Goal: Check status: Check status

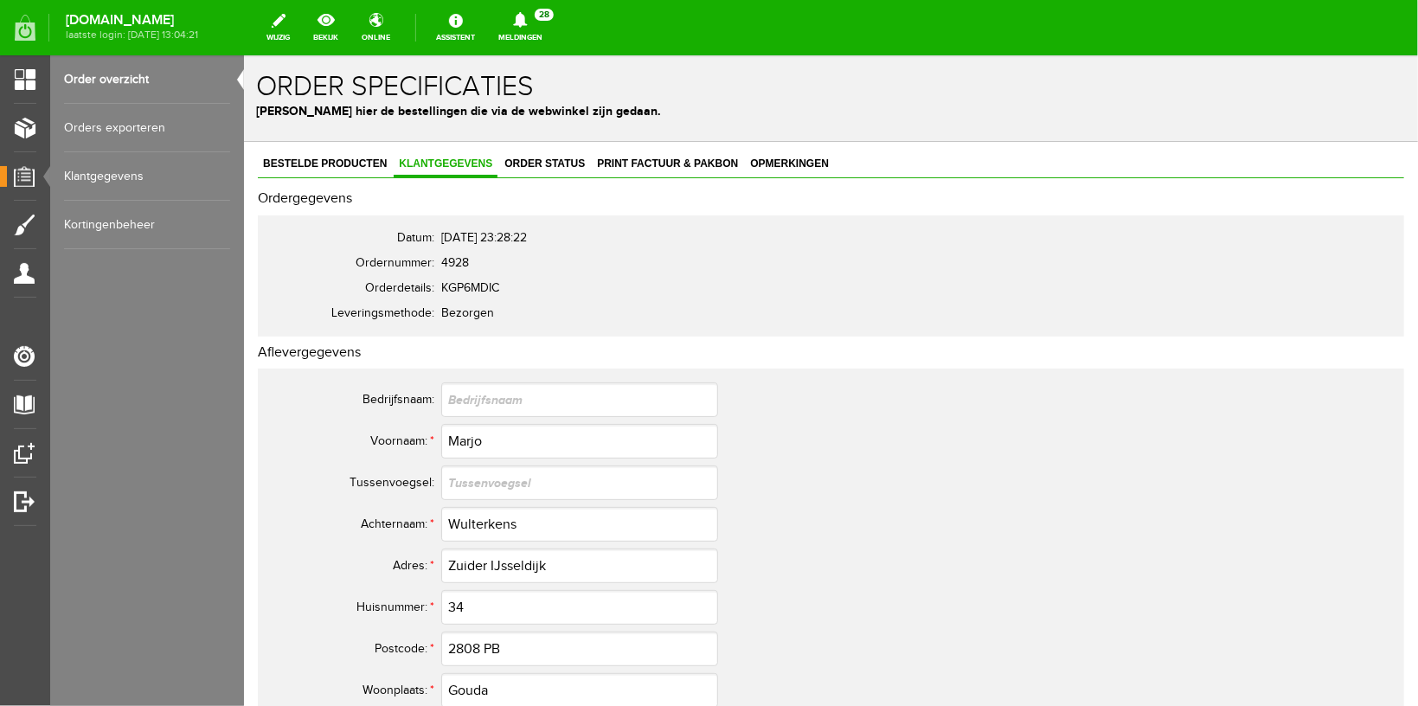
drag, startPoint x: 105, startPoint y: 74, endPoint x: 571, endPoint y: 43, distance: 467.3
click at [106, 72] on link "Order overzicht" at bounding box center [147, 79] width 166 height 48
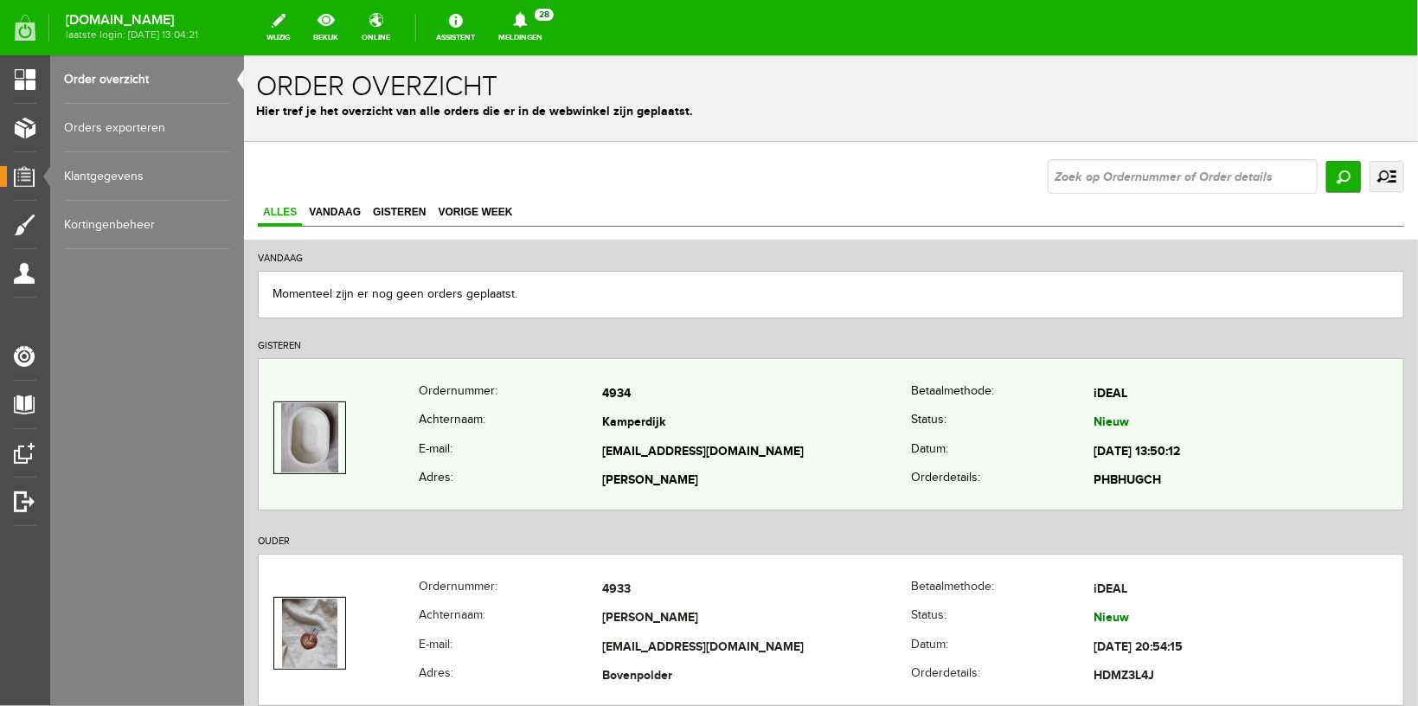
click at [516, 401] on th "Ordernummer:" at bounding box center [509, 393] width 183 height 29
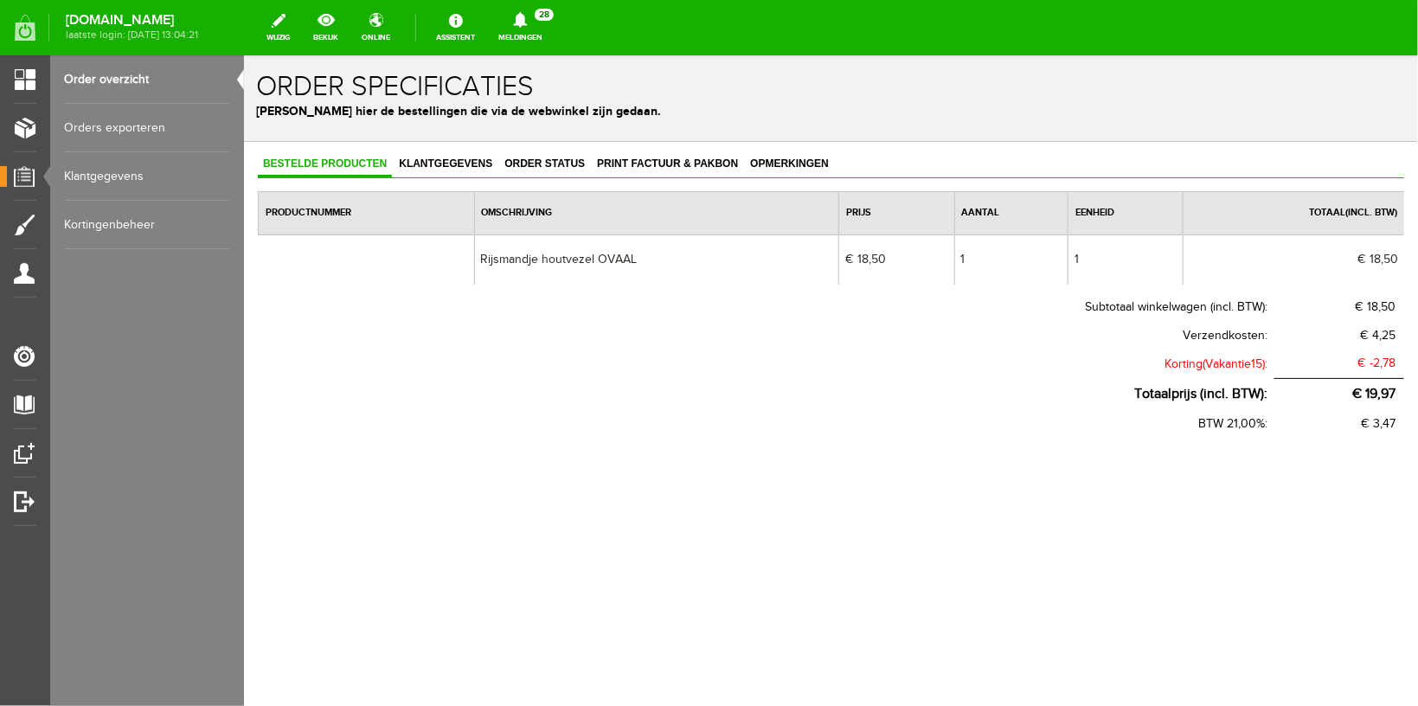
click at [112, 74] on link "Order overzicht" at bounding box center [147, 79] width 166 height 48
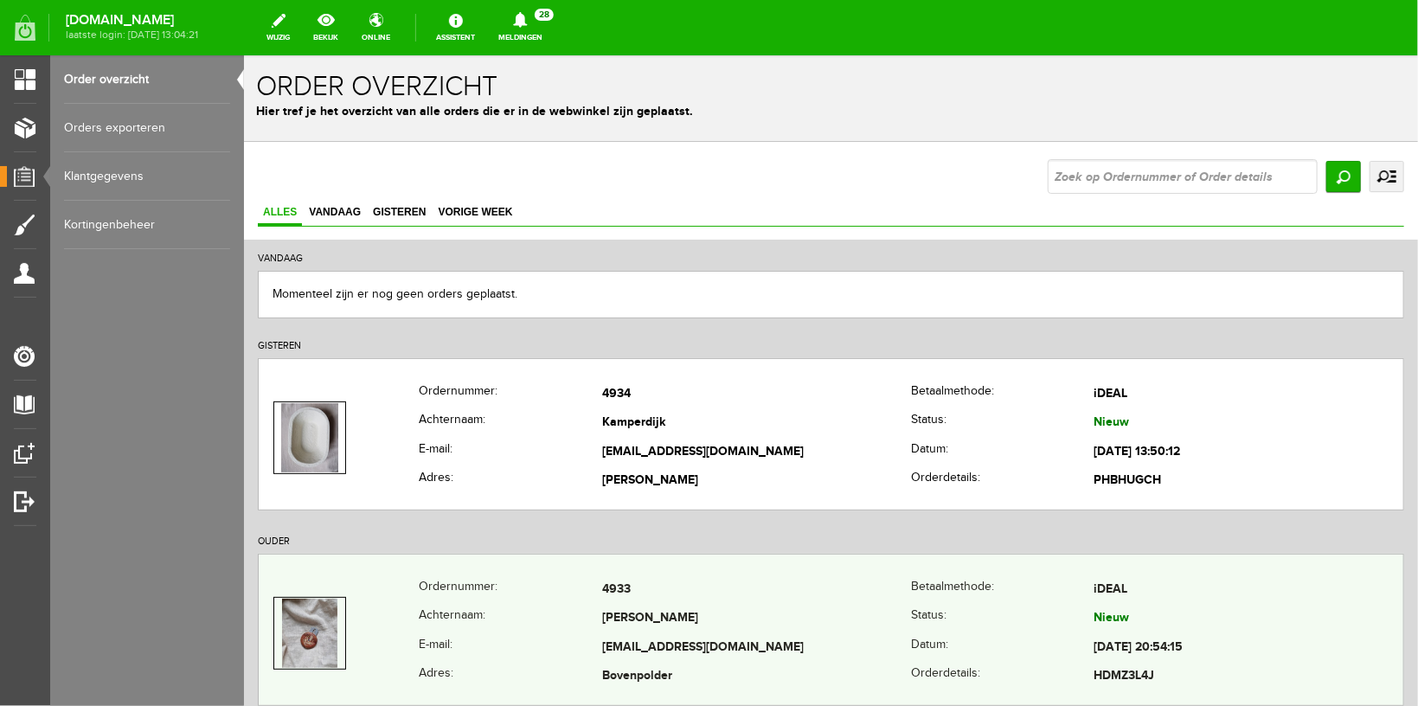
scroll to position [275, 0]
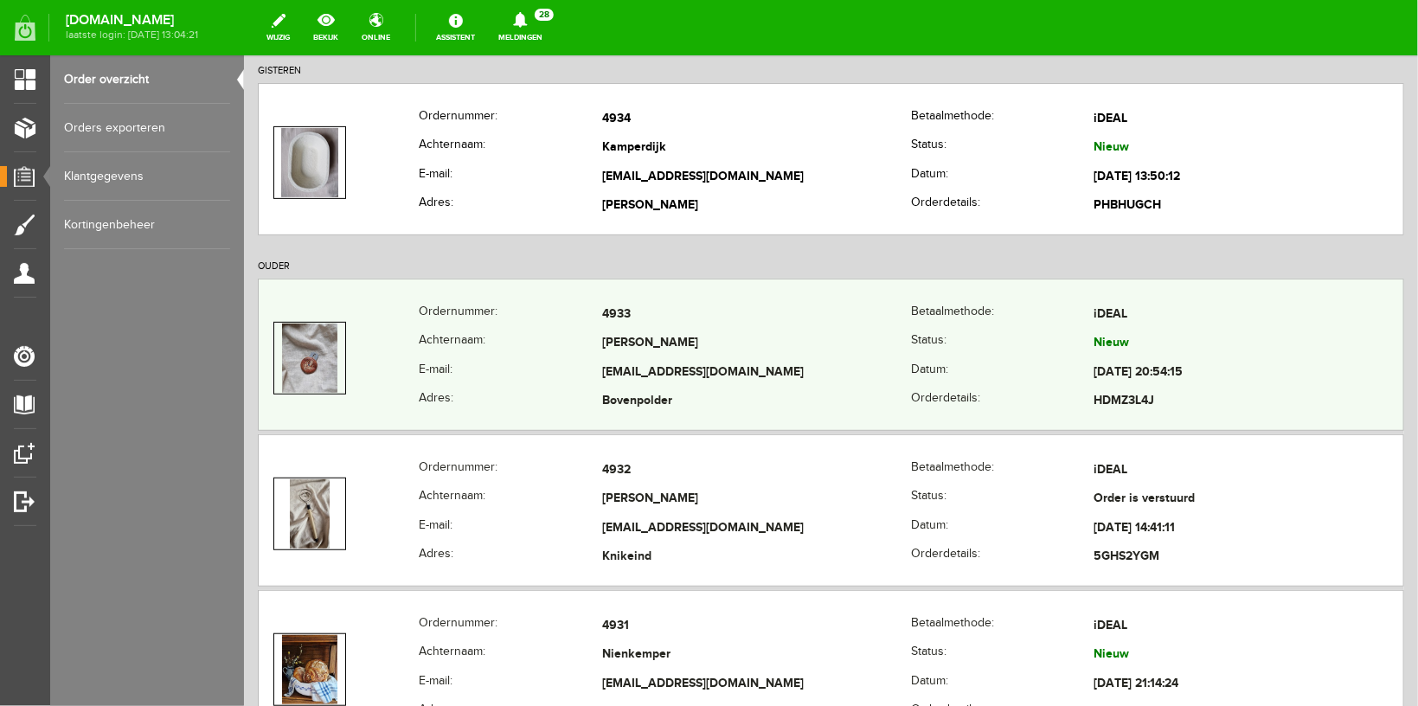
click at [479, 350] on th "Achternaam:" at bounding box center [509, 343] width 183 height 29
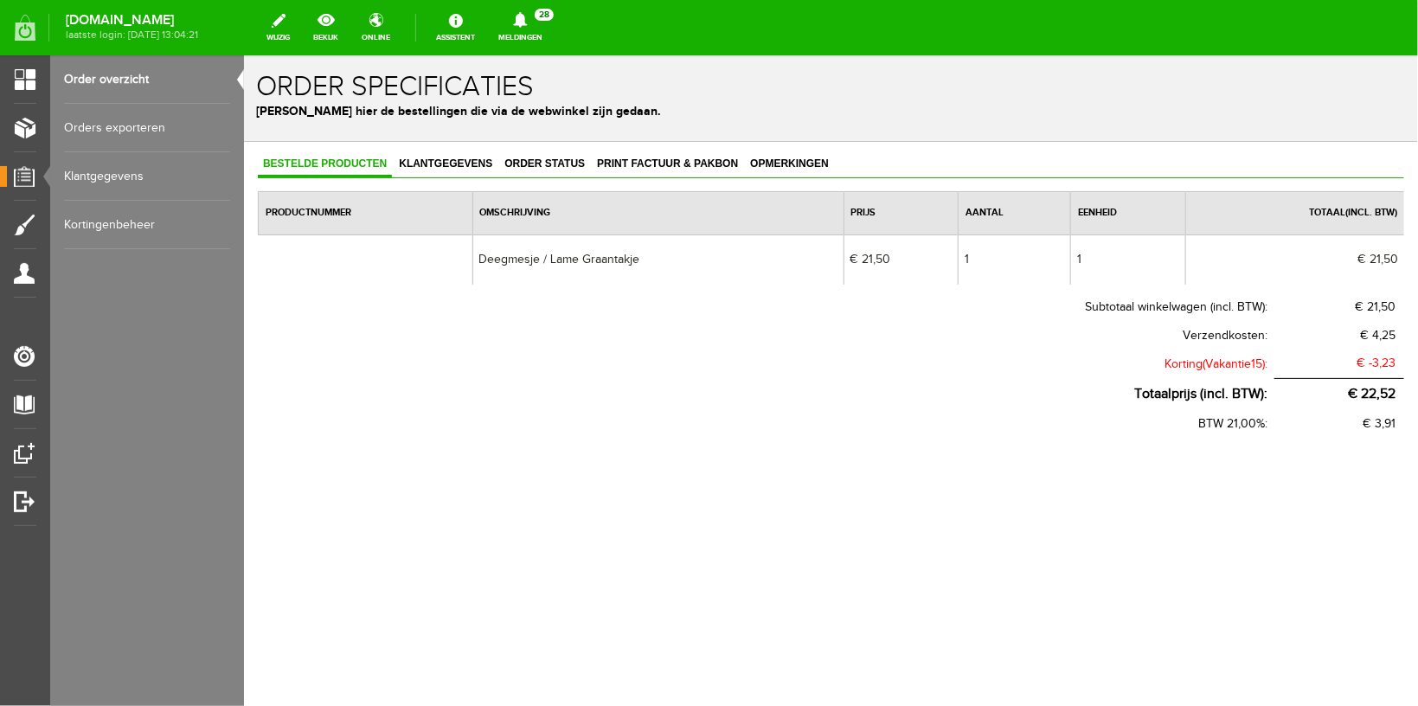
click at [128, 80] on link "Order overzicht" at bounding box center [147, 79] width 166 height 48
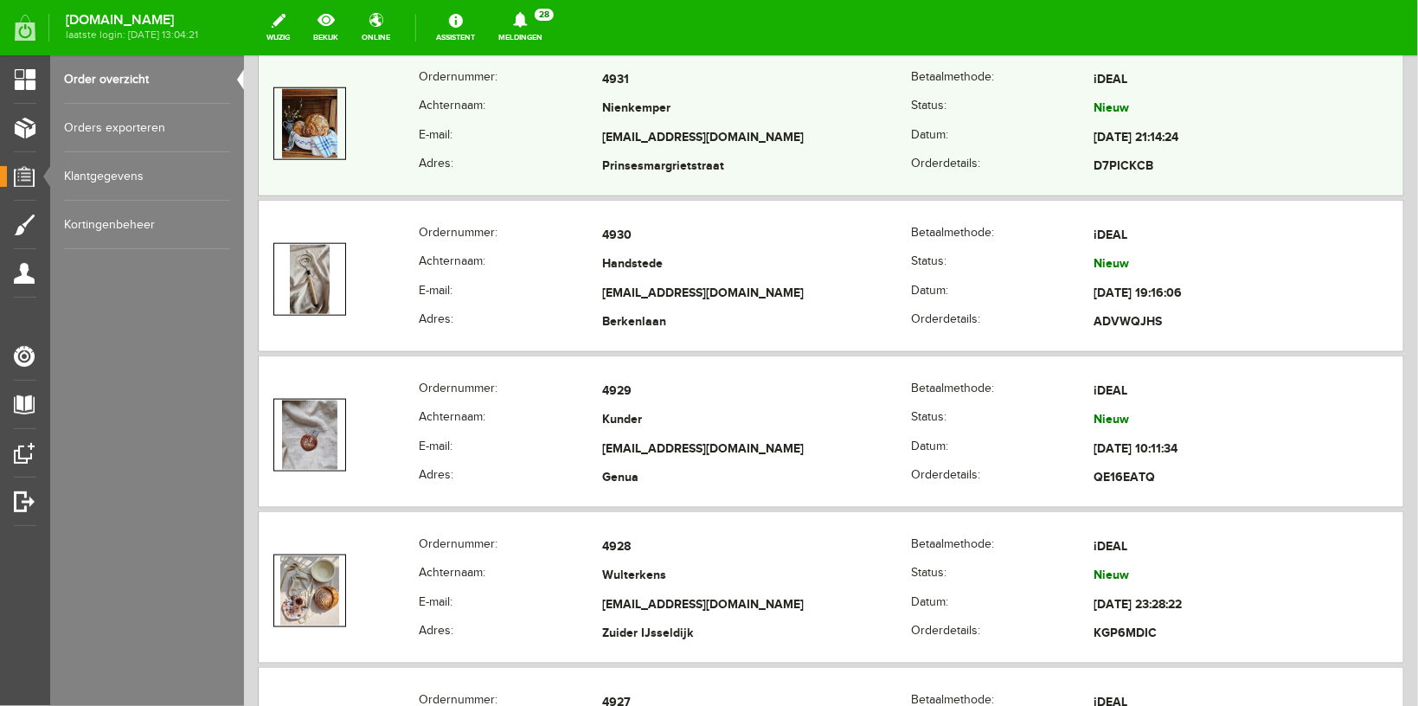
scroll to position [825, 0]
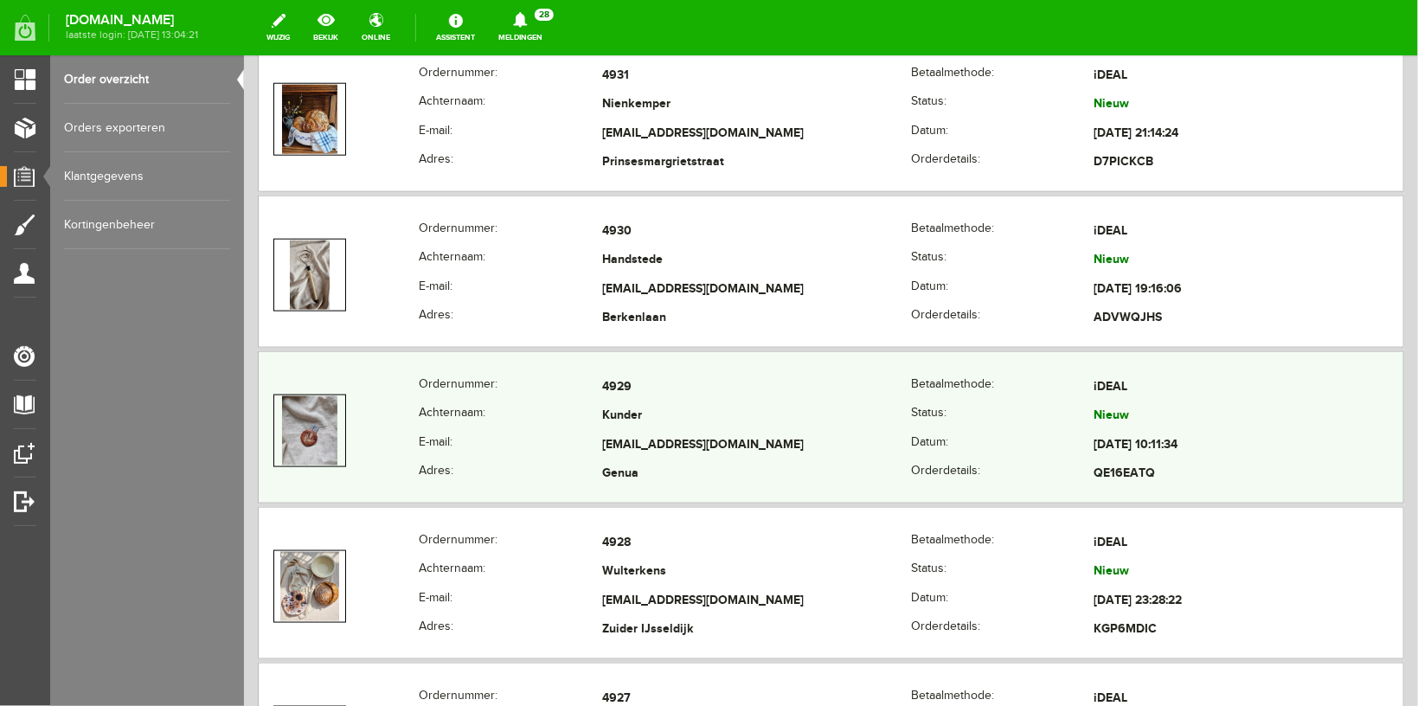
click at [478, 430] on th "E-mail:" at bounding box center [509, 444] width 183 height 29
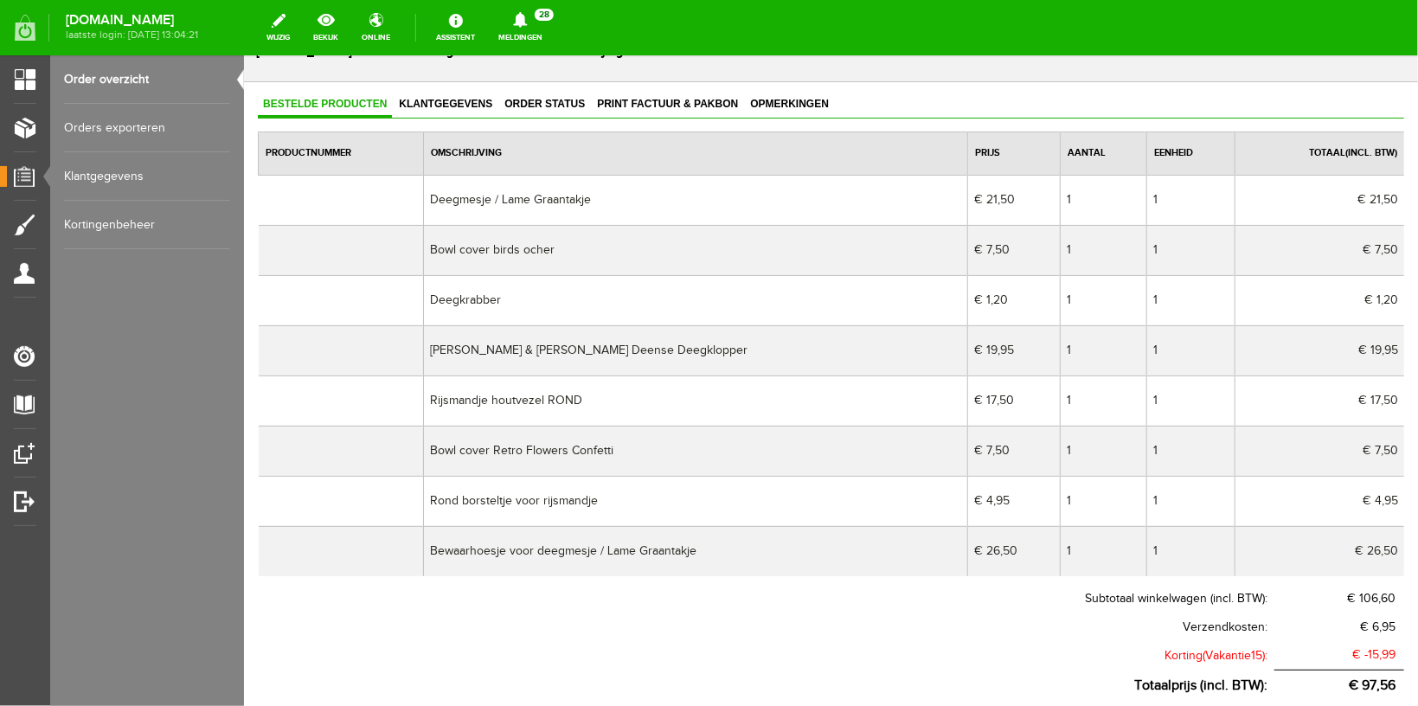
scroll to position [92, 0]
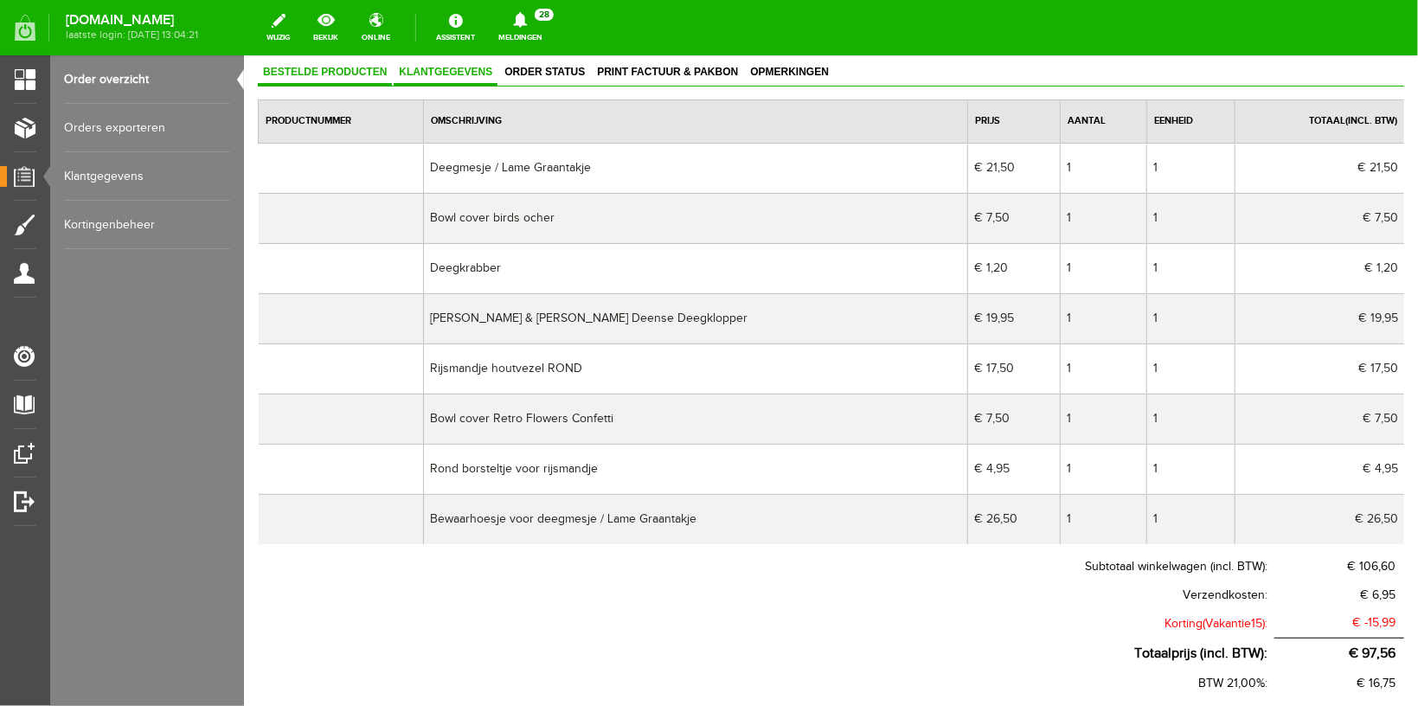
click at [459, 68] on span "Klantgegevens" at bounding box center [445, 71] width 104 height 12
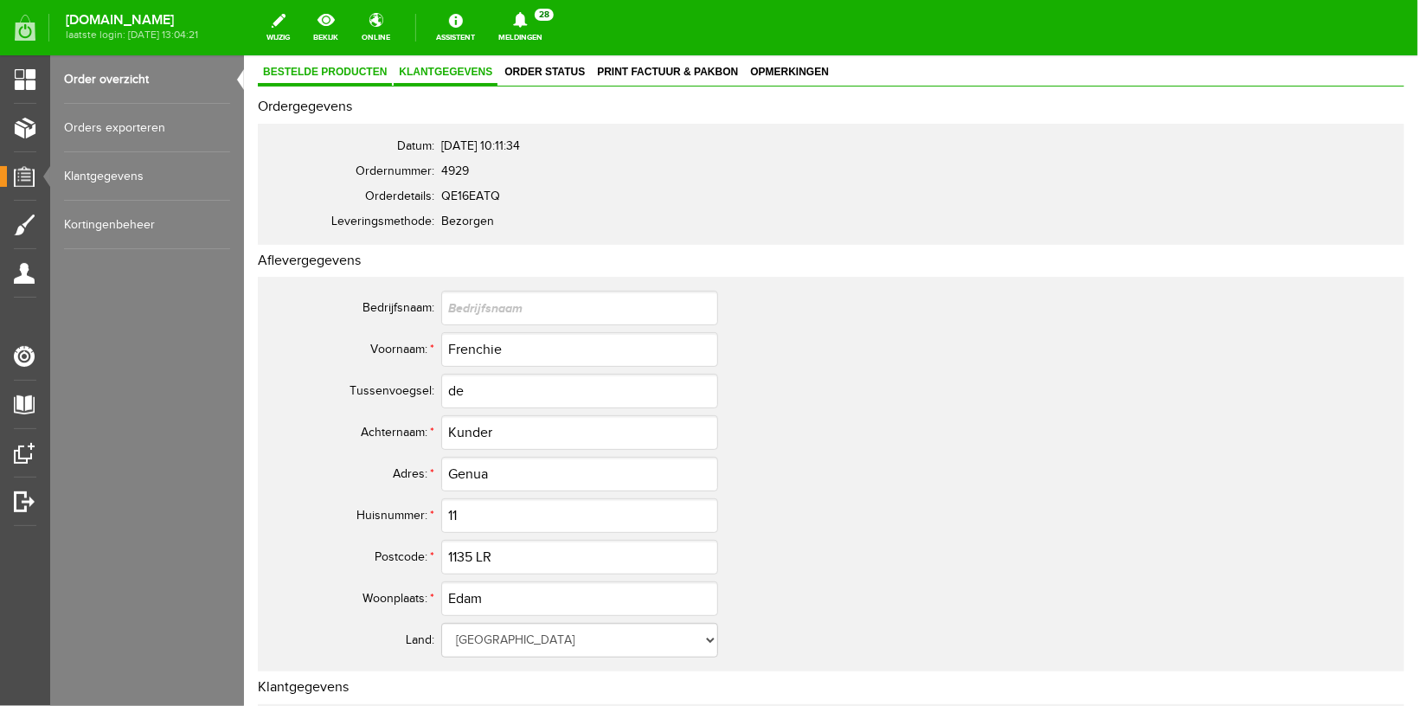
click at [337, 76] on span "Bestelde producten" at bounding box center [324, 71] width 134 height 12
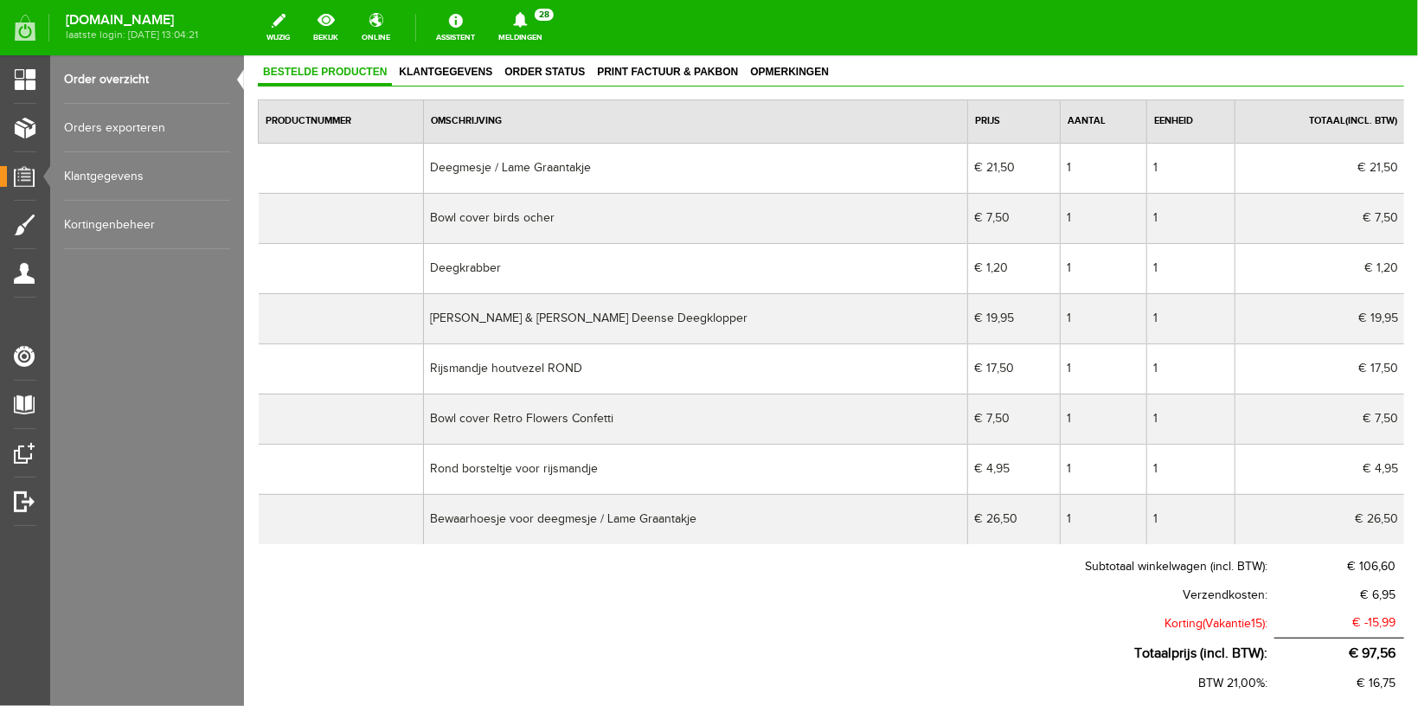
click at [96, 82] on link "Order overzicht" at bounding box center [147, 79] width 166 height 48
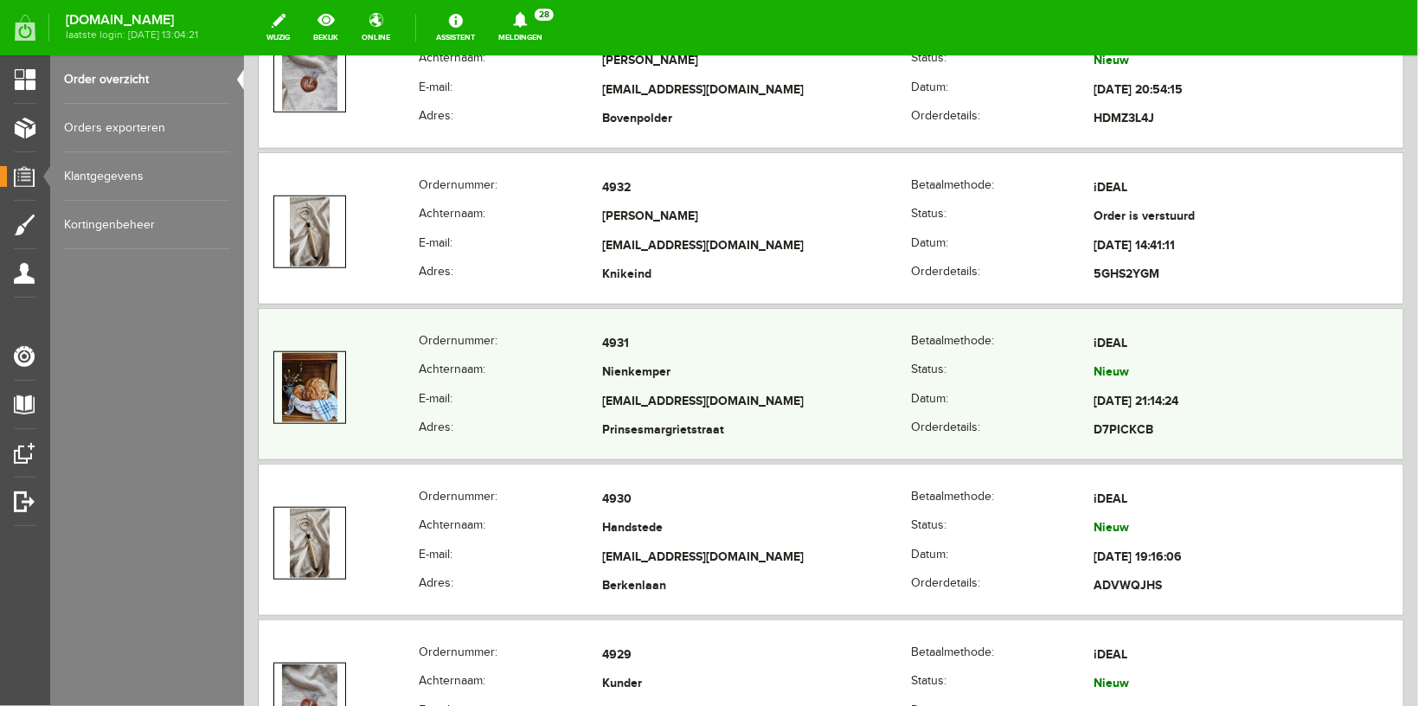
scroll to position [550, 0]
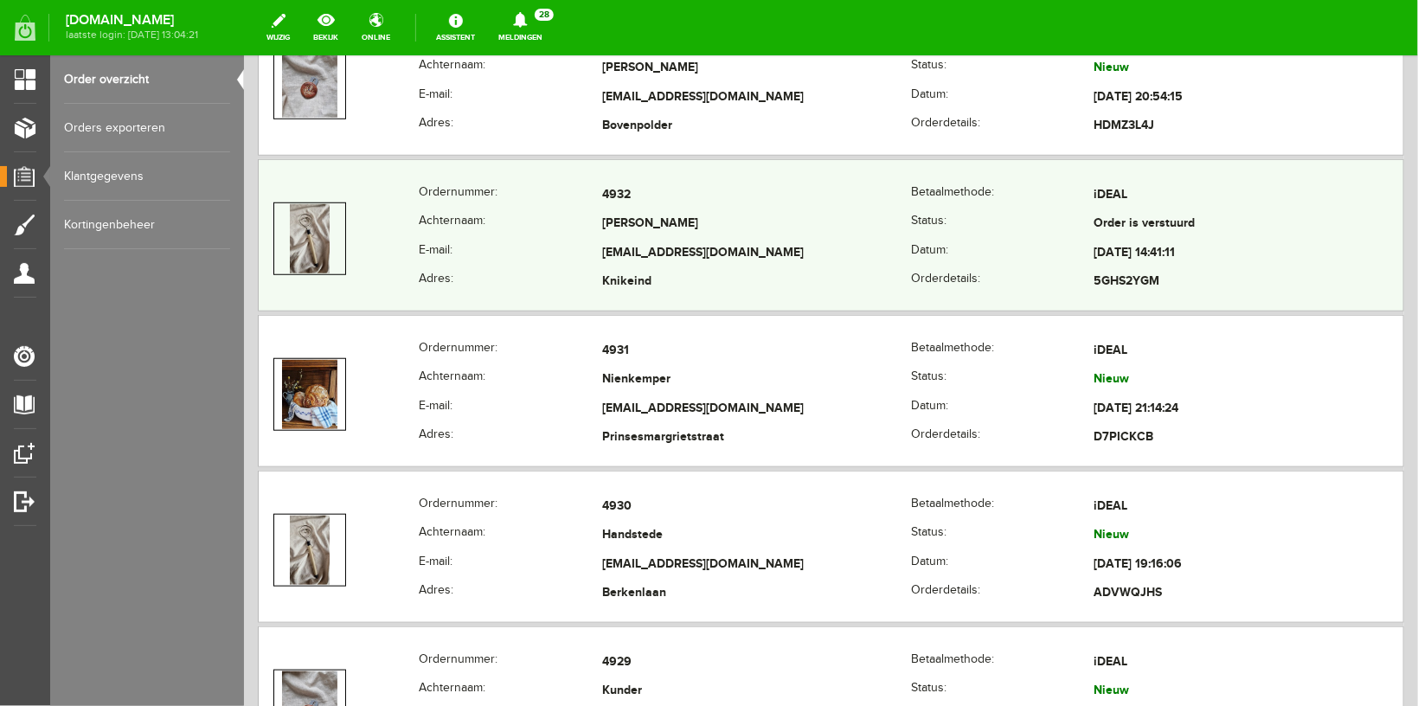
click at [524, 238] on th "E-mail:" at bounding box center [509, 252] width 183 height 29
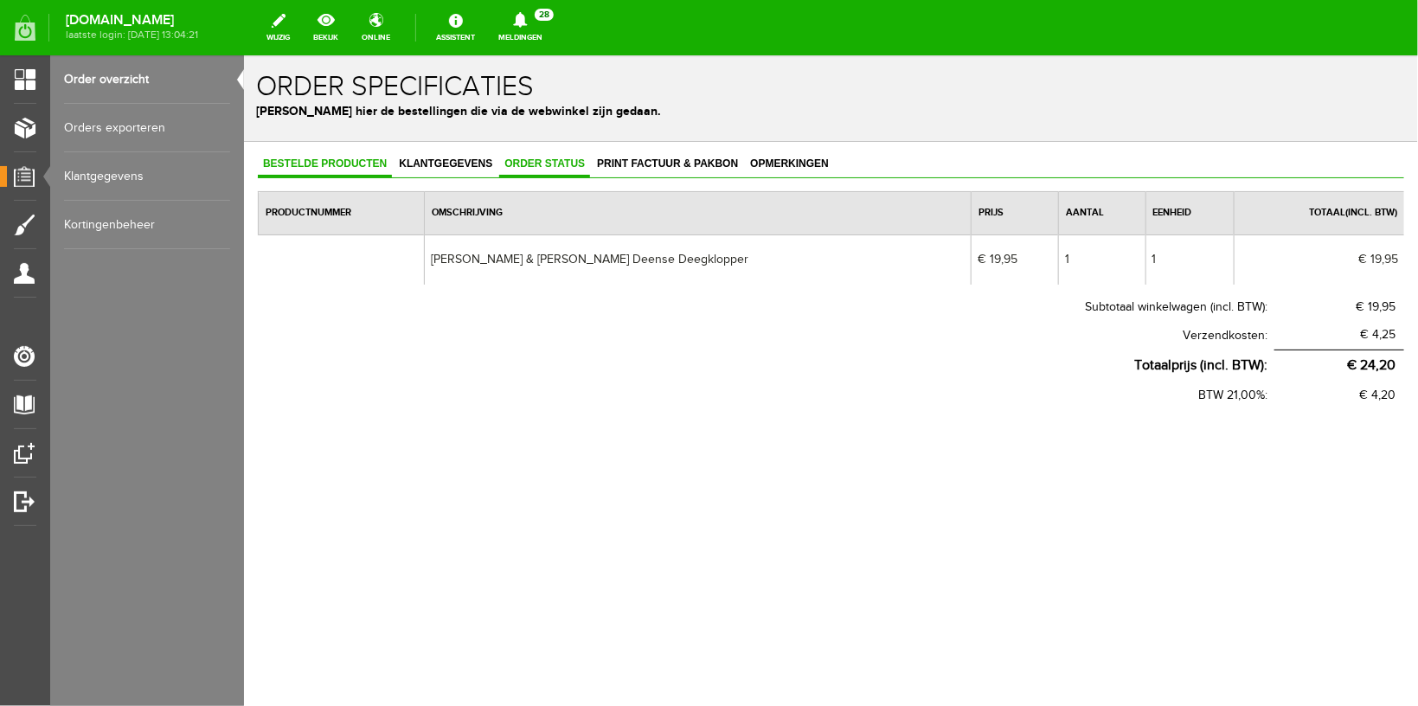
click at [552, 157] on span "Order status" at bounding box center [543, 163] width 91 height 12
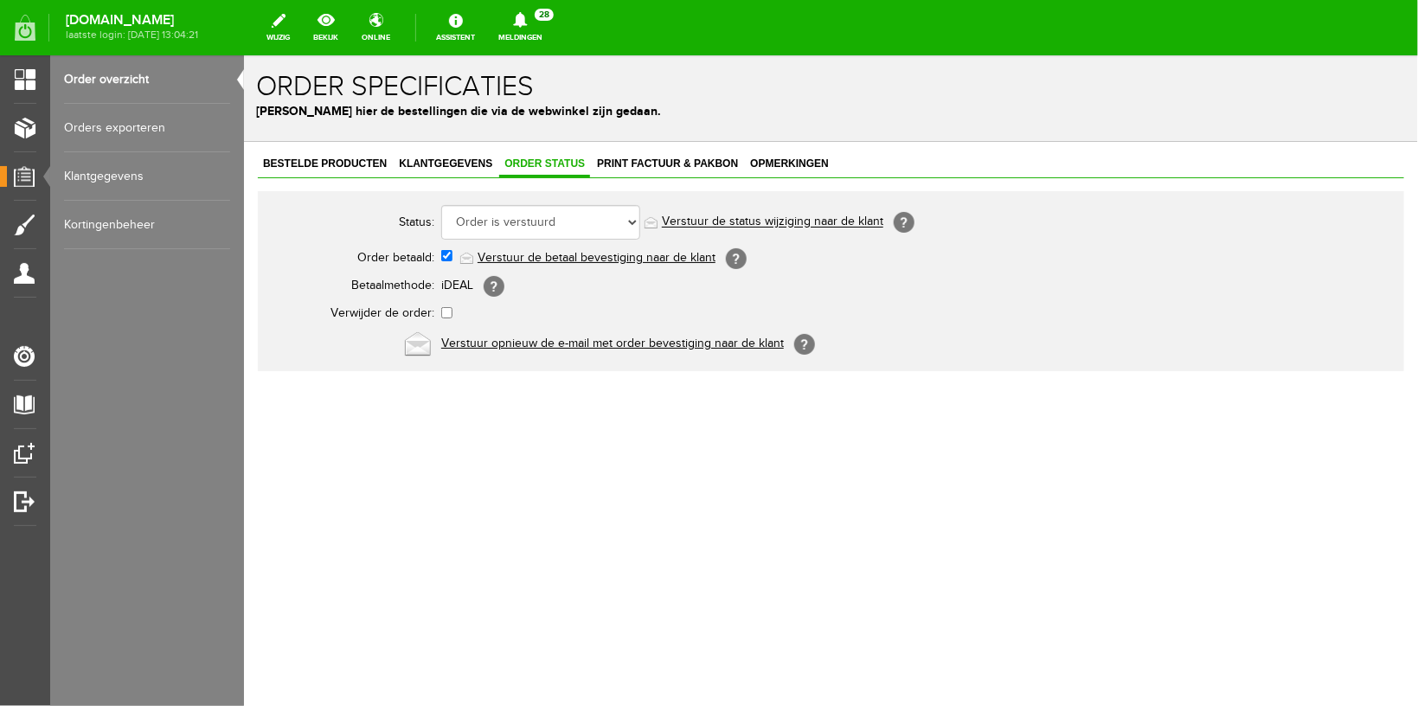
click at [545, 31] on link "Meldingen 28 Nieuwe orders Er is een nieuwe order( #4934 ) geplaatst door [PERS…" at bounding box center [520, 28] width 65 height 38
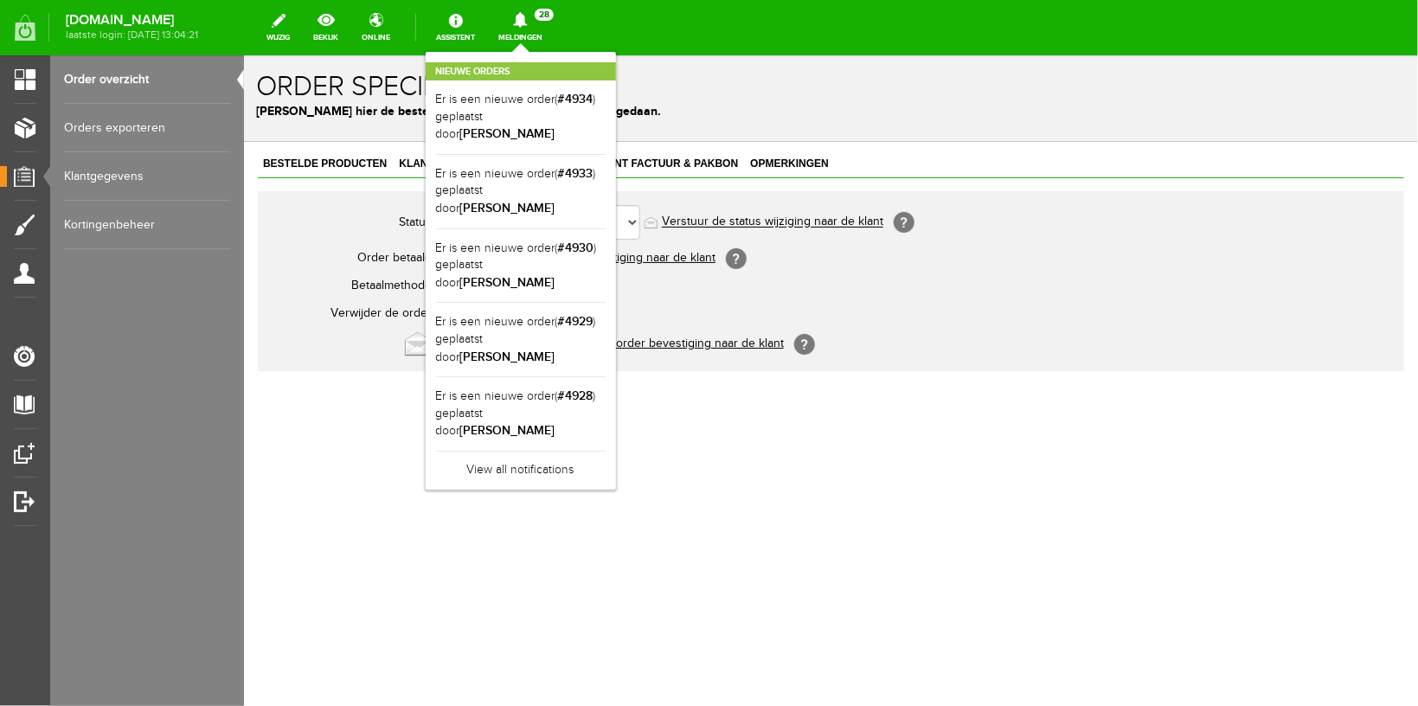
click at [541, 53] on div "Nieuwe orders Er is een nieuwe order( #4934 ) geplaatst door [PERSON_NAME] Er i…" at bounding box center [521, 271] width 190 height 438
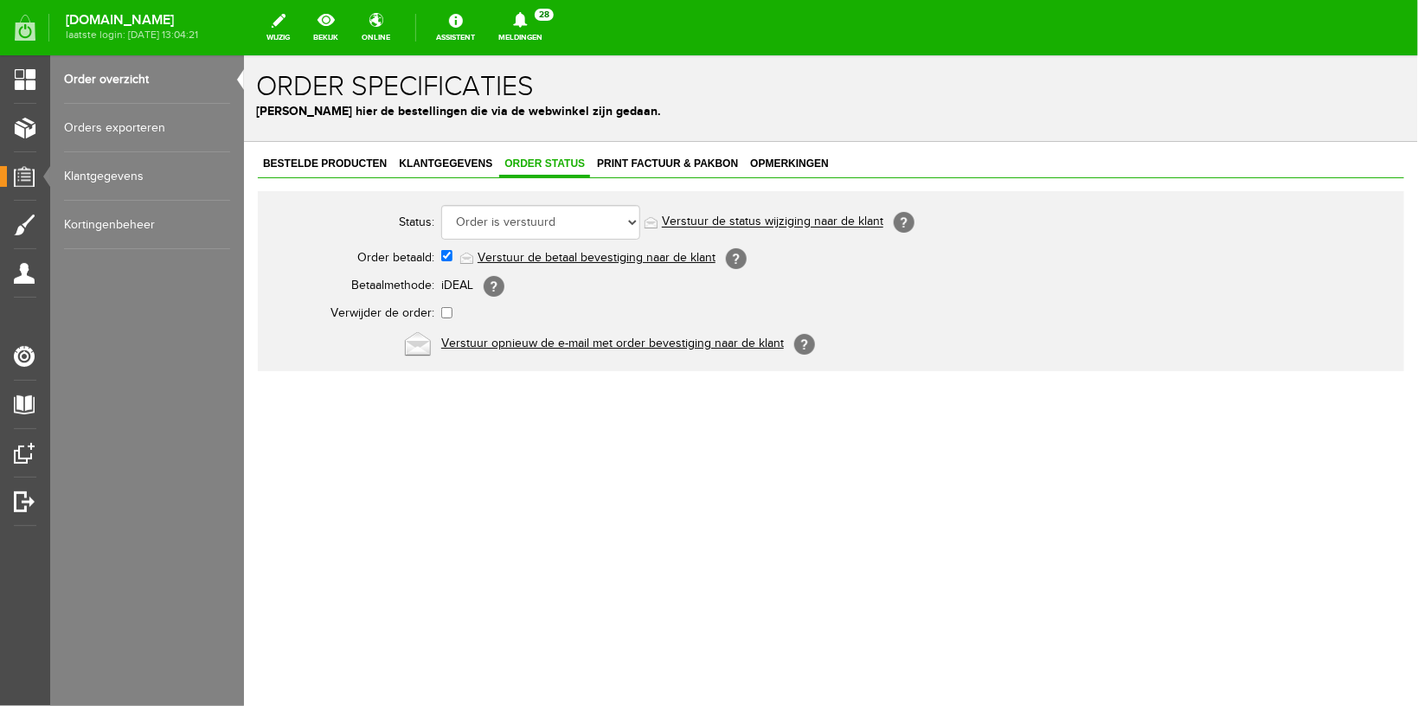
click at [123, 72] on link "Order overzicht" at bounding box center [147, 79] width 166 height 48
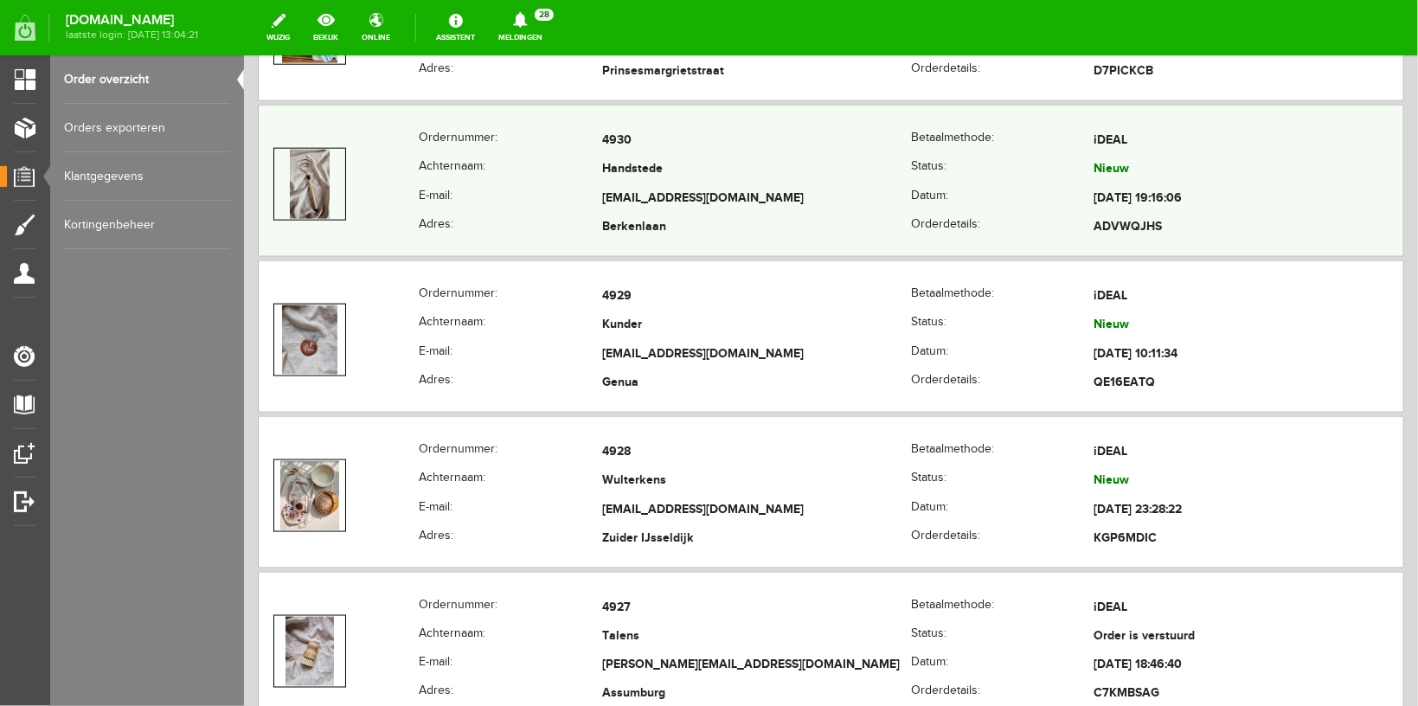
scroll to position [917, 0]
click at [494, 175] on th "Achternaam:" at bounding box center [509, 168] width 183 height 29
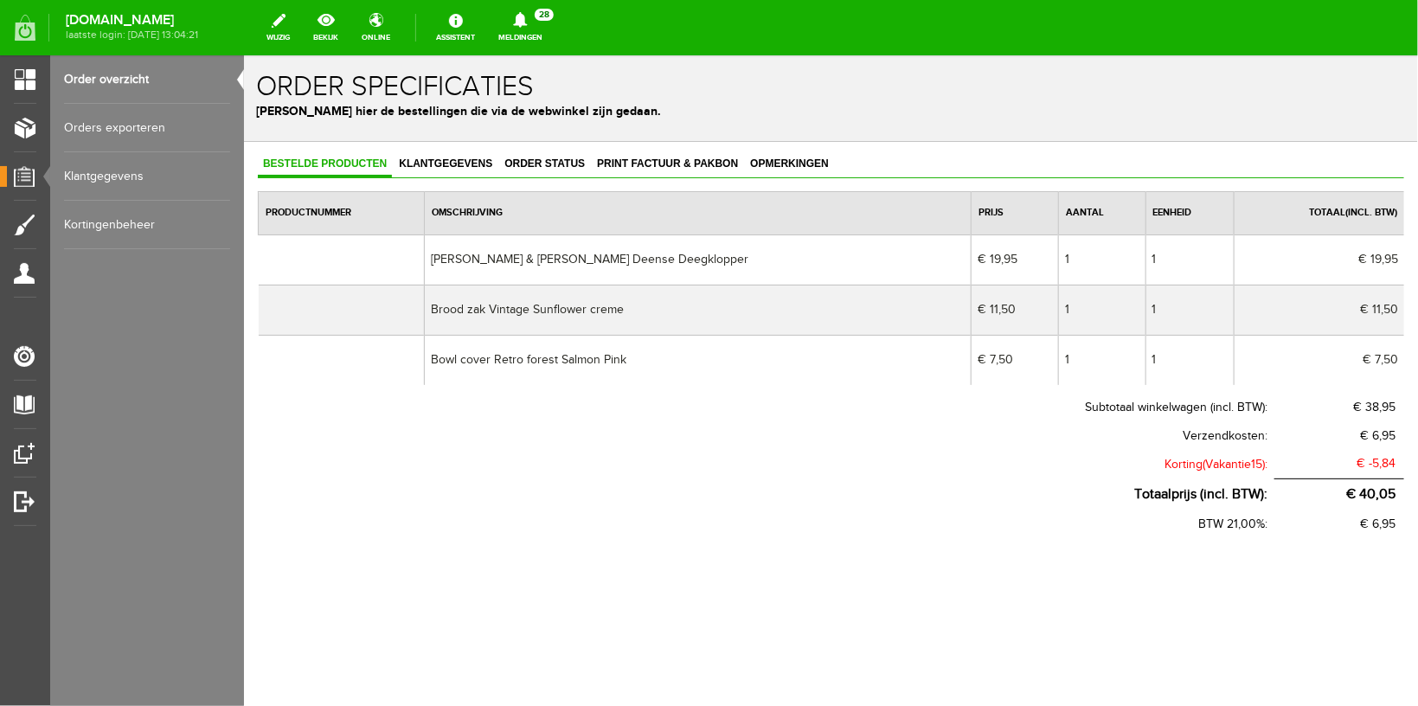
click at [103, 87] on link "Order overzicht" at bounding box center [147, 79] width 166 height 48
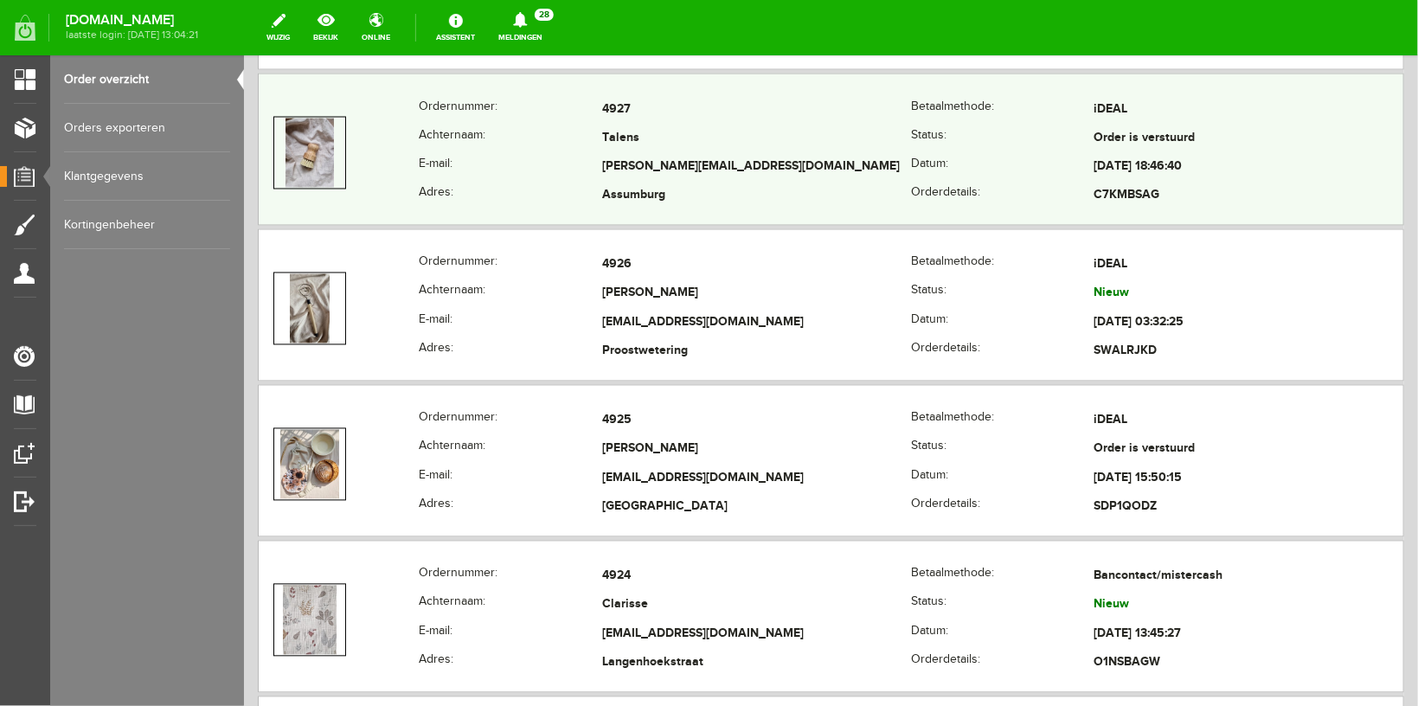
scroll to position [1467, 0]
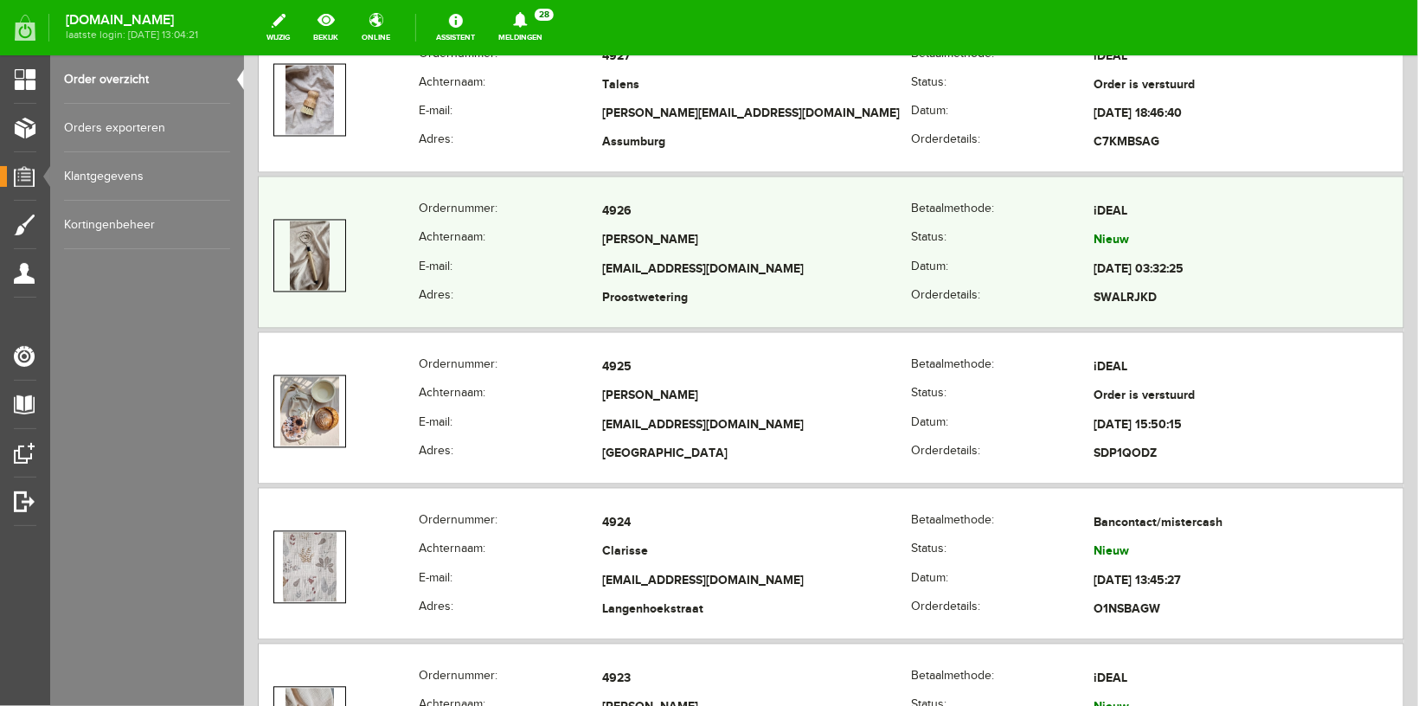
click at [516, 234] on th "Achternaam:" at bounding box center [509, 241] width 183 height 29
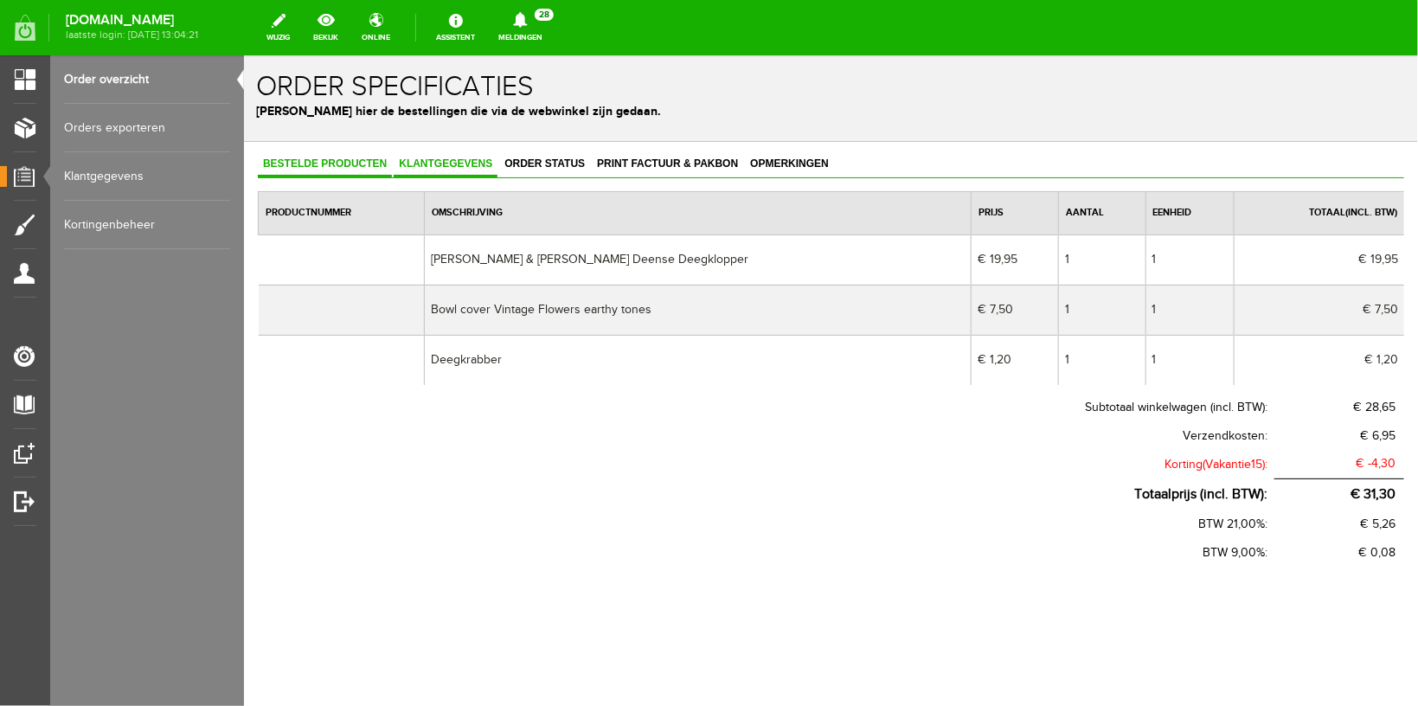
click at [419, 168] on span "Klantgegevens" at bounding box center [445, 163] width 104 height 12
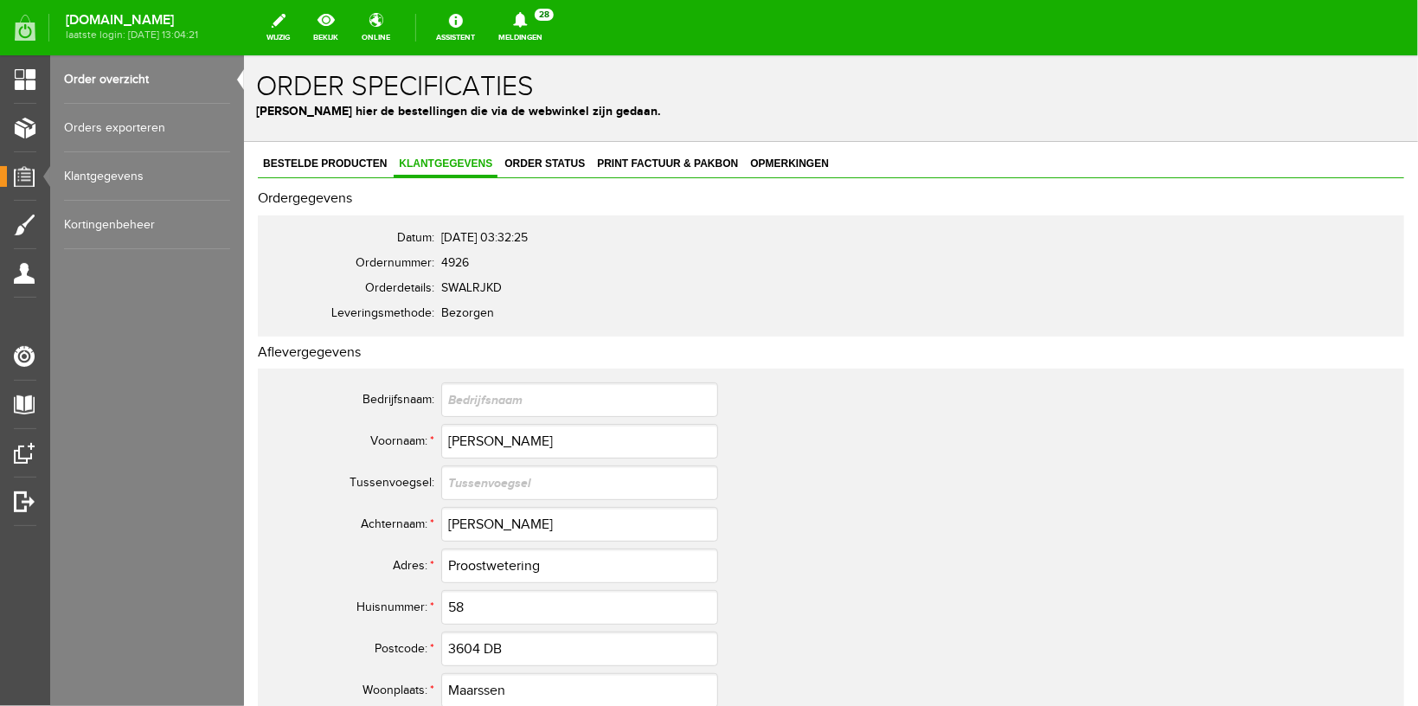
click at [129, 82] on link "Order overzicht" at bounding box center [147, 79] width 166 height 48
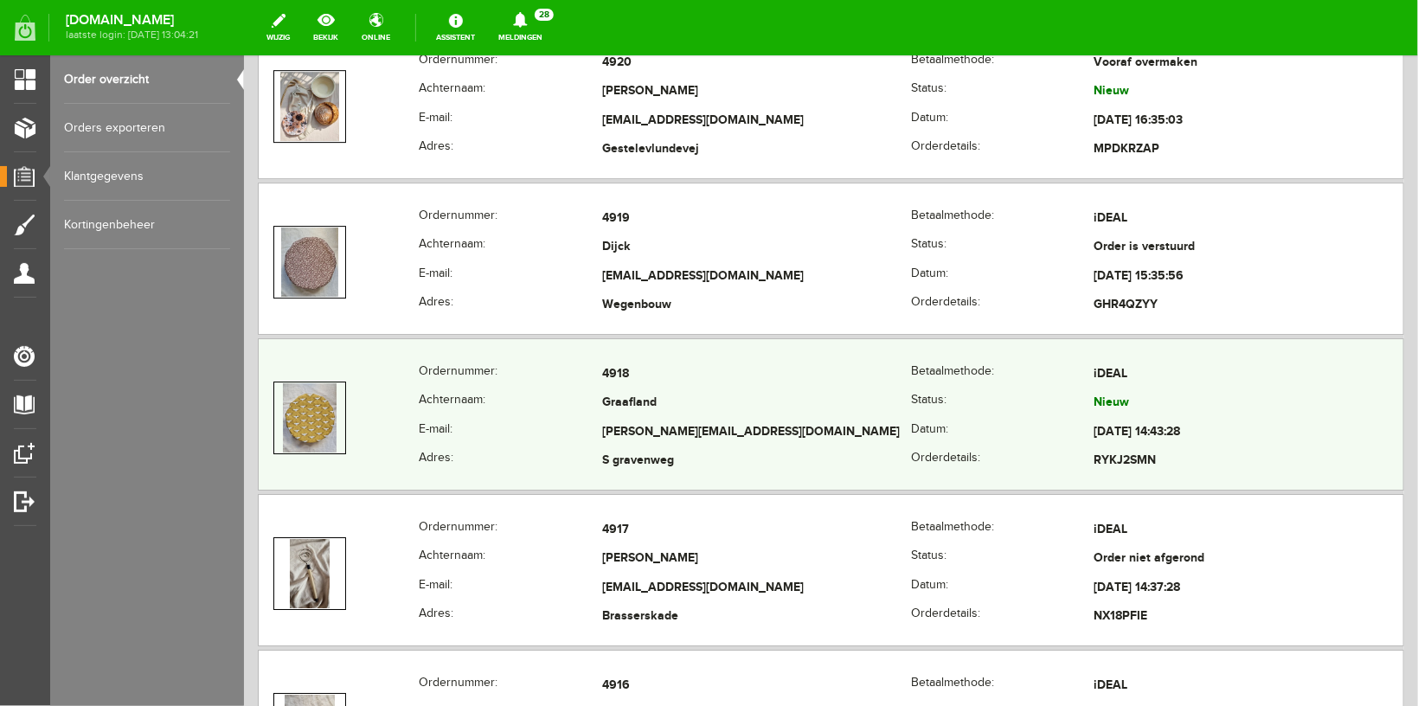
scroll to position [2568, 0]
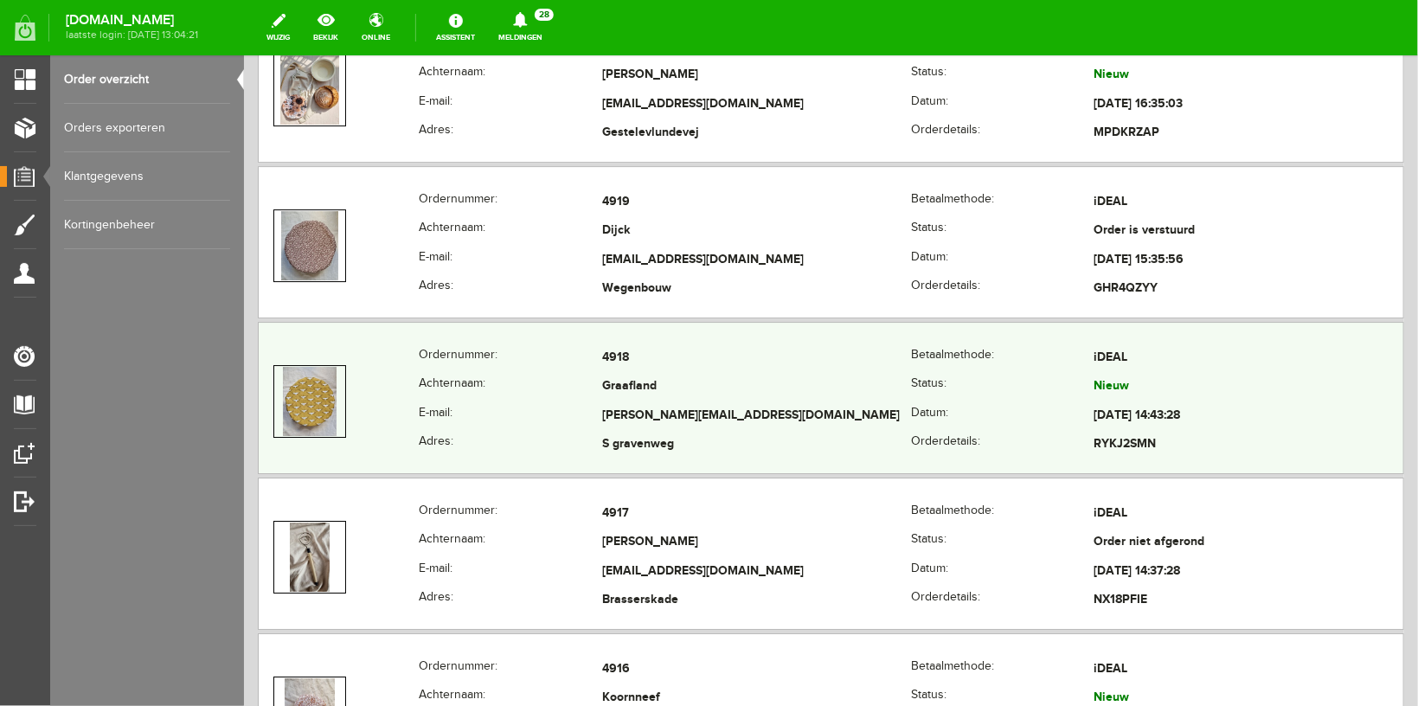
click at [532, 381] on th "Achternaam:" at bounding box center [509, 386] width 183 height 29
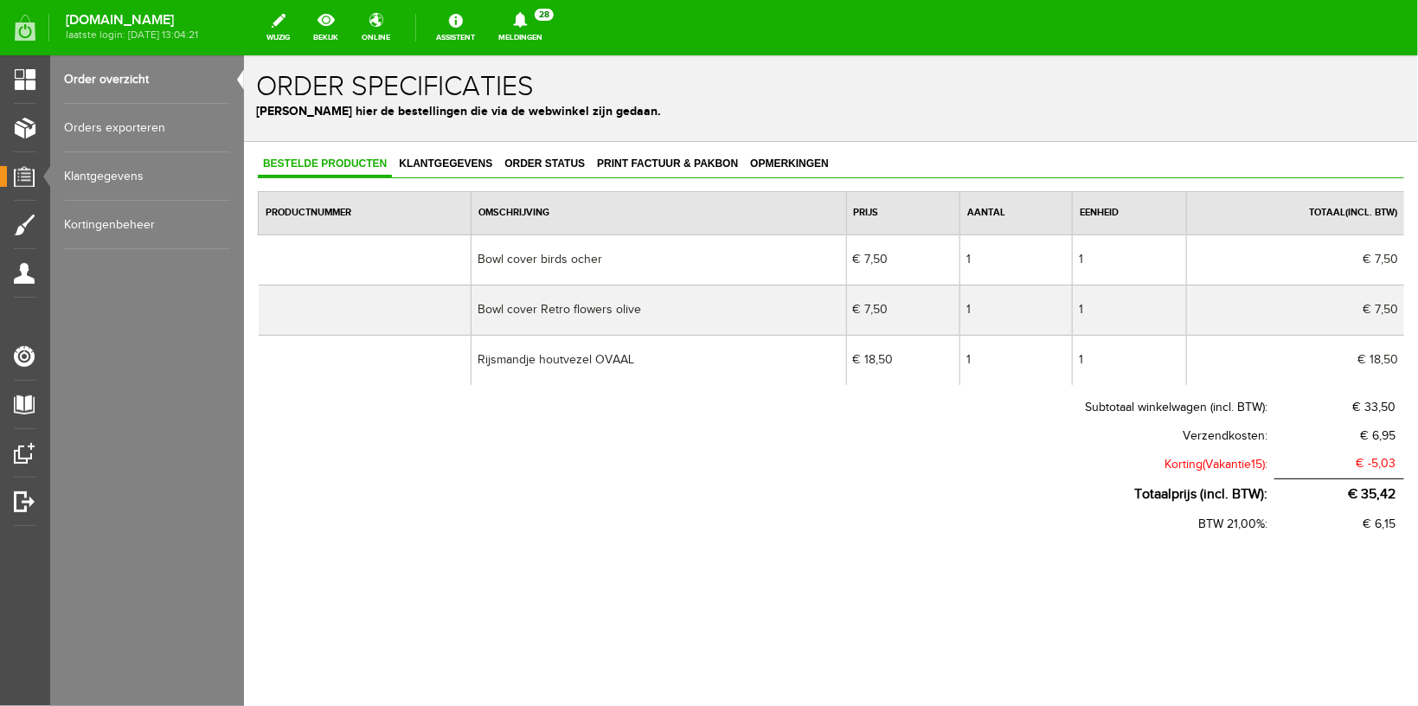
click at [111, 82] on link "Order overzicht" at bounding box center [147, 79] width 166 height 48
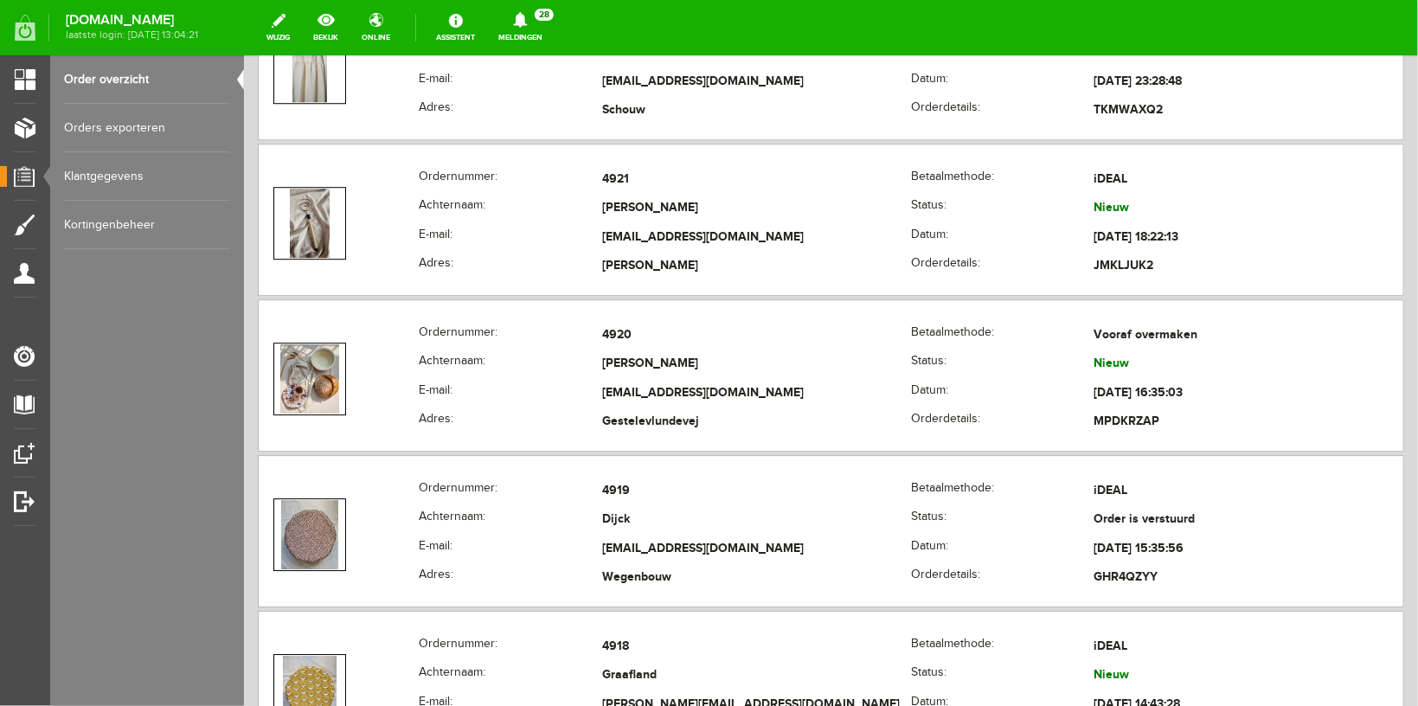
scroll to position [2201, 0]
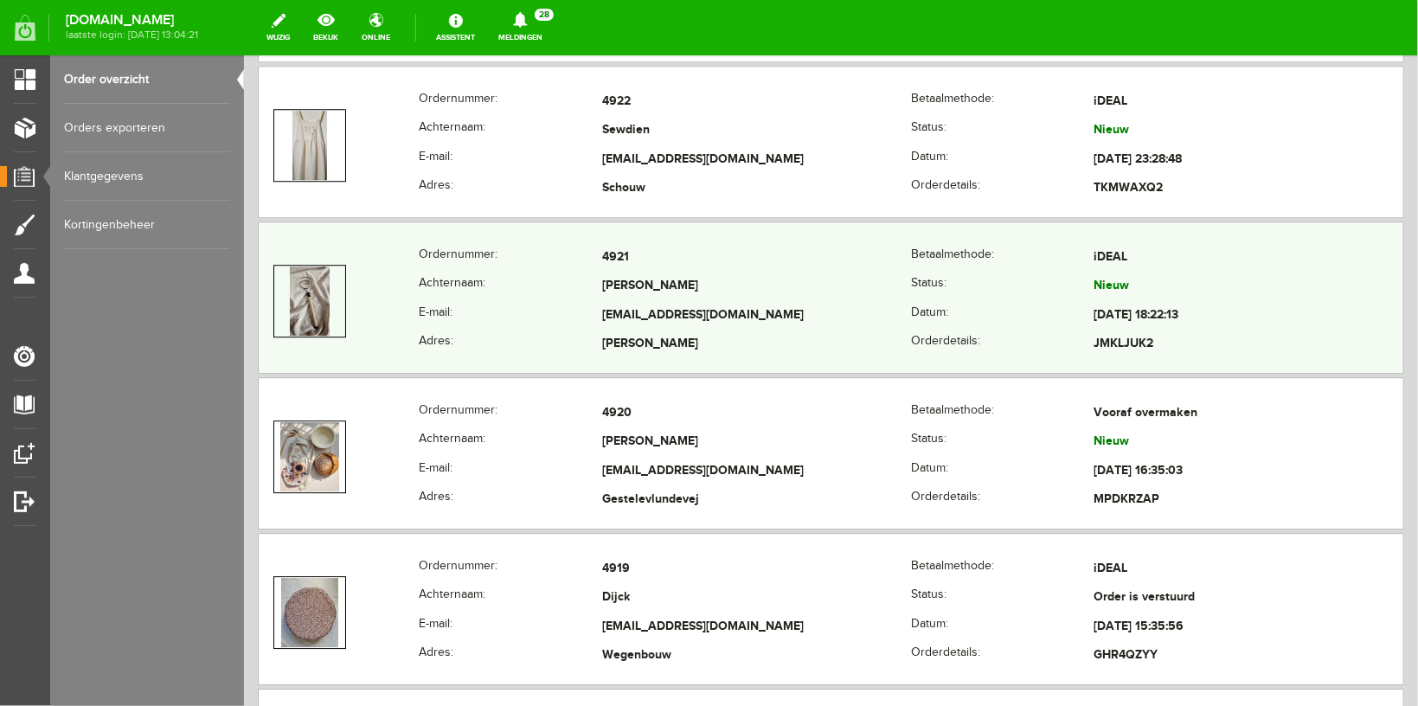
copy tr "[EMAIL_ADDRESS][DOMAIN_NAME]"
drag, startPoint x: 542, startPoint y: 317, endPoint x: 831, endPoint y: 313, distance: 289.0
click at [831, 313] on tr "E-mail: [EMAIL_ADDRESS][DOMAIN_NAME] Datum: [DATE] 18:22:13" at bounding box center [830, 314] width 1145 height 29
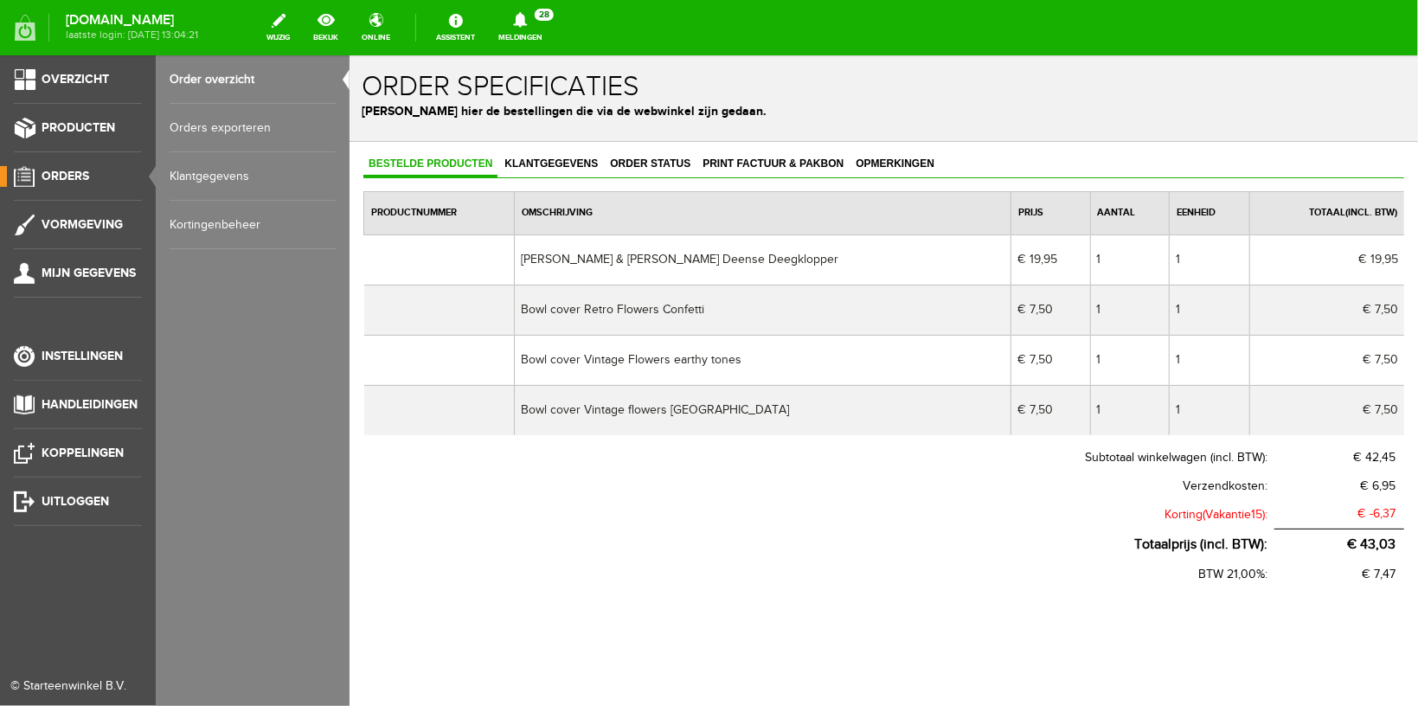
click at [208, 75] on link "Order overzicht" at bounding box center [253, 79] width 166 height 48
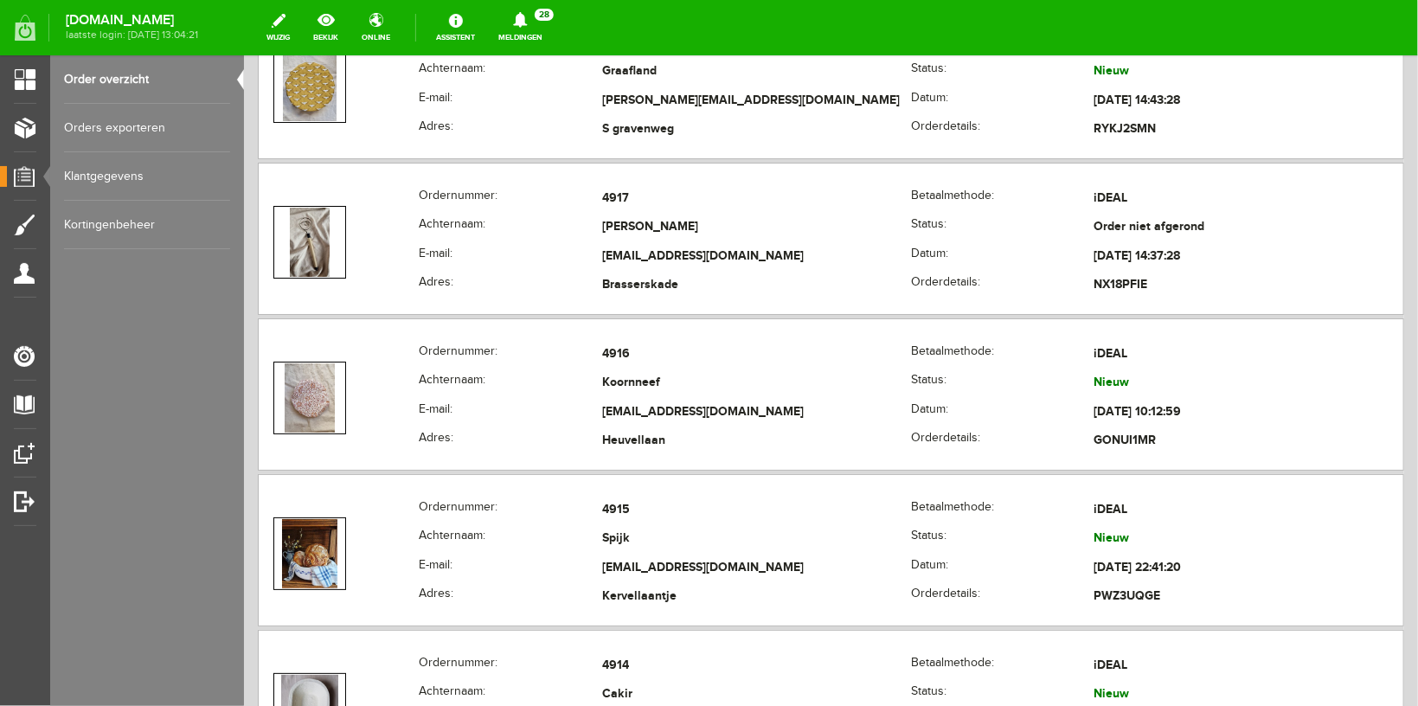
scroll to position [2935, 0]
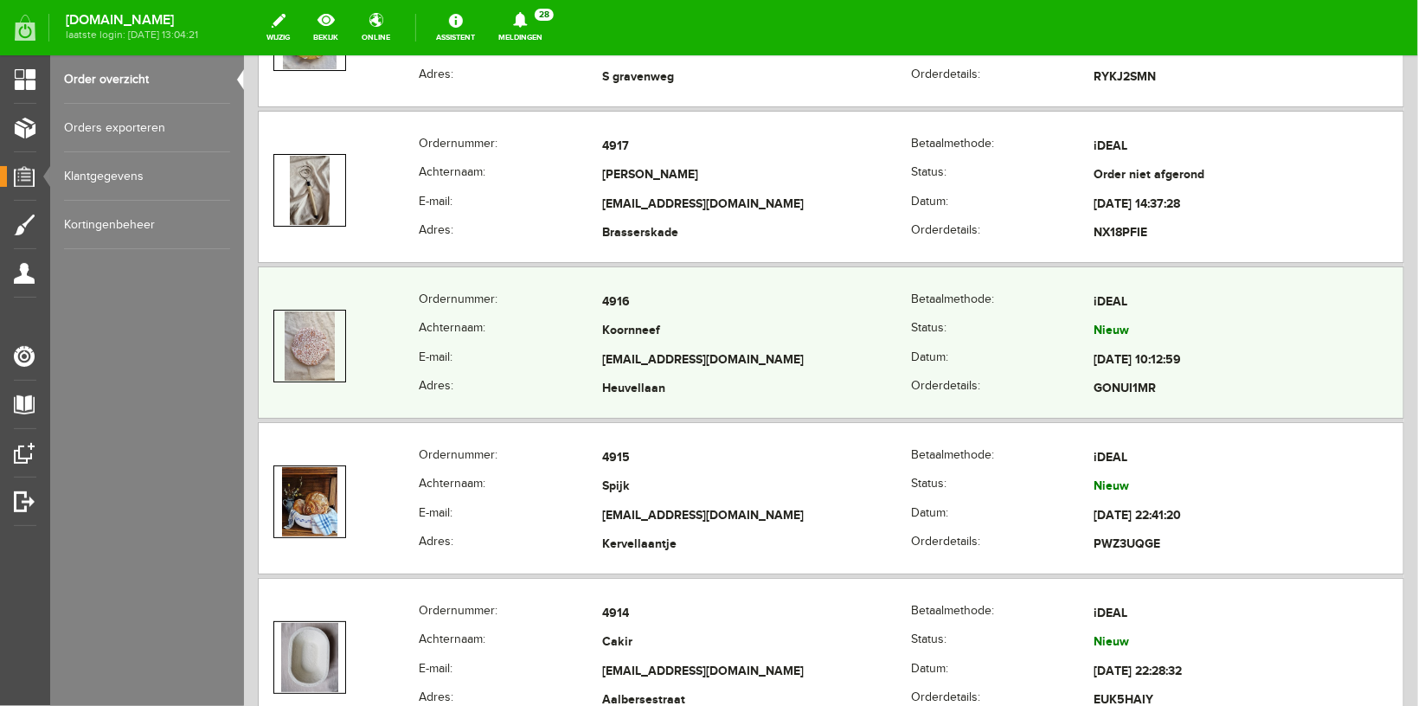
click at [494, 352] on th "E-mail:" at bounding box center [509, 359] width 183 height 29
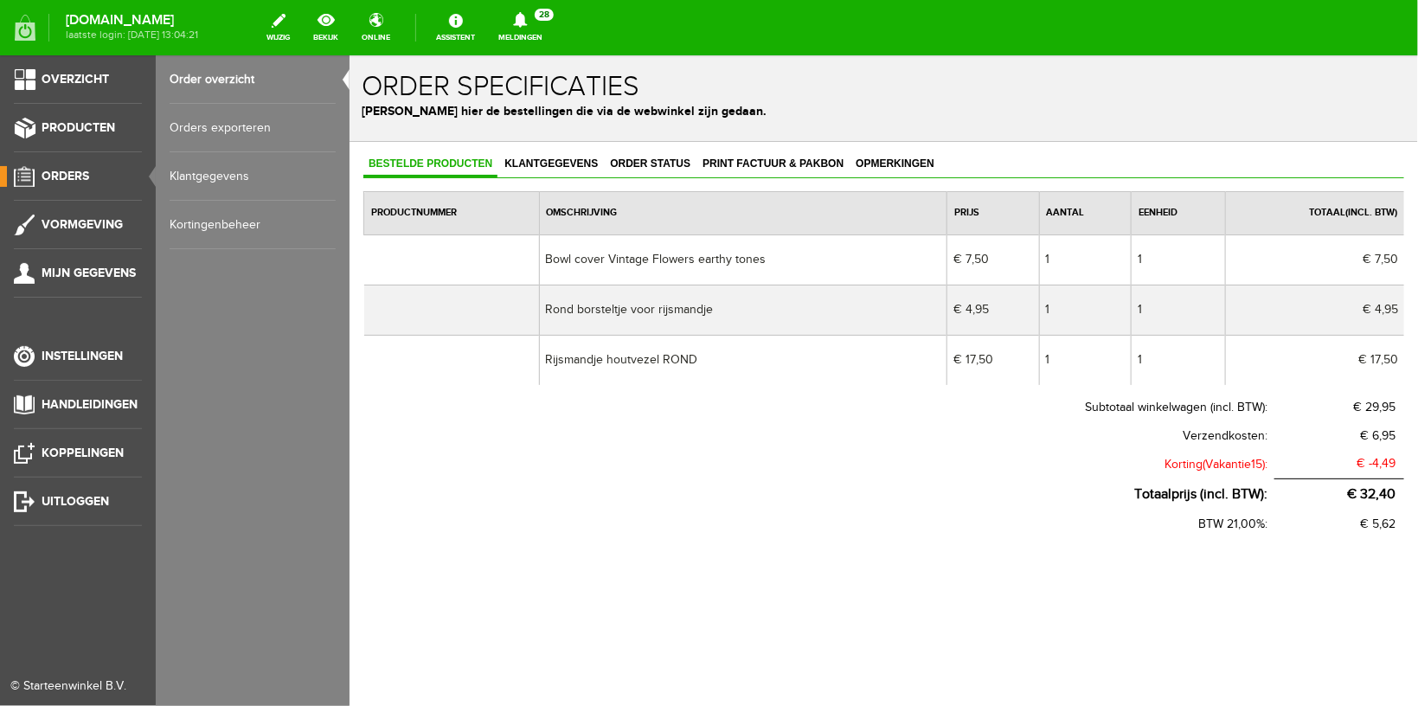
click at [213, 81] on link "Order overzicht" at bounding box center [253, 79] width 166 height 48
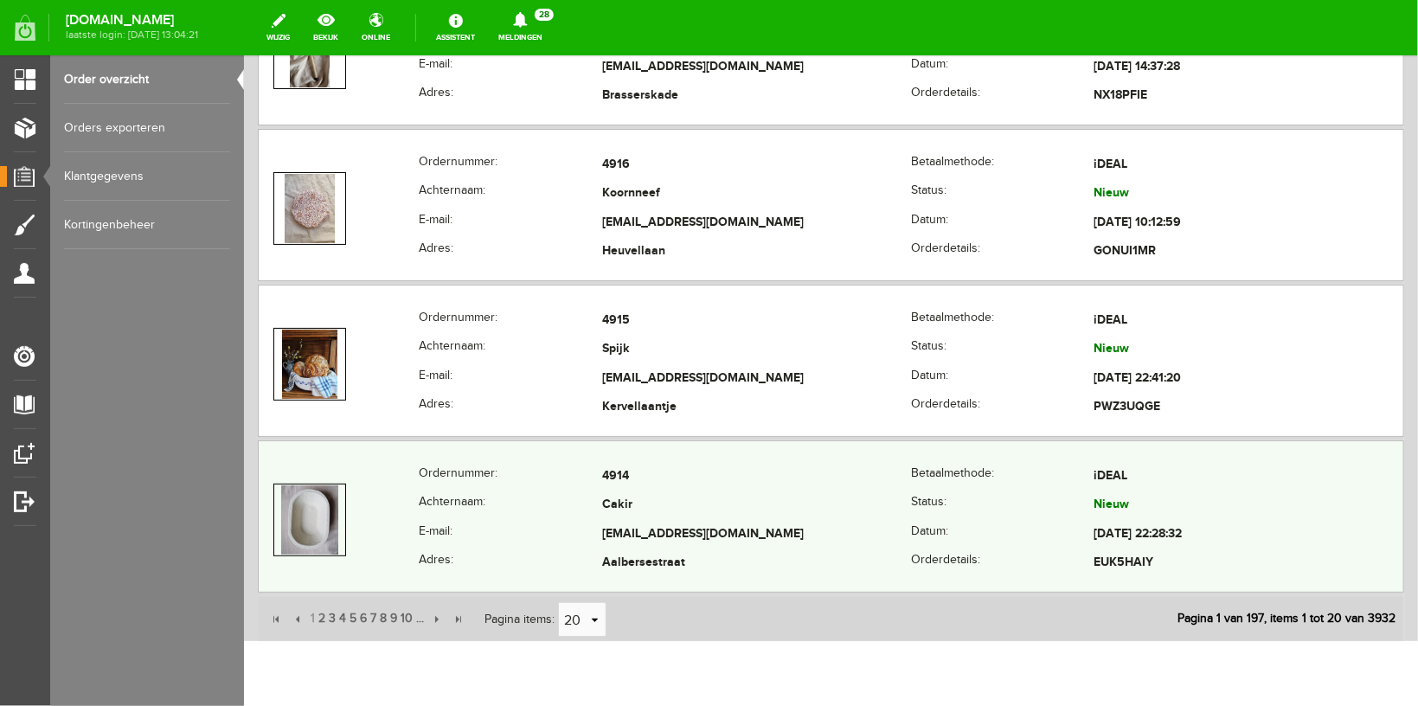
scroll to position [3118, 0]
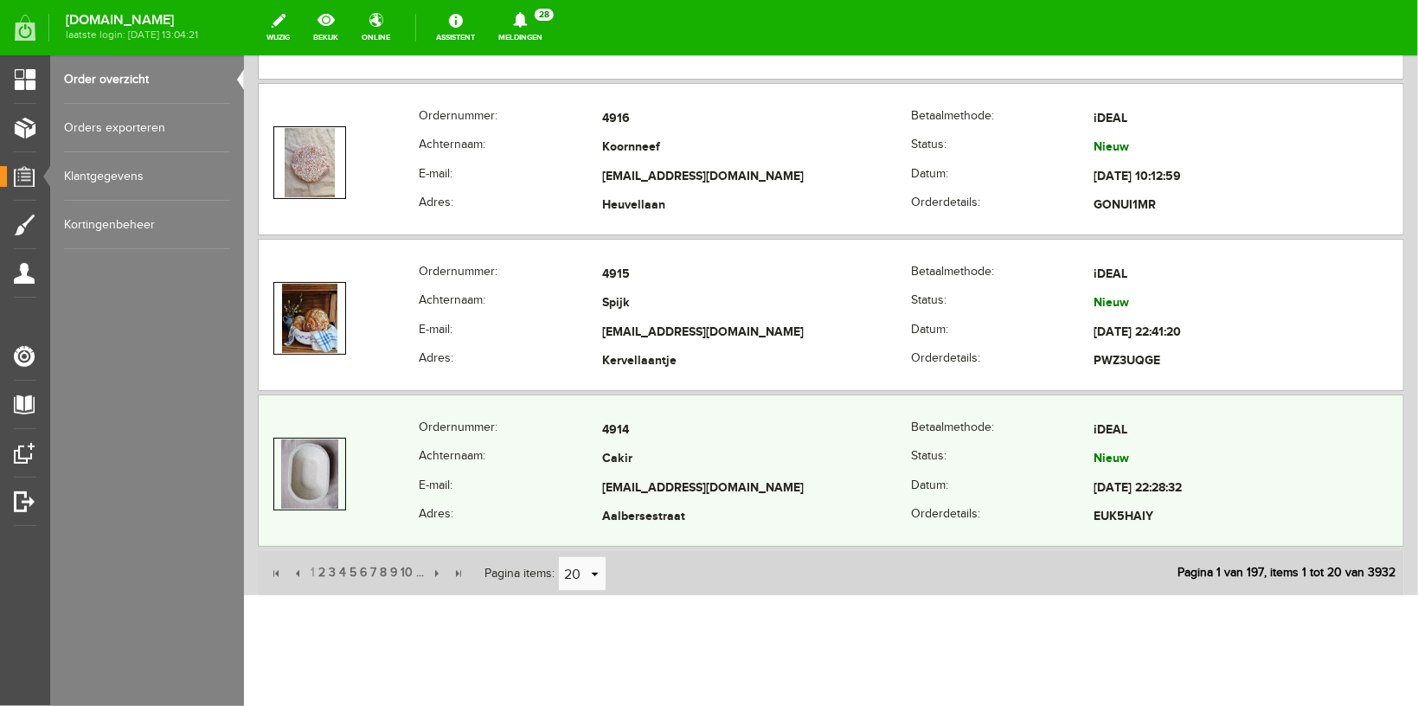
click at [519, 484] on th "E-mail:" at bounding box center [509, 487] width 183 height 29
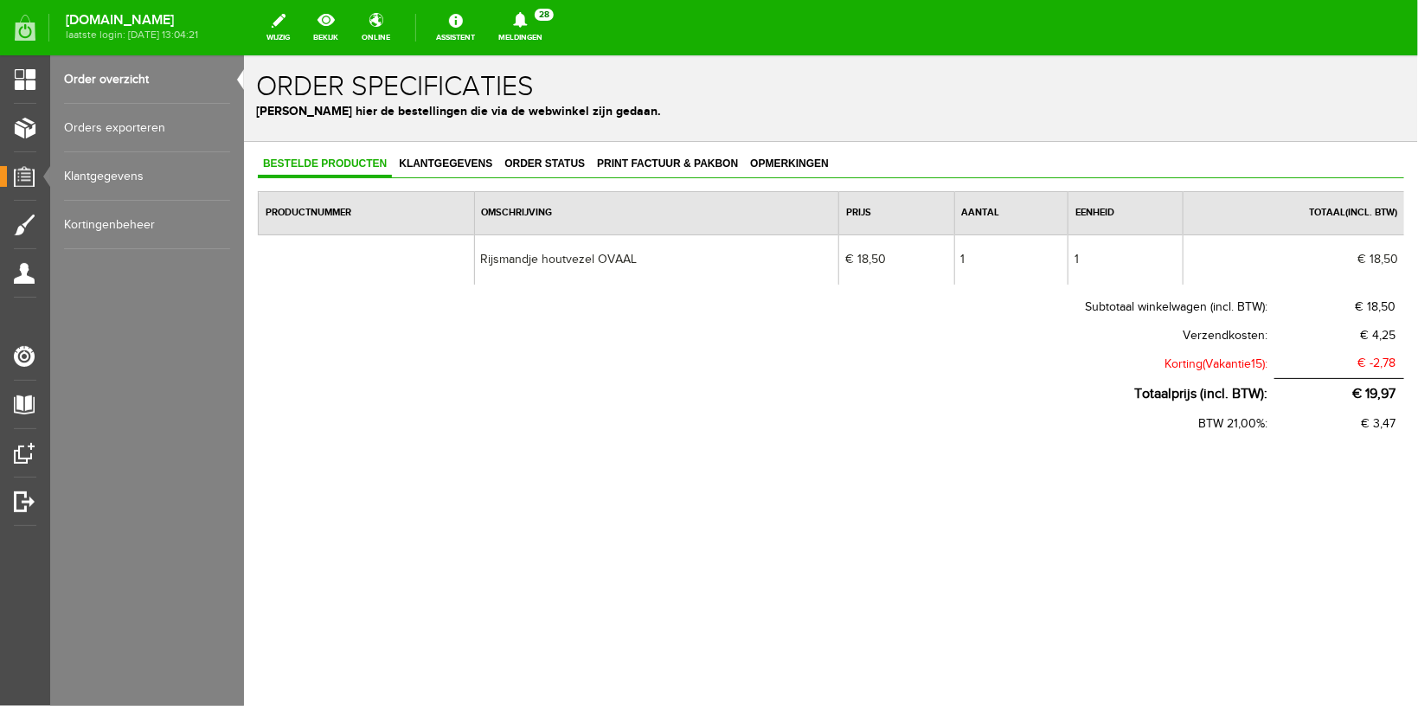
click at [104, 65] on link "Order overzicht" at bounding box center [147, 79] width 166 height 48
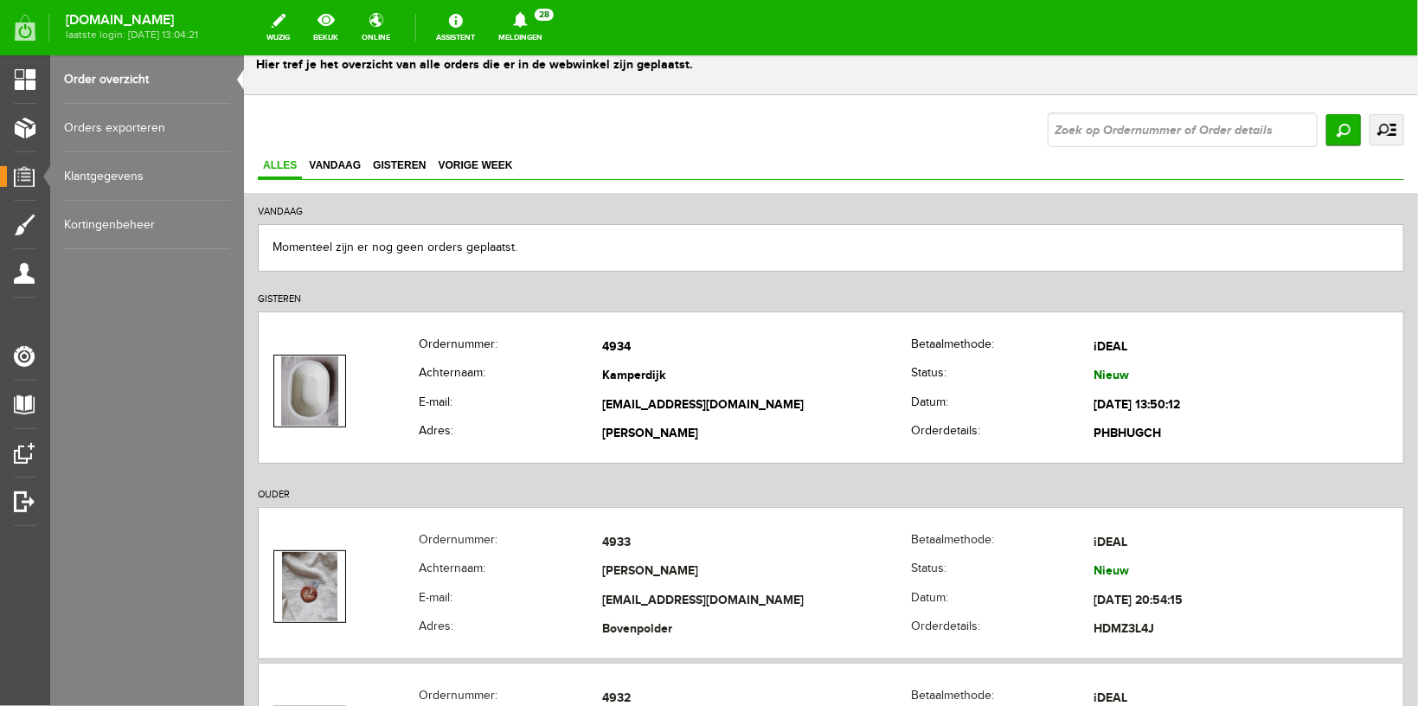
scroll to position [92, 0]
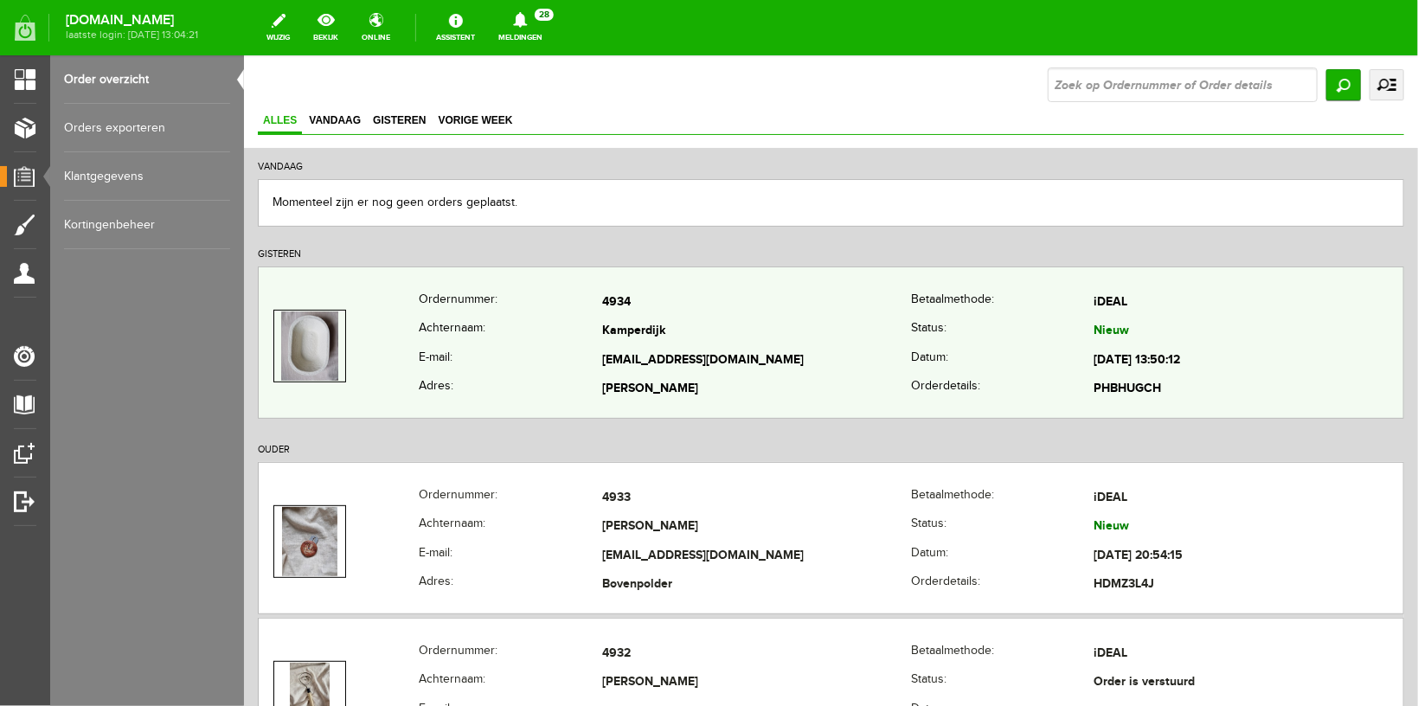
click at [507, 324] on th "Achternaam:" at bounding box center [509, 331] width 183 height 29
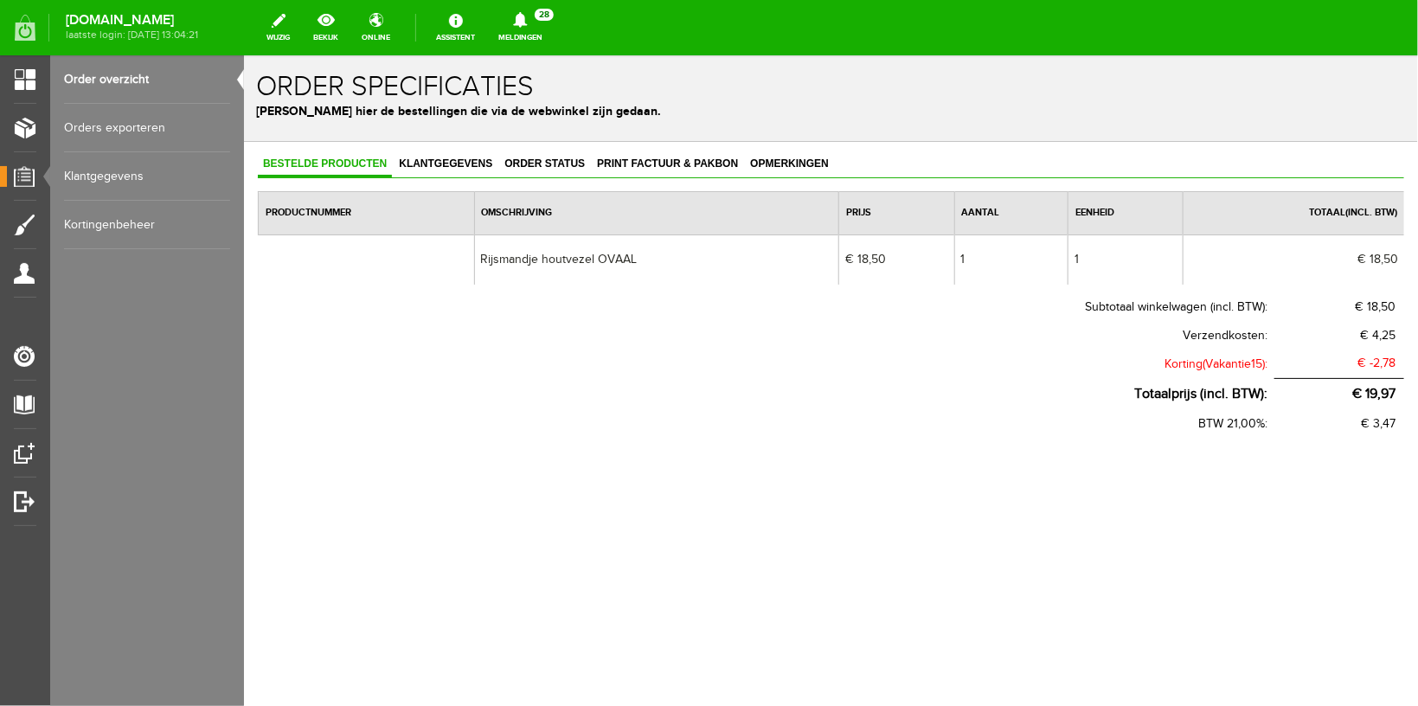
click at [141, 77] on link "Order overzicht" at bounding box center [147, 79] width 166 height 48
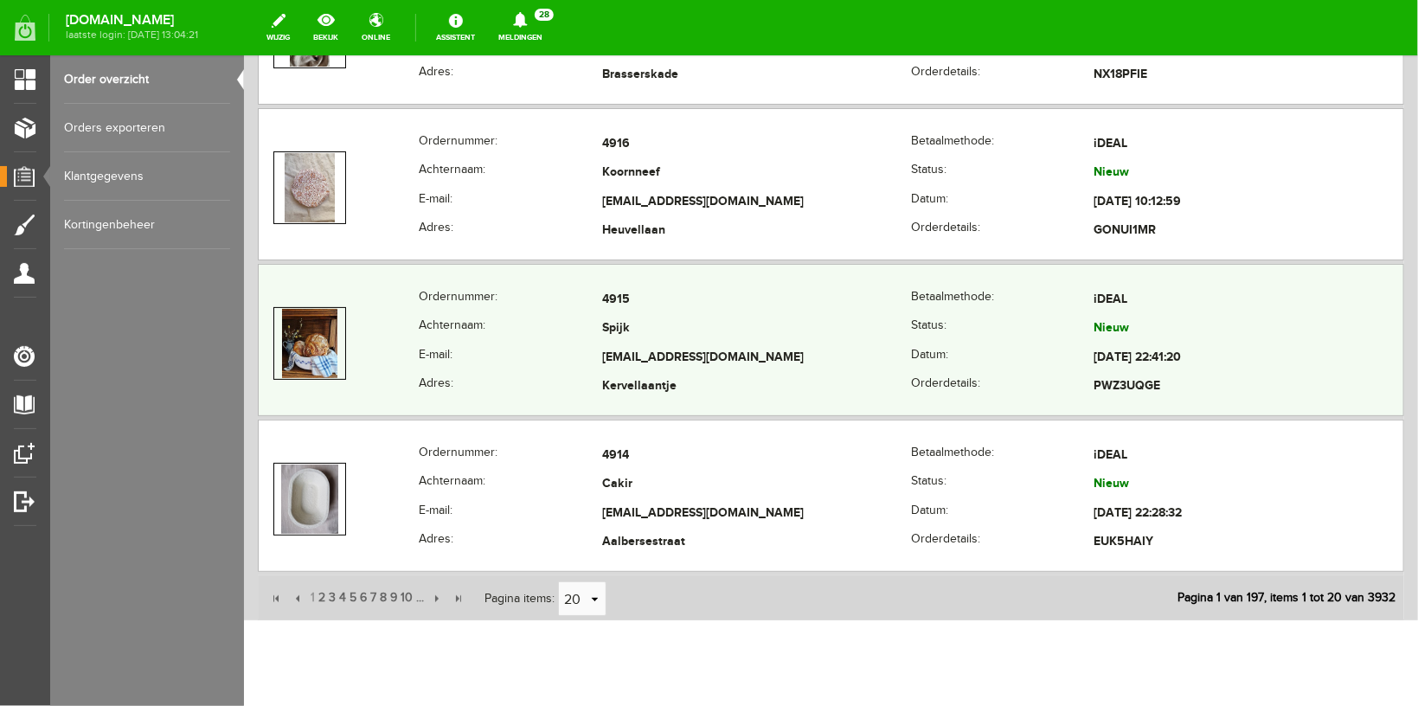
scroll to position [3131, 0]
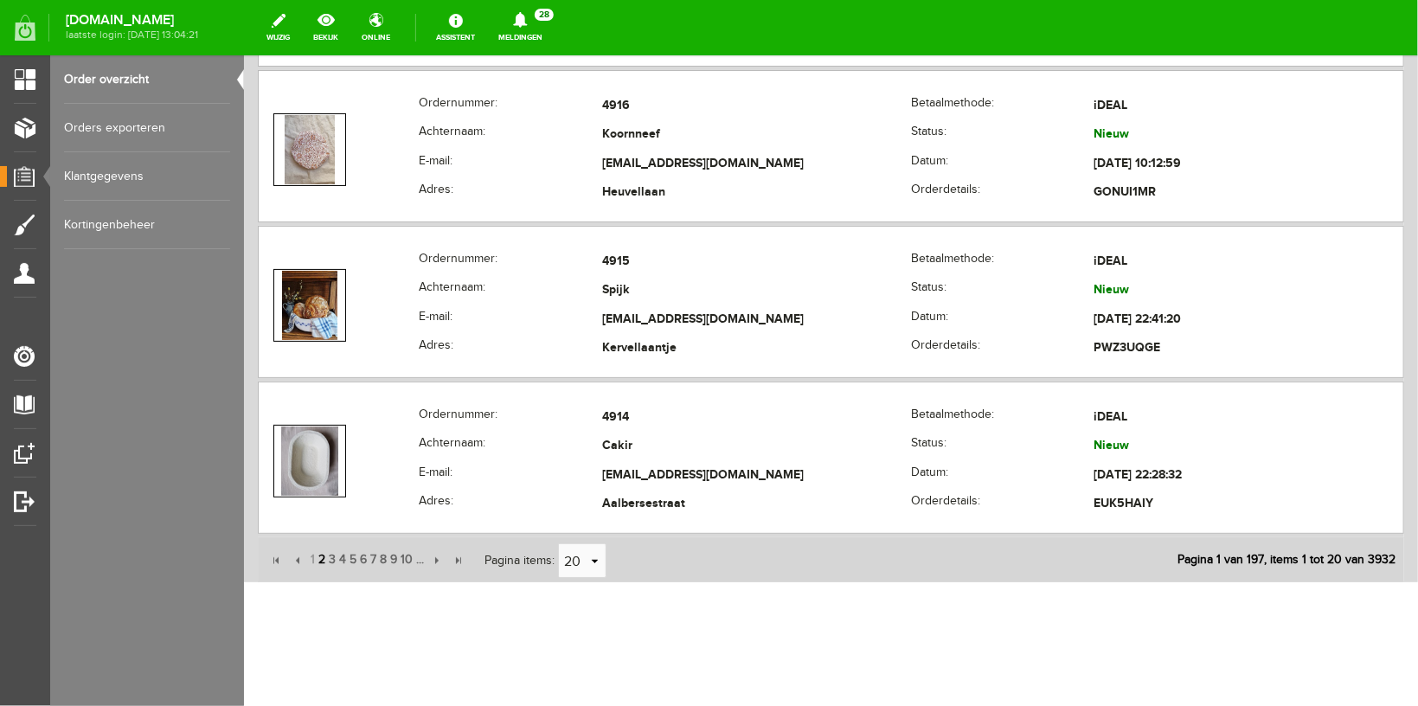
click at [323, 549] on span "2" at bounding box center [321, 559] width 10 height 35
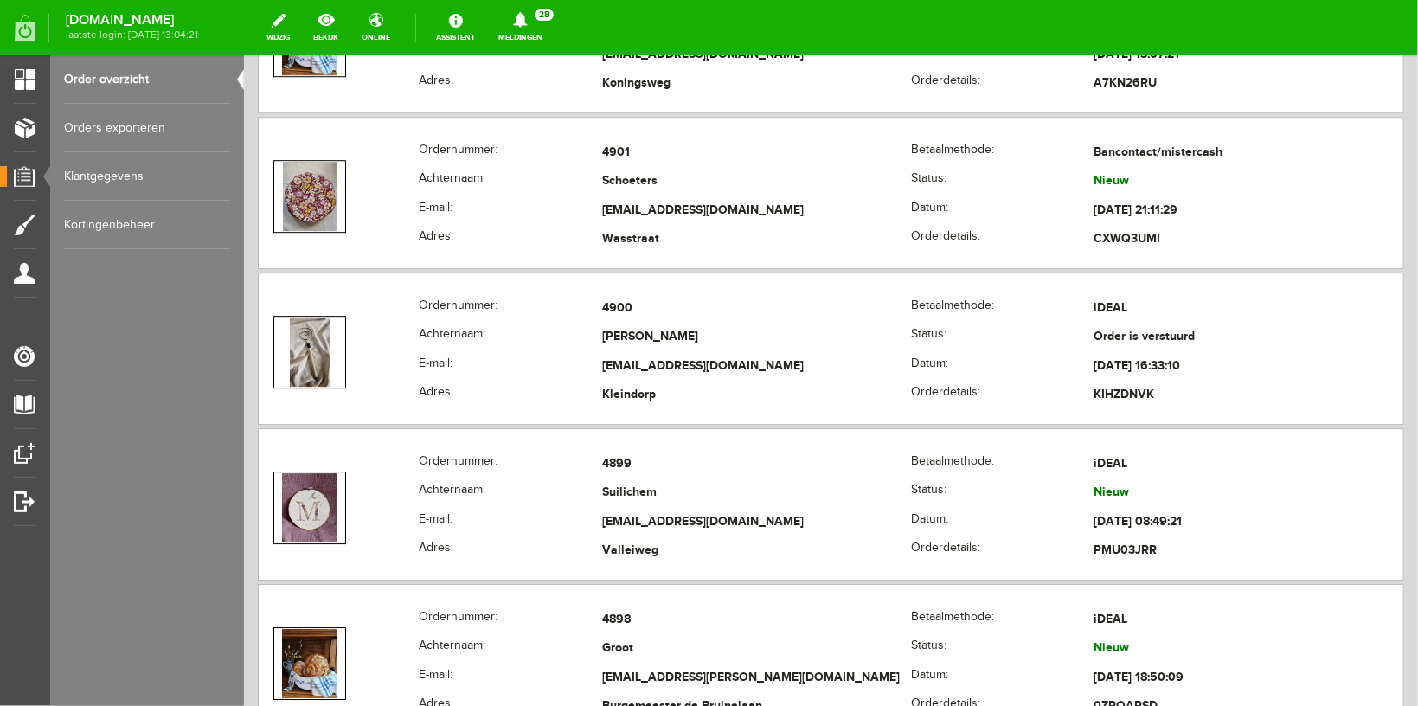
scroll to position [2122, 0]
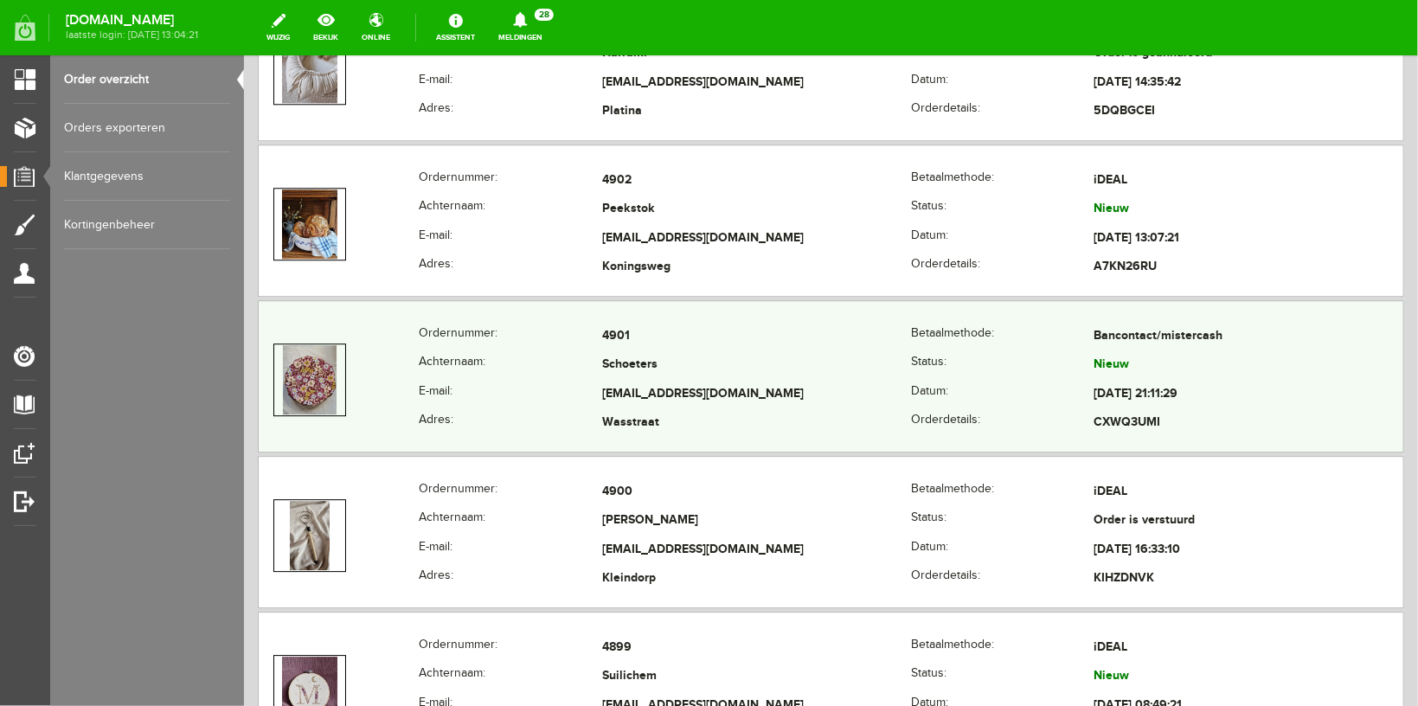
click at [477, 360] on th "Achternaam:" at bounding box center [509, 364] width 183 height 29
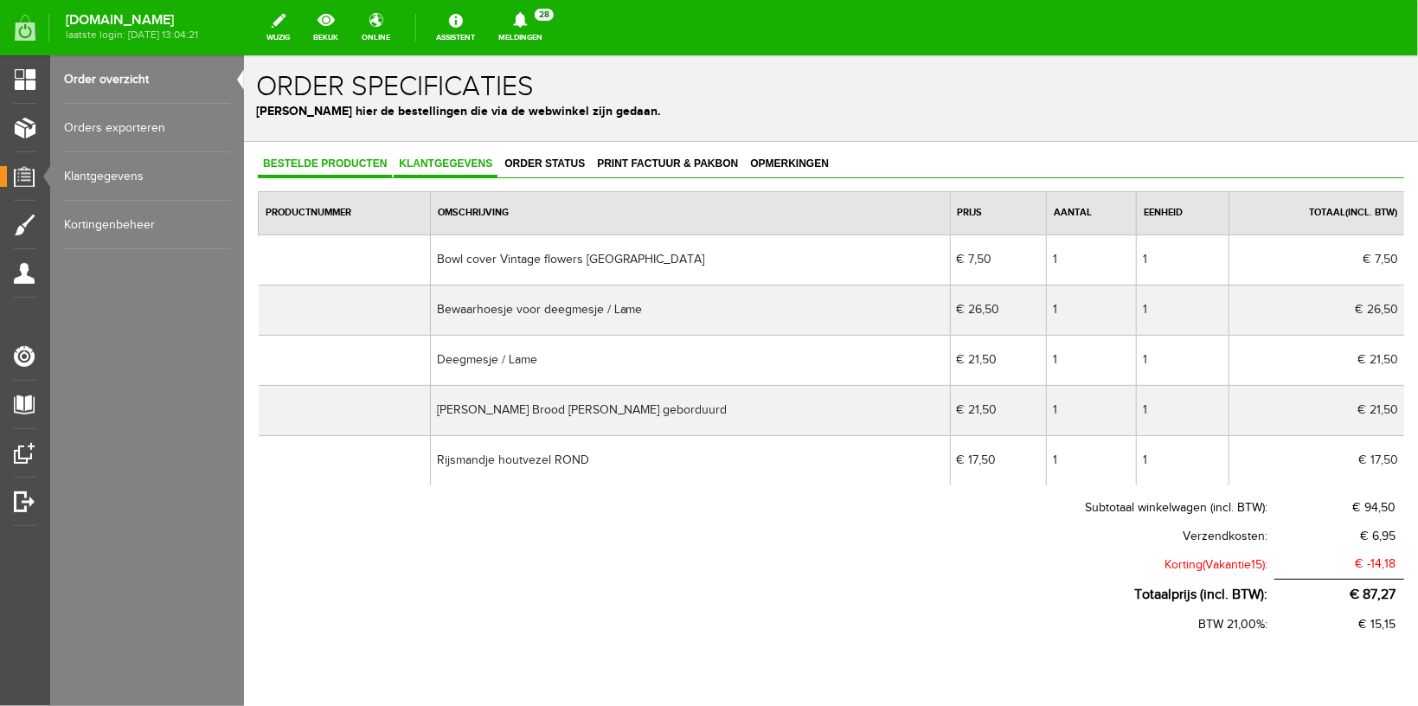
click at [416, 160] on span "Klantgegevens" at bounding box center [445, 163] width 104 height 12
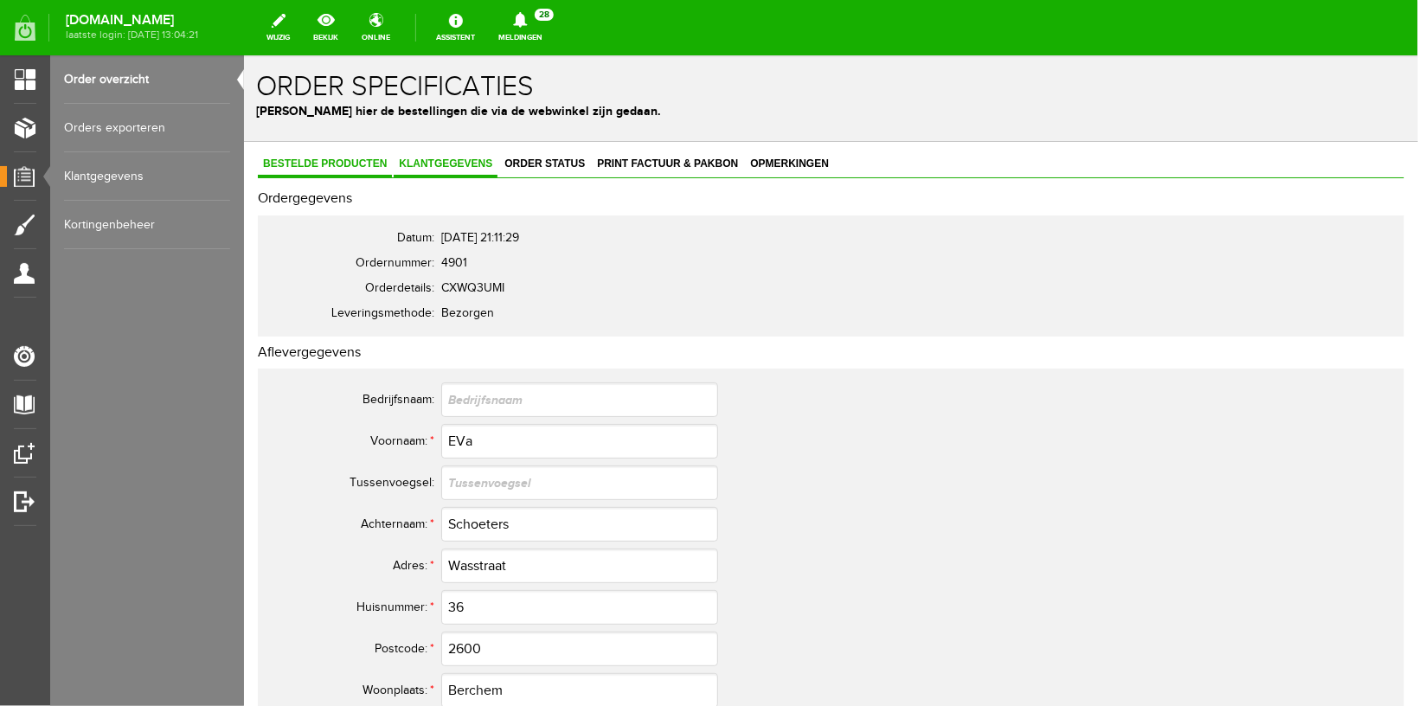
click at [311, 168] on span "Bestelde producten" at bounding box center [324, 163] width 134 height 12
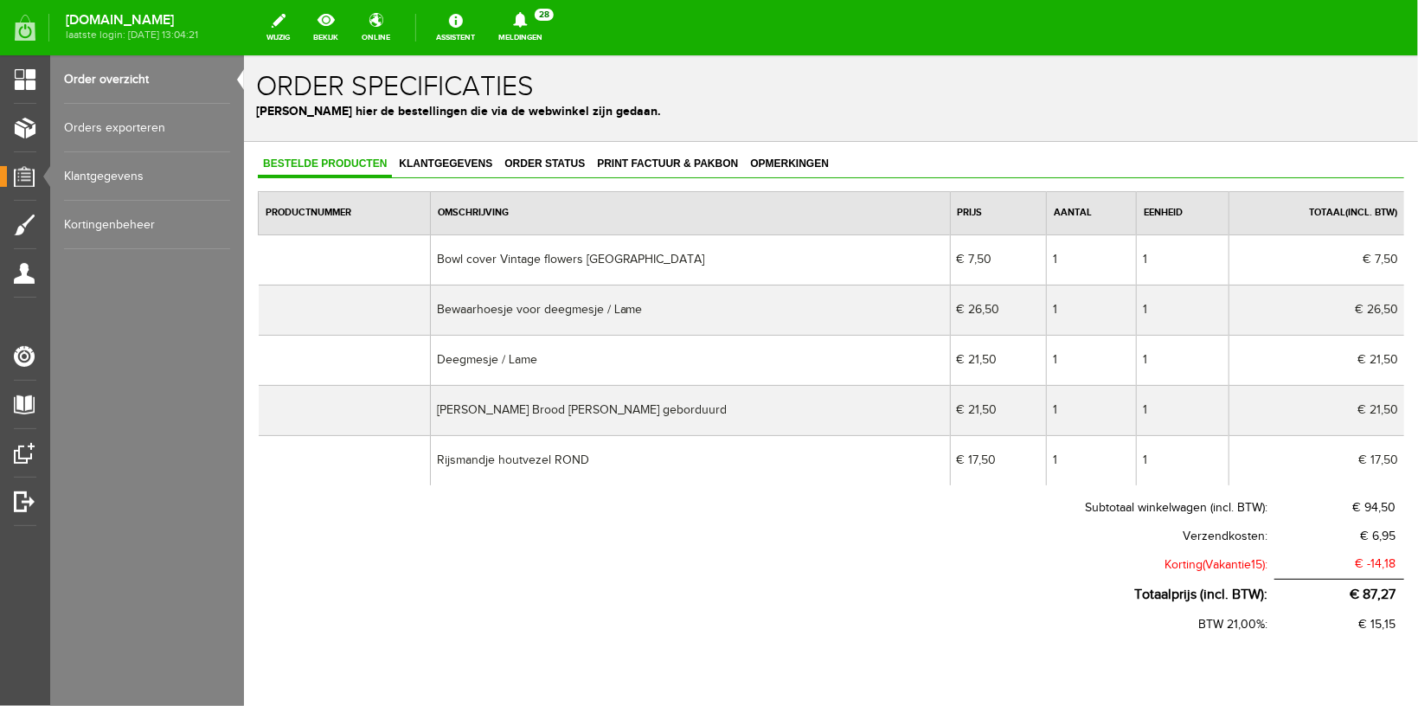
click at [99, 72] on link "Order overzicht" at bounding box center [147, 79] width 166 height 48
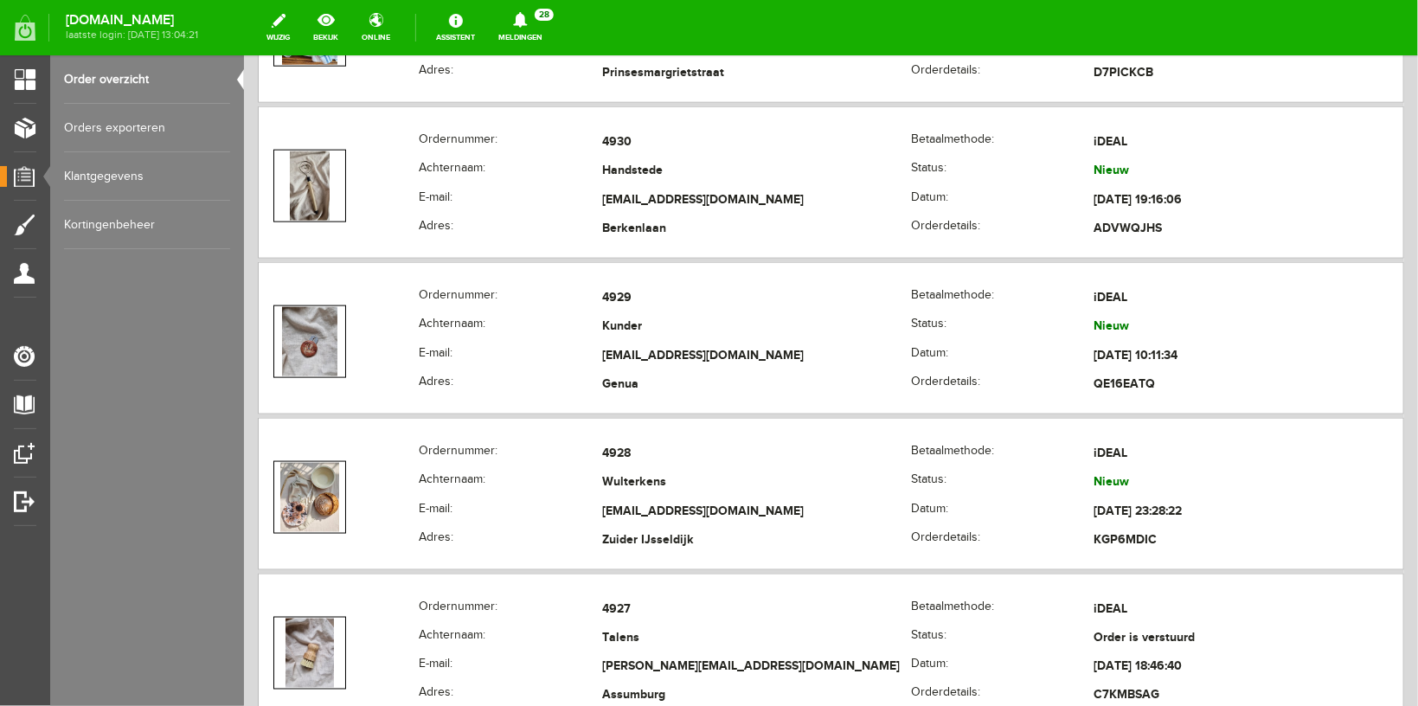
scroll to position [917, 0]
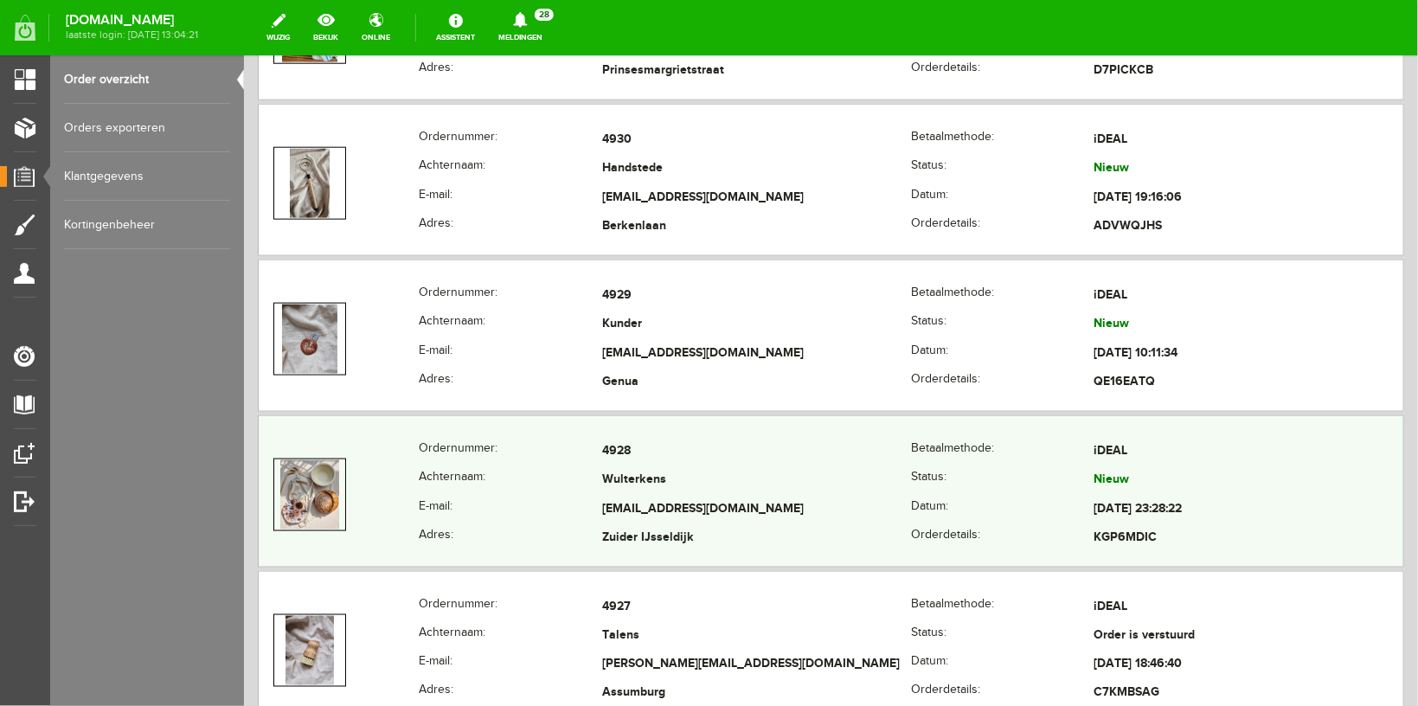
click at [452, 484] on th "Achternaam:" at bounding box center [509, 479] width 183 height 29
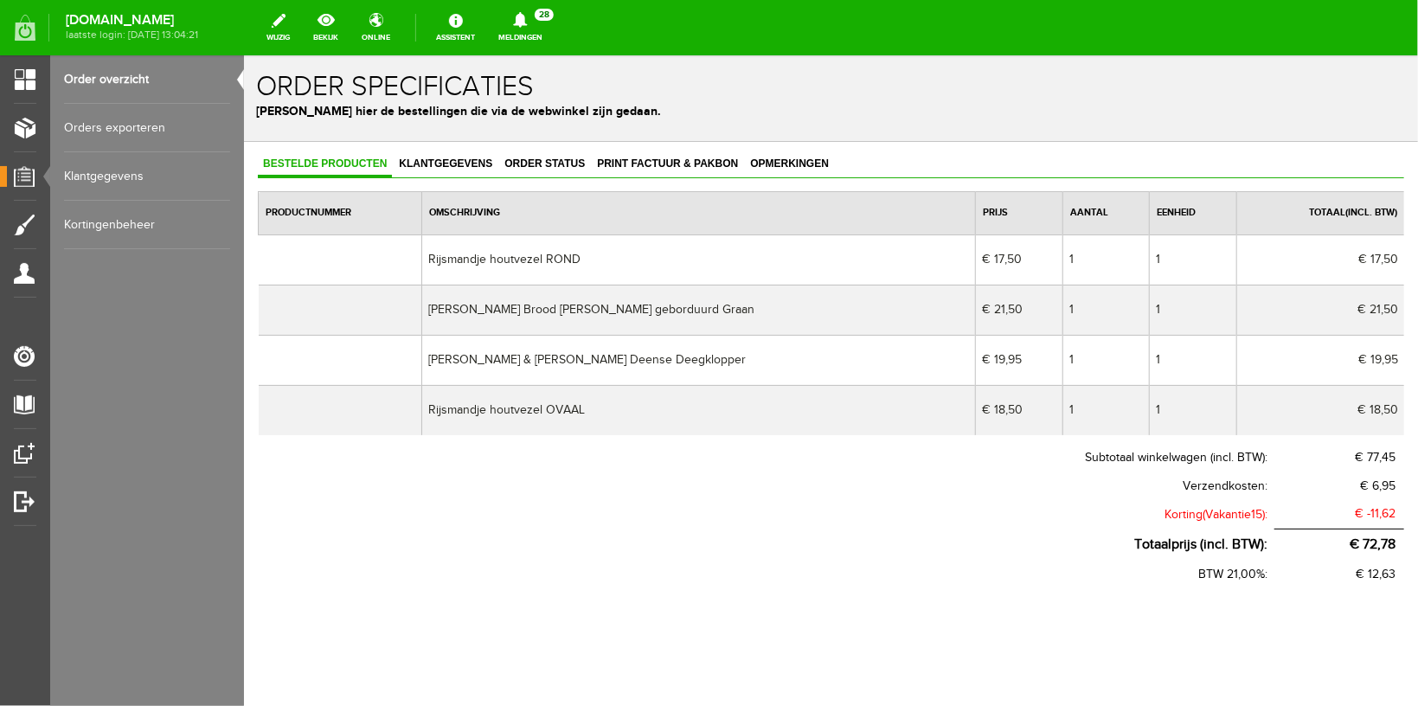
click at [115, 81] on link "Order overzicht" at bounding box center [147, 79] width 166 height 48
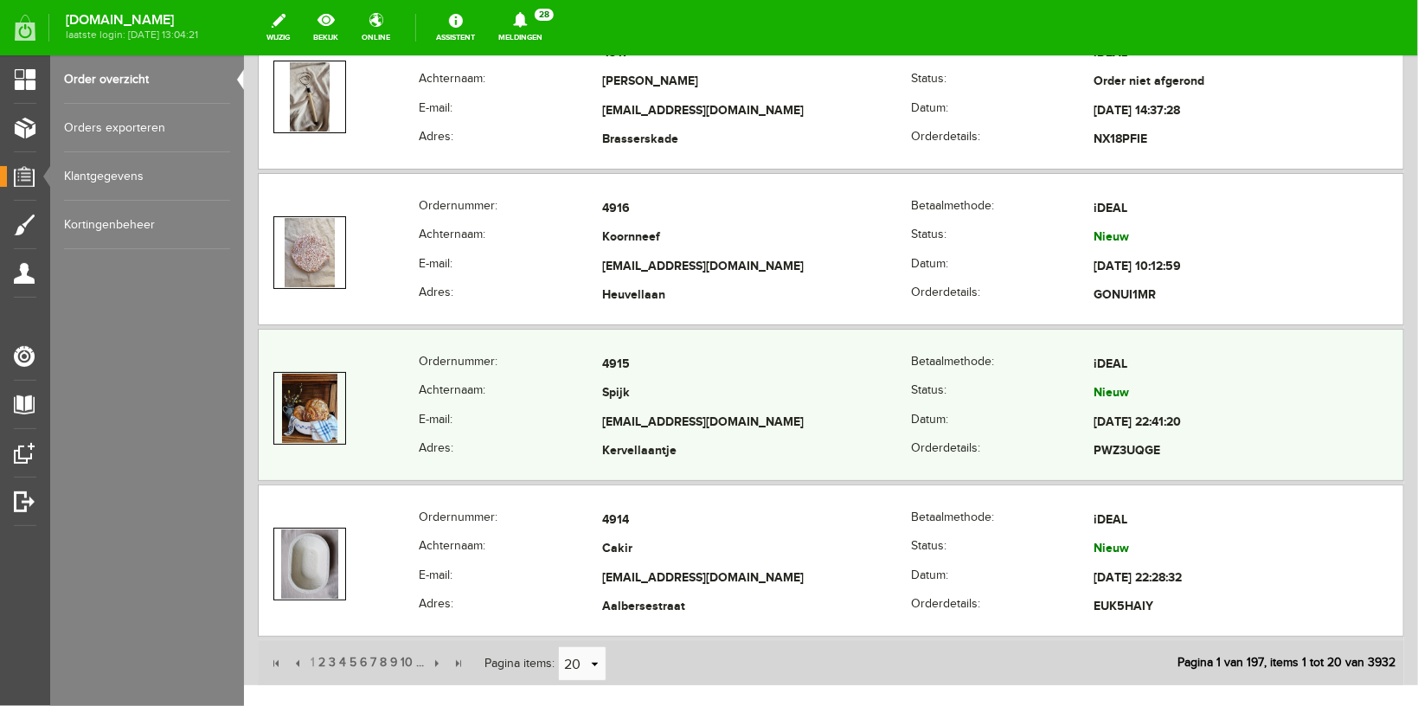
scroll to position [3131, 0]
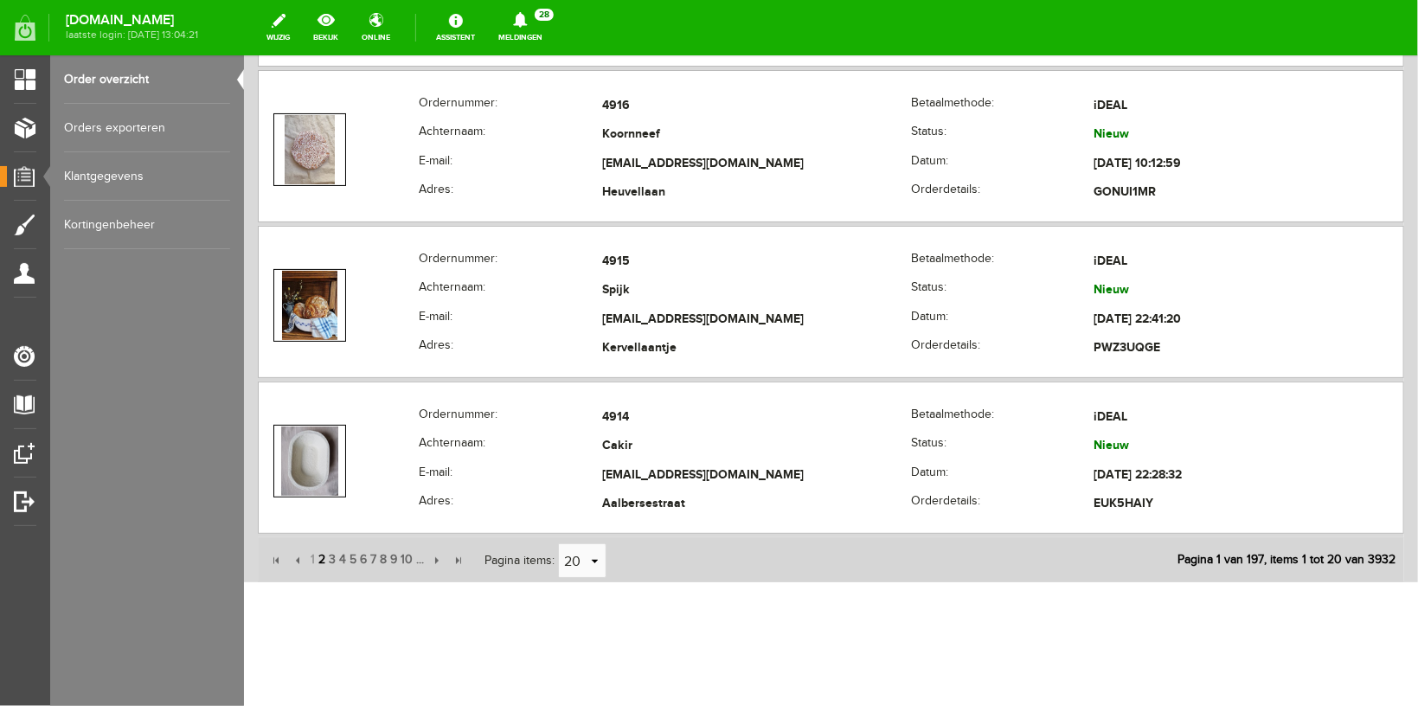
click at [321, 557] on span "2" at bounding box center [321, 559] width 10 height 35
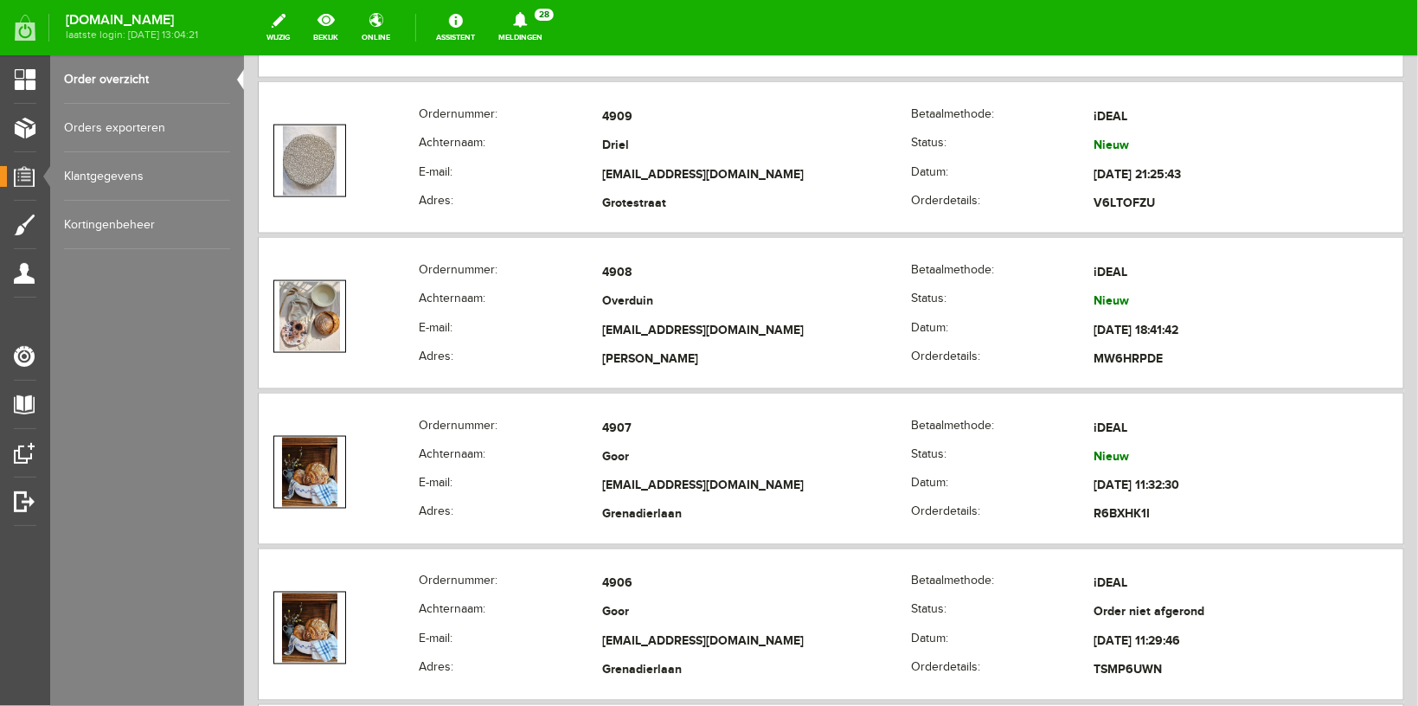
scroll to position [1022, 0]
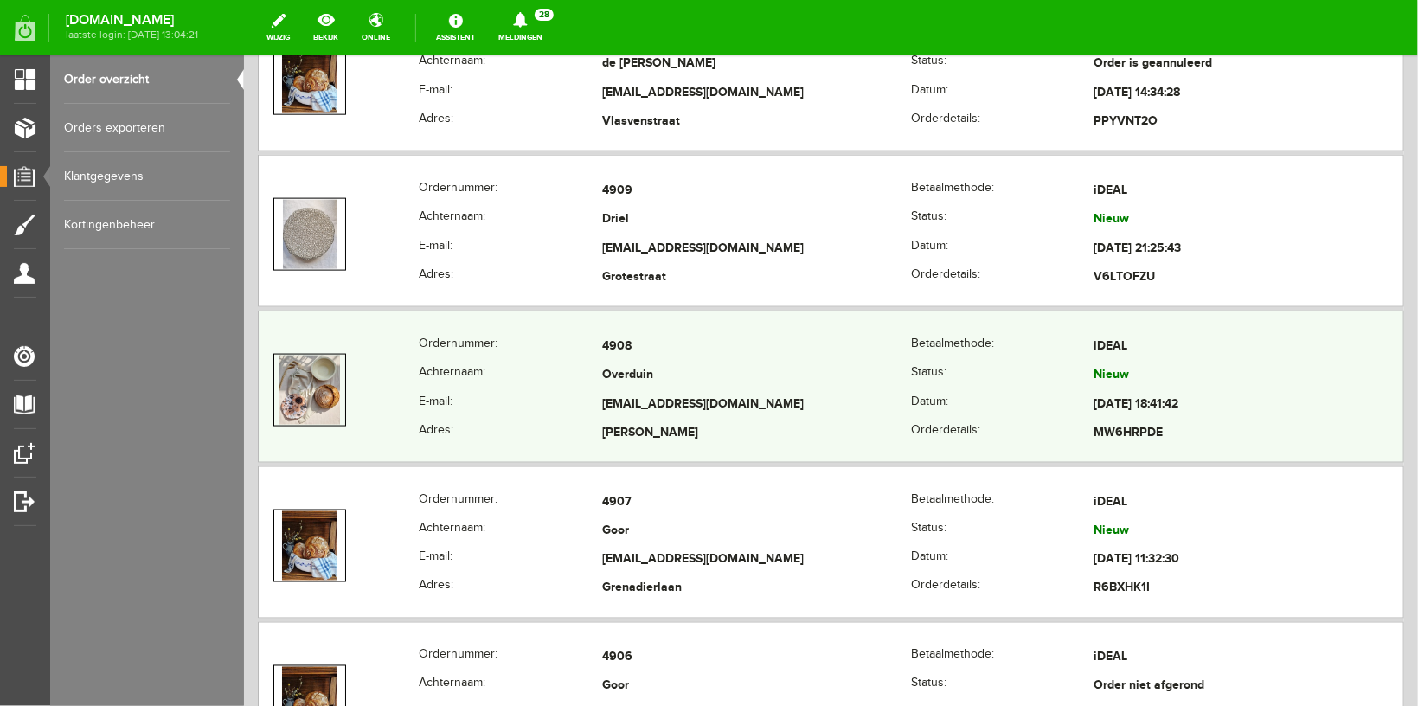
click at [516, 378] on th "Achternaam:" at bounding box center [509, 375] width 183 height 29
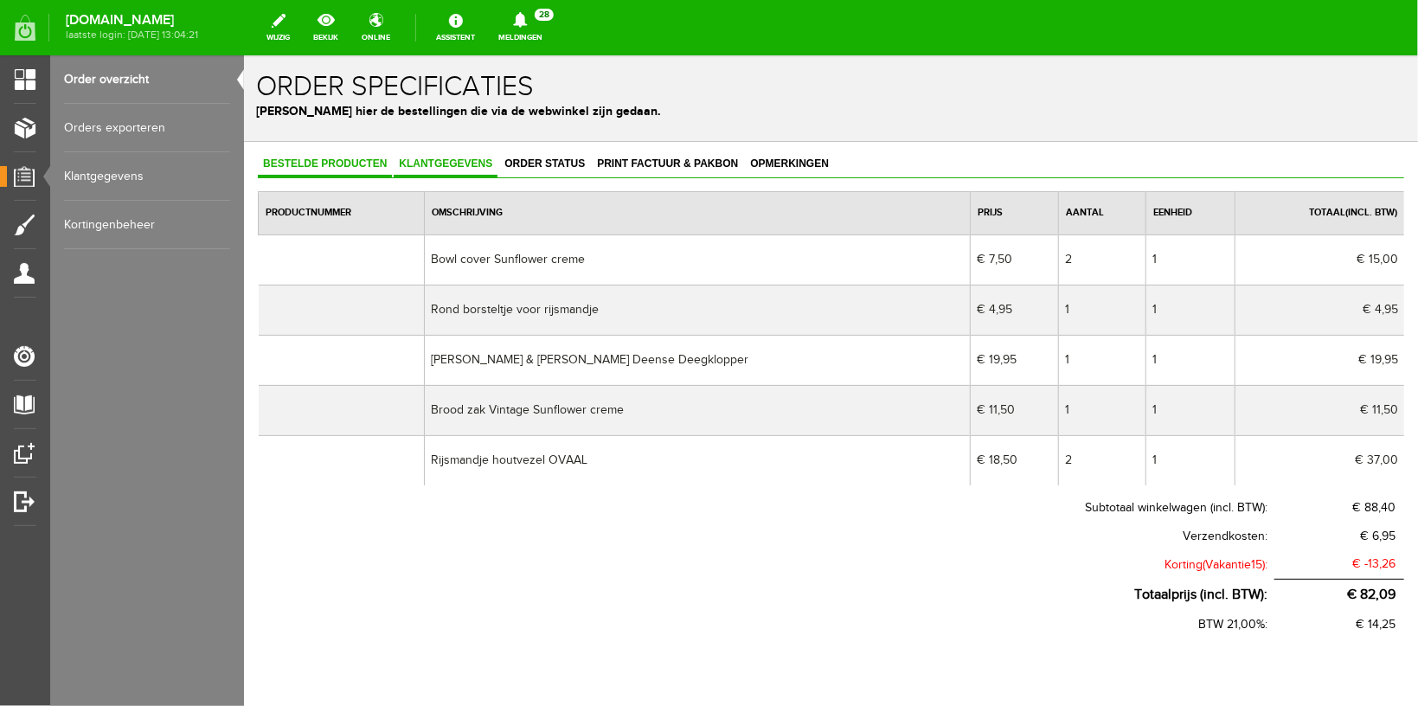
click at [437, 163] on span "Klantgegevens" at bounding box center [445, 163] width 104 height 12
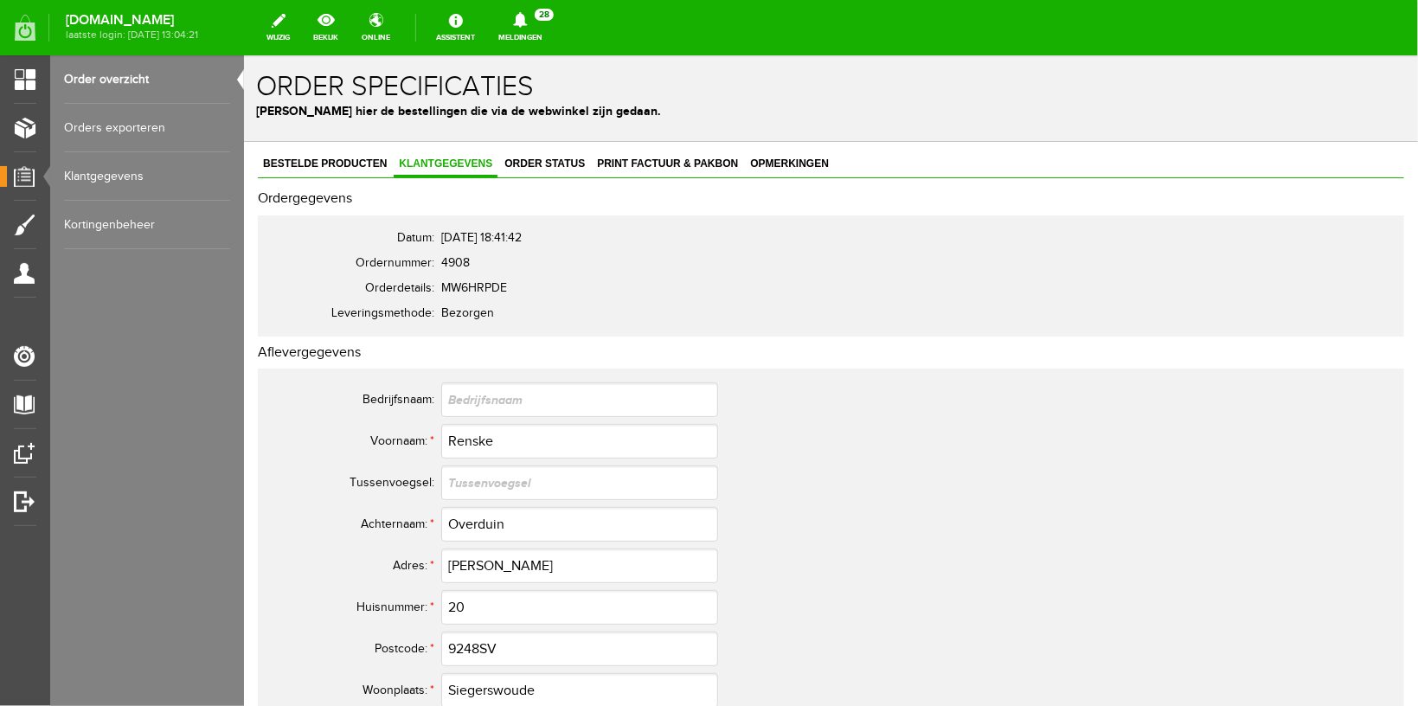
click at [119, 81] on link "Order overzicht" at bounding box center [147, 79] width 166 height 48
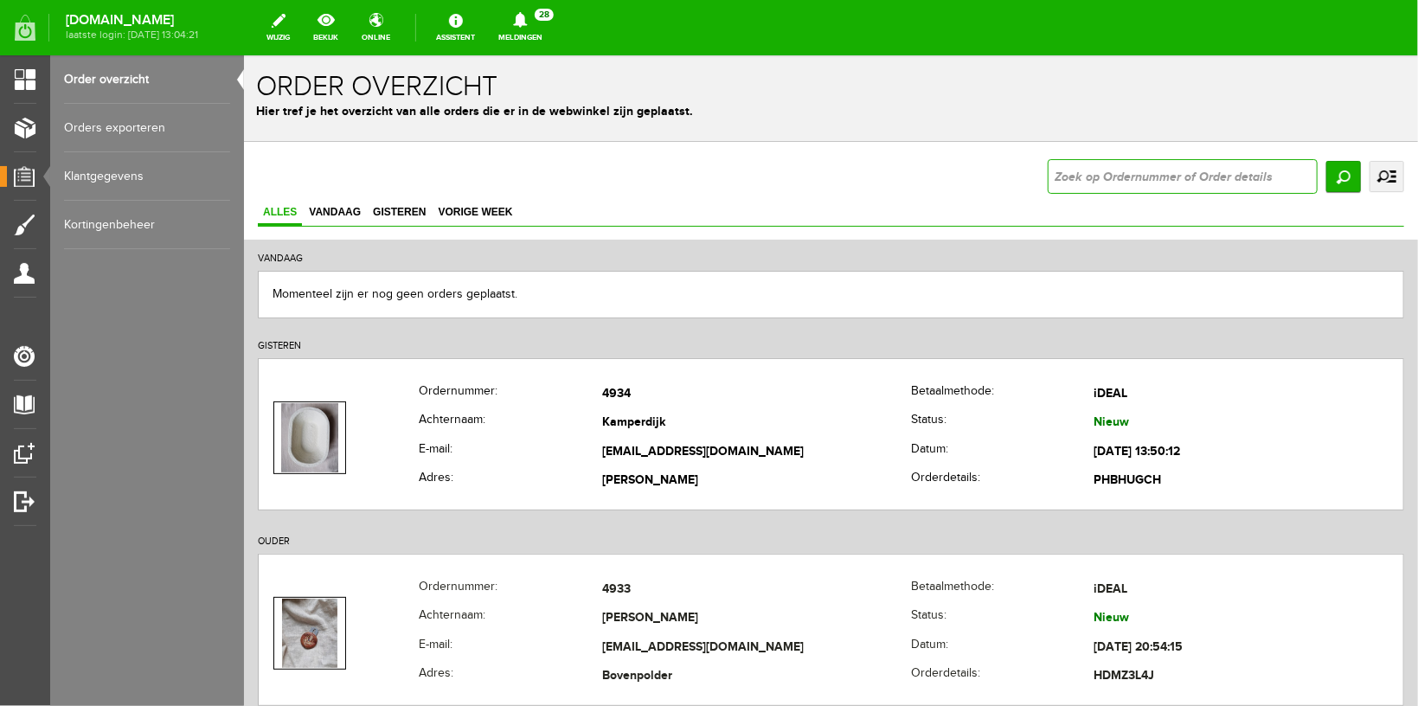
click at [1093, 184] on input "text" at bounding box center [1182, 175] width 270 height 35
type input "4869"
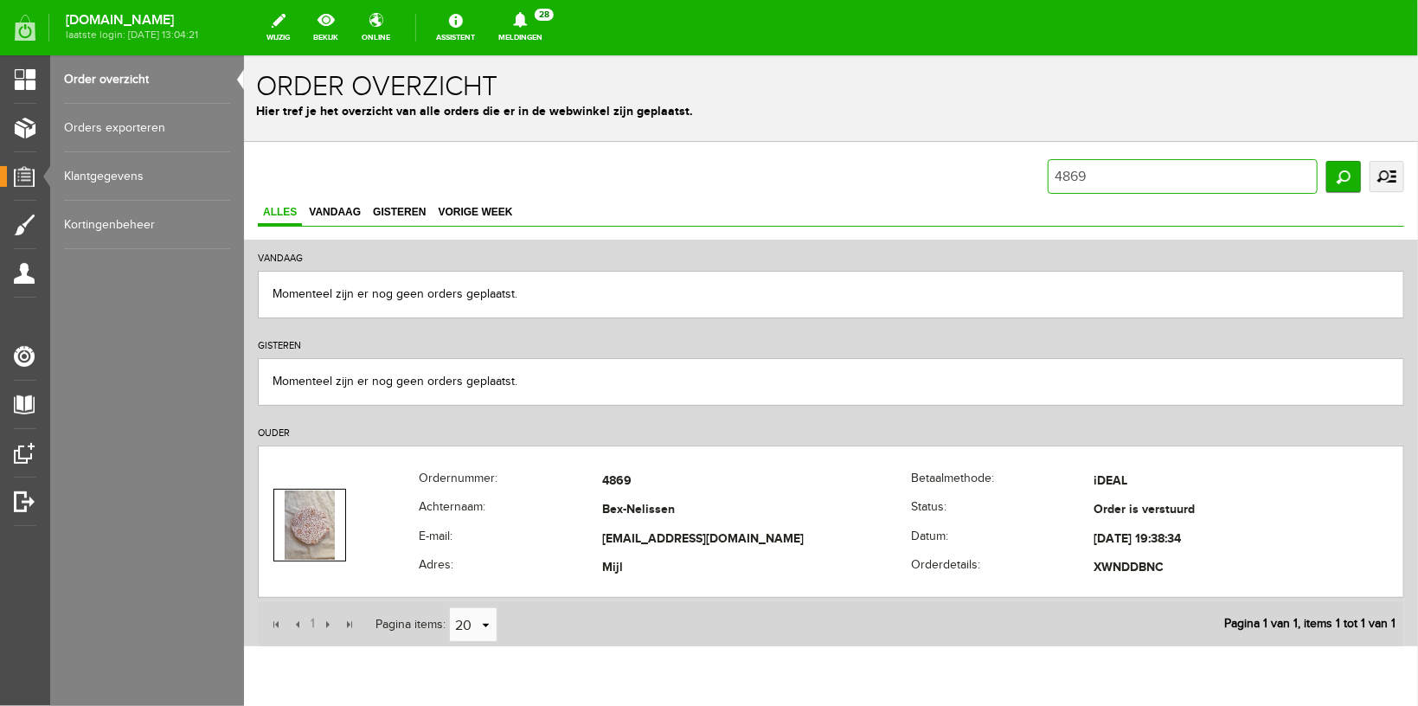
click at [1087, 169] on input "4869" at bounding box center [1182, 175] width 270 height 35
type input "4868"
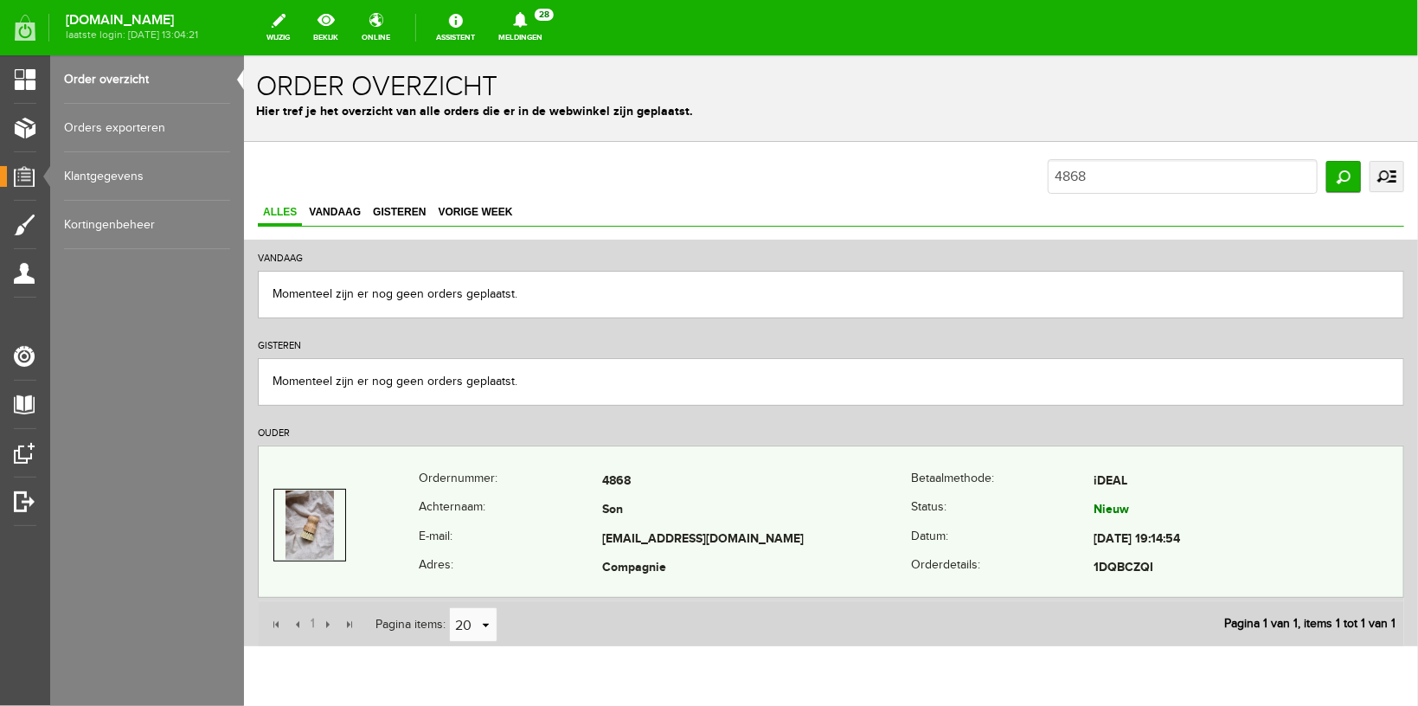
click at [477, 516] on th "Achternaam:" at bounding box center [509, 510] width 183 height 29
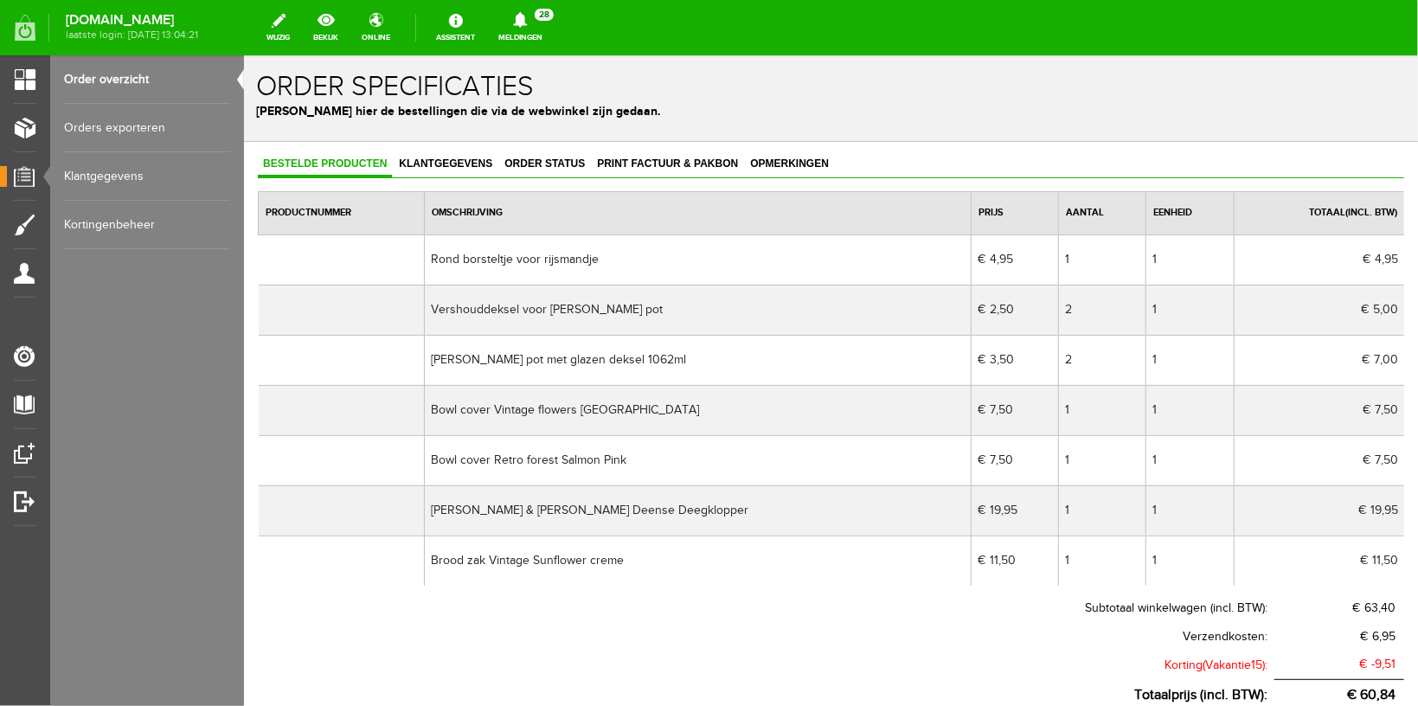
click at [130, 83] on link "Order overzicht" at bounding box center [147, 79] width 166 height 48
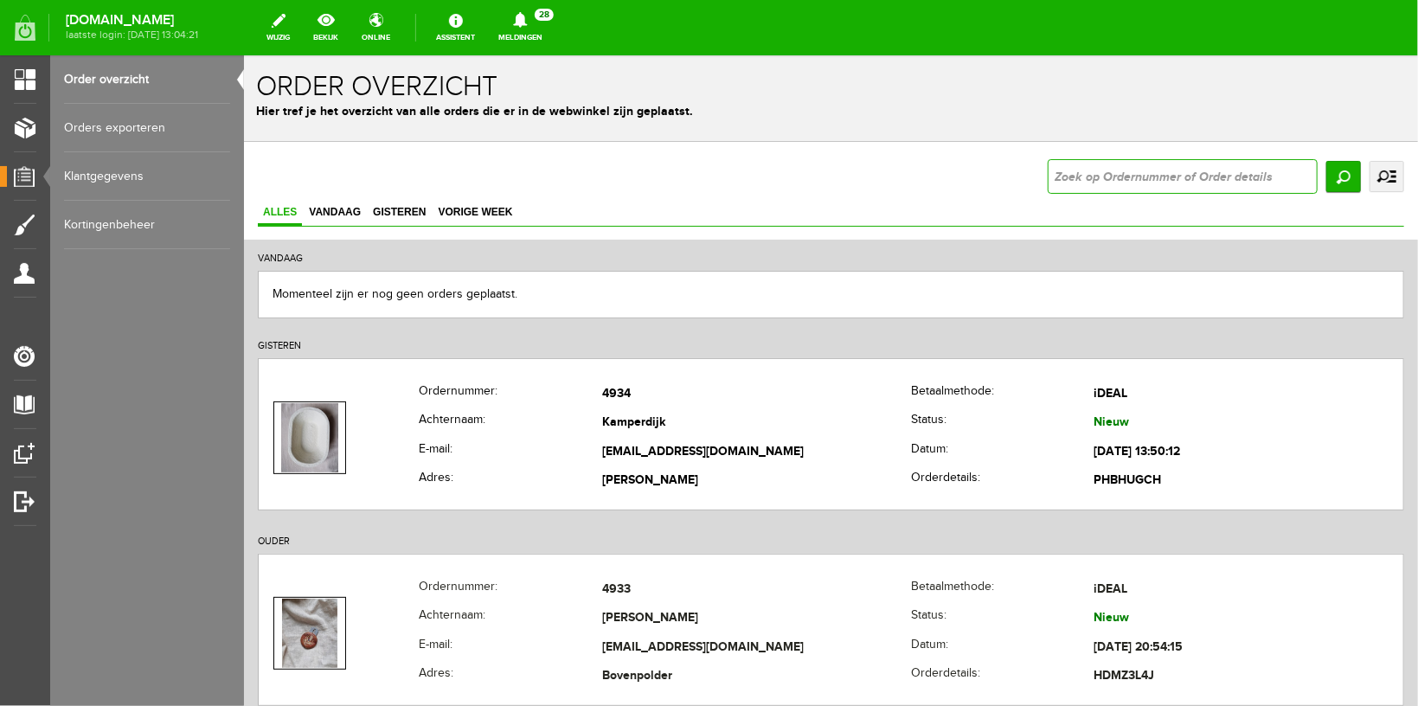
click at [1123, 178] on input "text" at bounding box center [1182, 175] width 270 height 35
type input "4878"
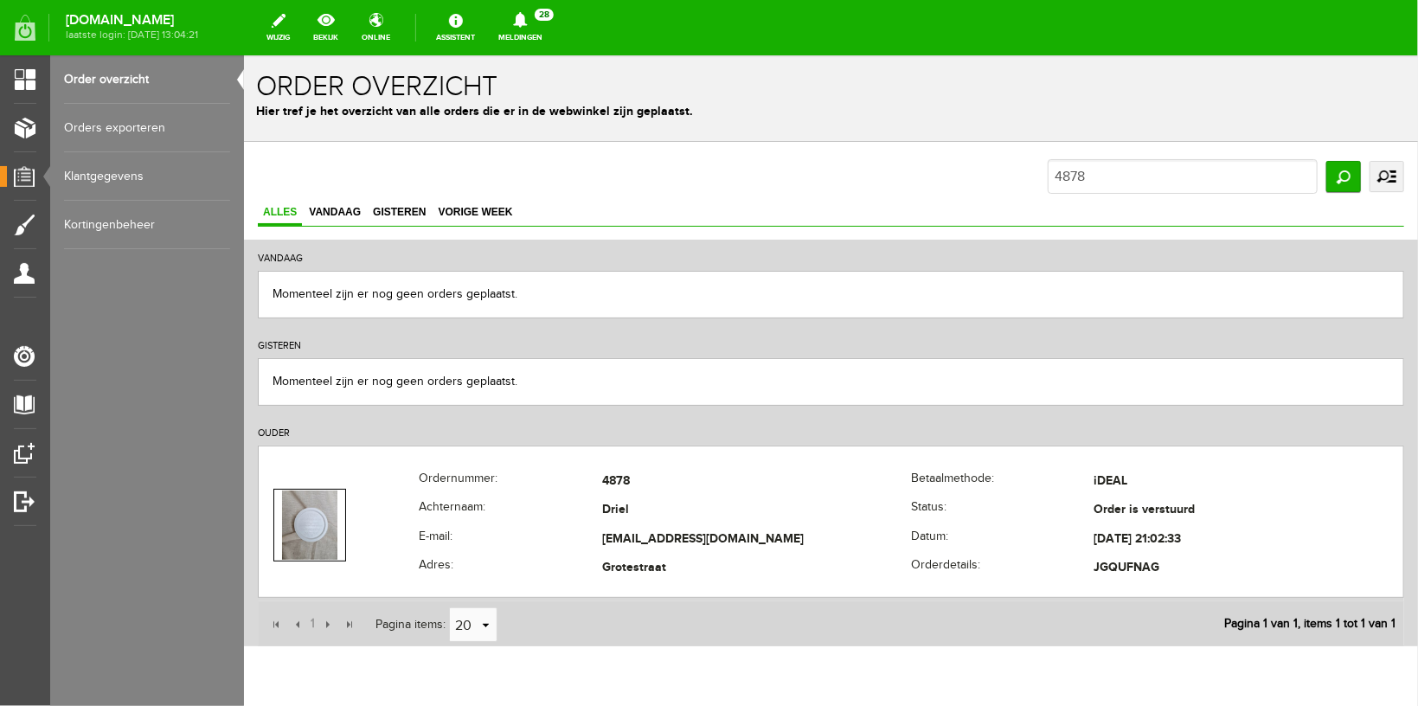
click at [542, 23] on icon at bounding box center [520, 20] width 44 height 16
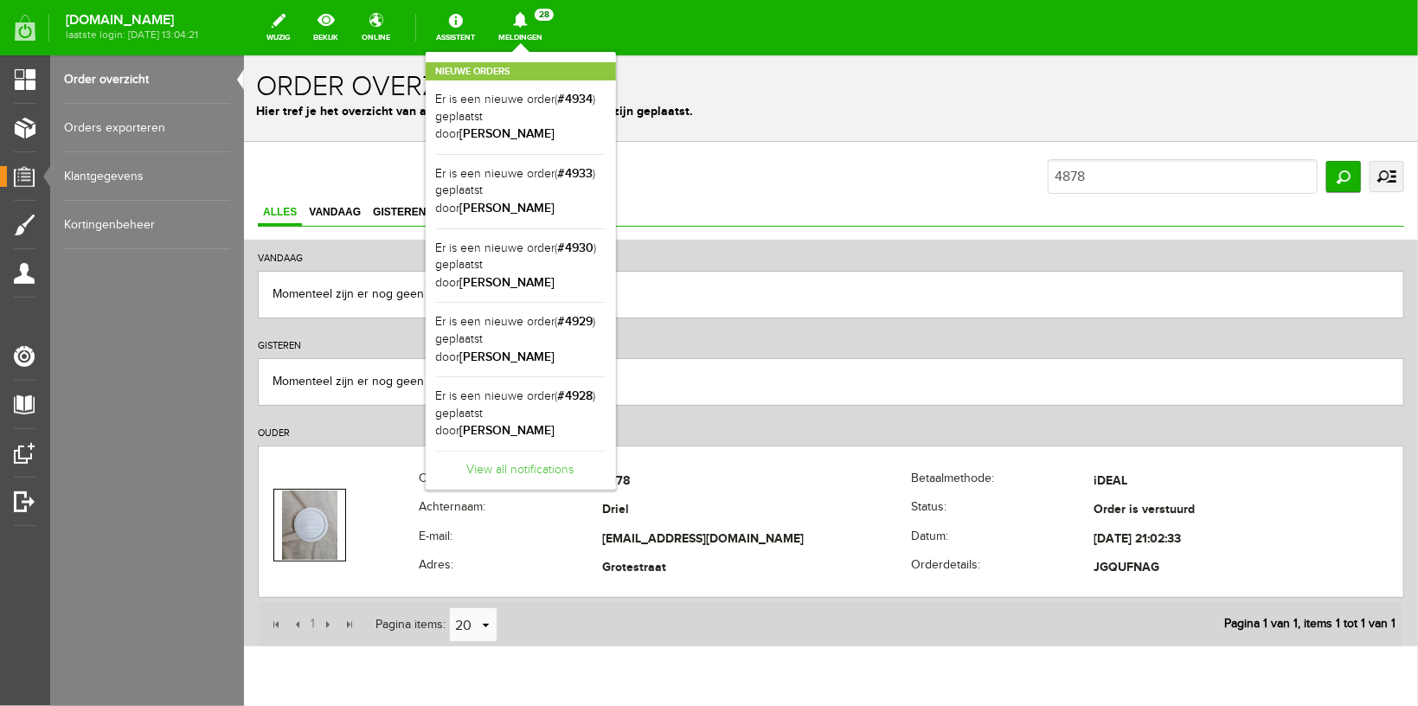
click at [534, 451] on link "View all notifications" at bounding box center [521, 465] width 170 height 29
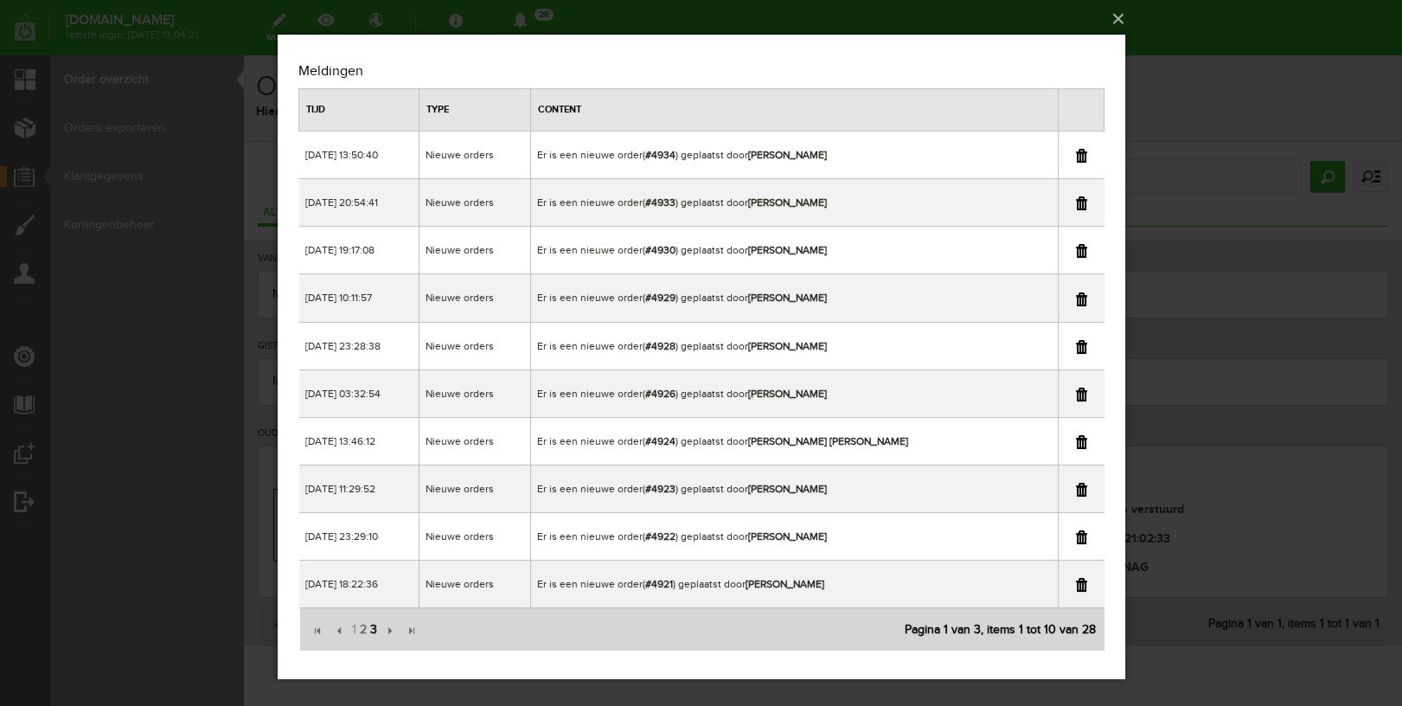
click at [374, 631] on span "3" at bounding box center [373, 630] width 10 height 35
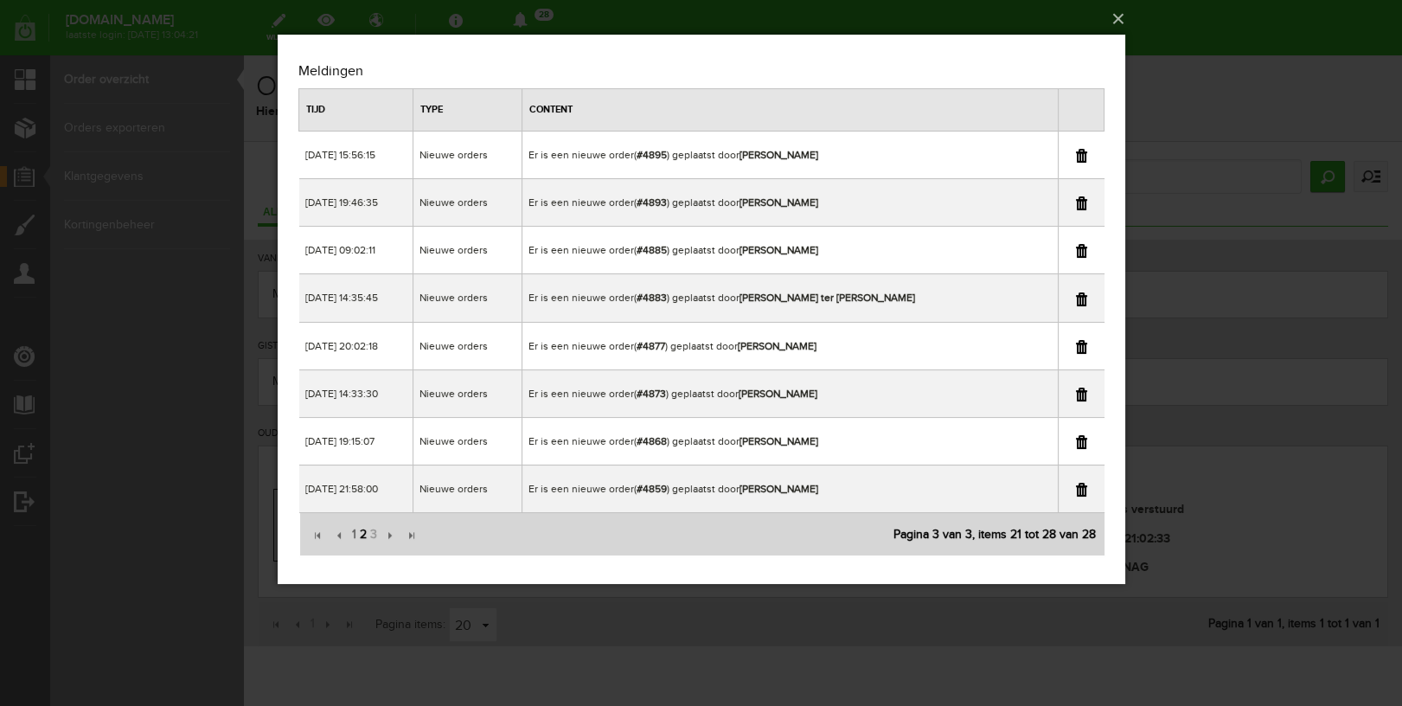
click at [361, 529] on span "2" at bounding box center [362, 534] width 10 height 35
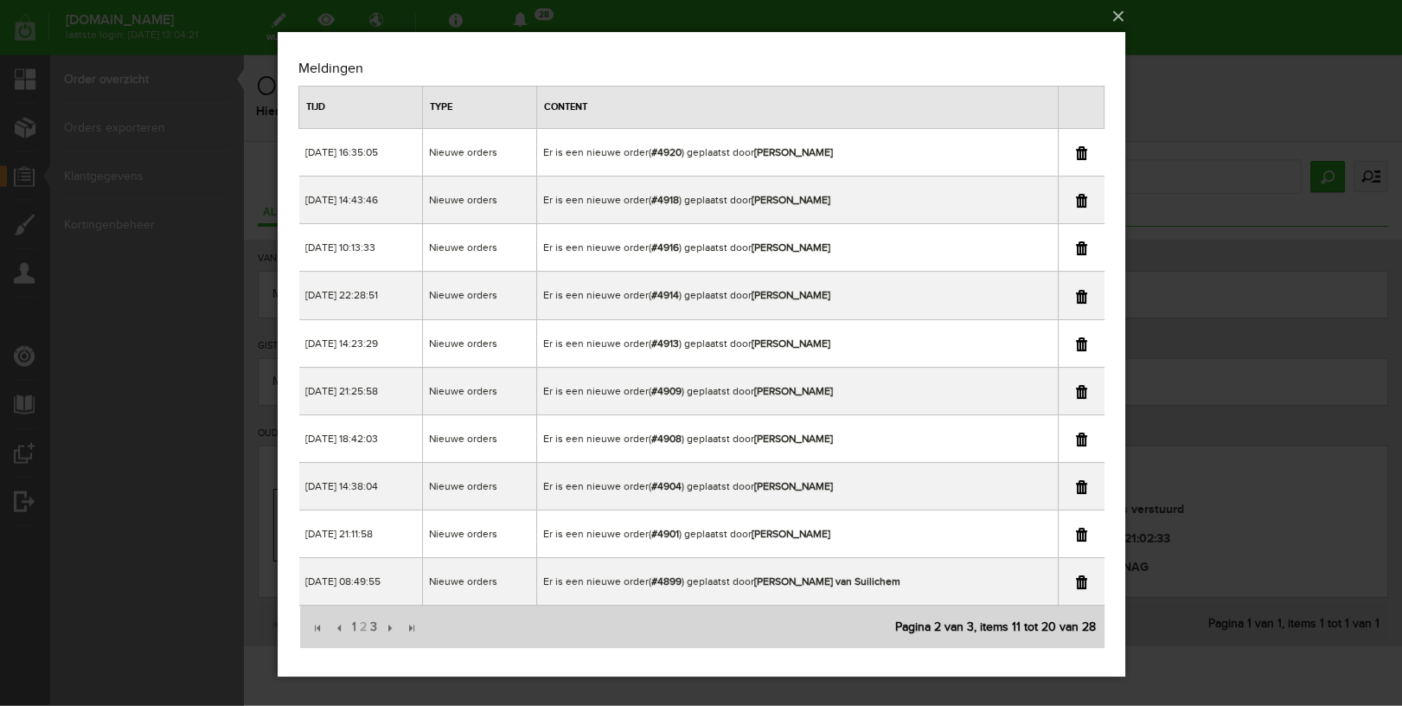
scroll to position [6, 0]
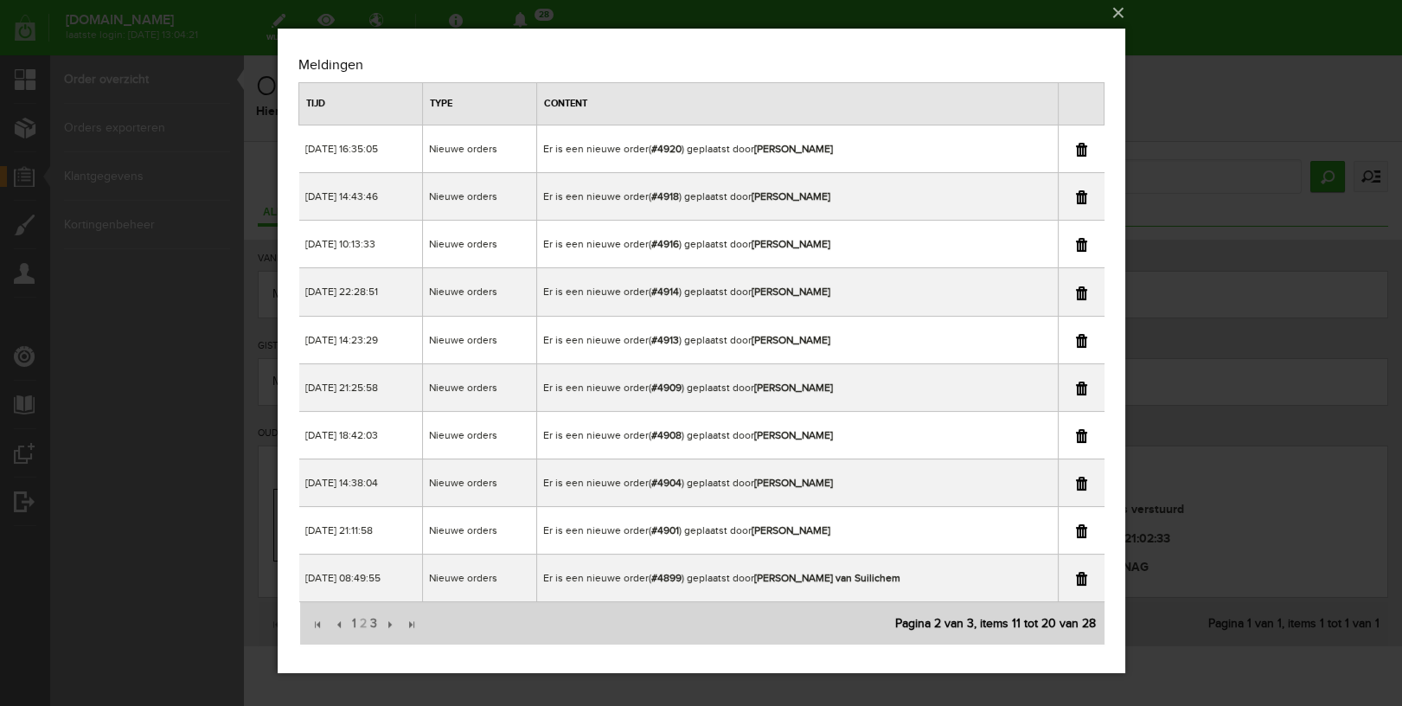
click at [1079, 386] on link at bounding box center [1080, 389] width 11 height 14
click at [1229, 38] on div "×" at bounding box center [701, 347] width 1402 height 706
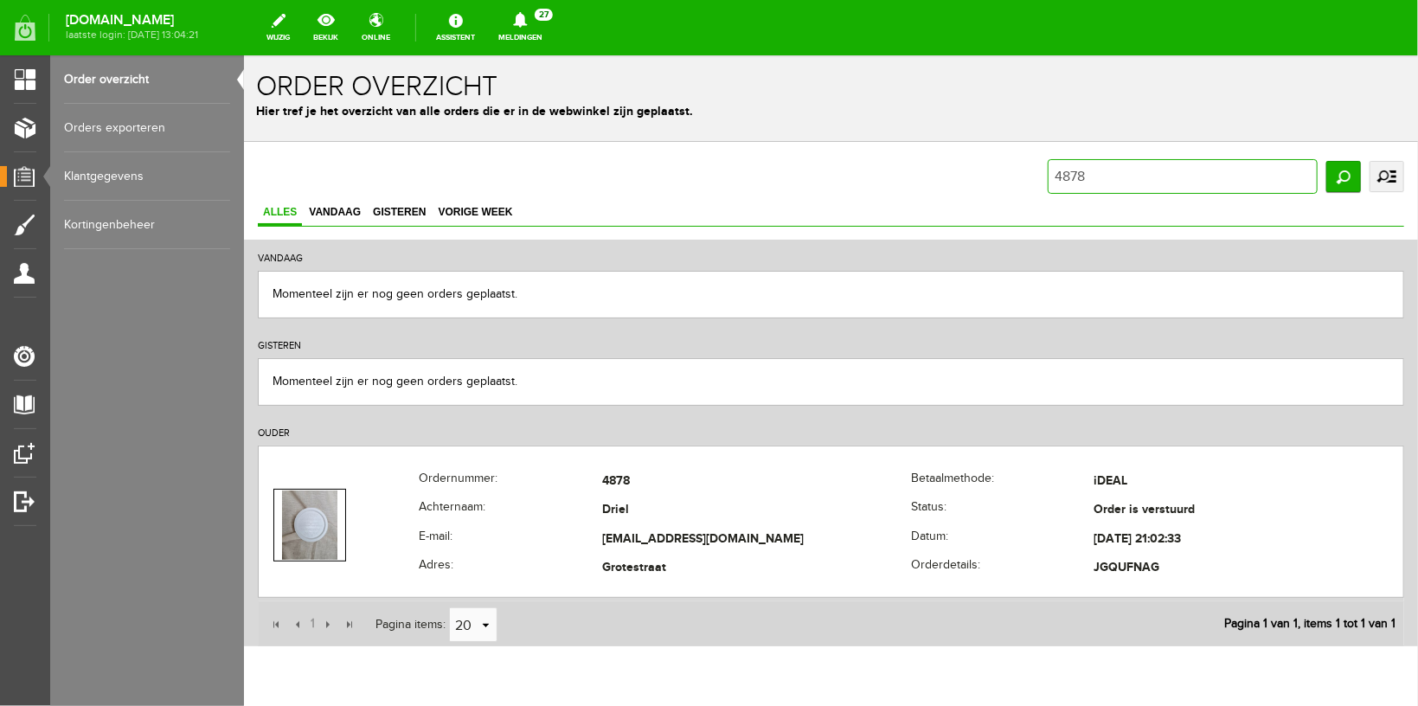
click at [1111, 178] on input "4878" at bounding box center [1182, 175] width 270 height 35
type input "4888"
drag, startPoint x: 1192, startPoint y: 185, endPoint x: 1182, endPoint y: 183, distance: 10.5
click at [1190, 185] on input "4888" at bounding box center [1182, 175] width 270 height 35
type input "4894"
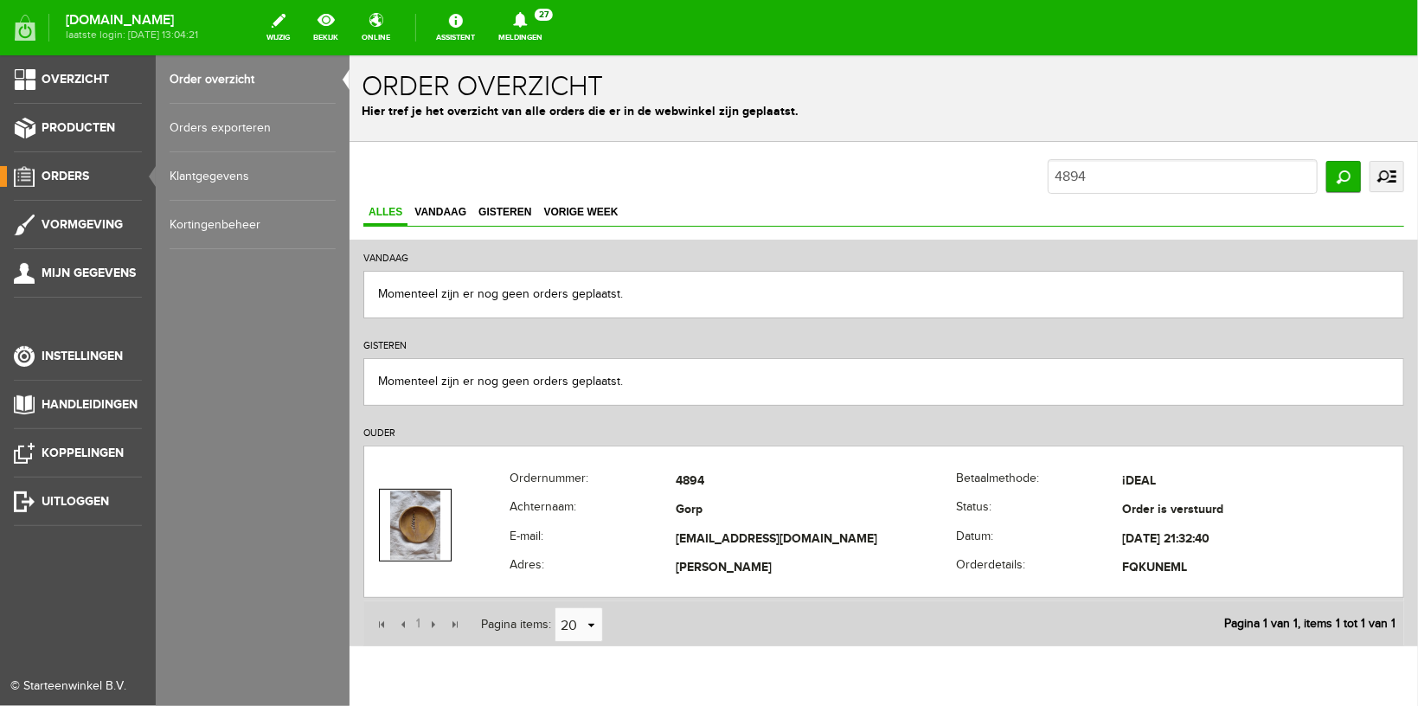
click at [195, 67] on link "Order overzicht" at bounding box center [253, 79] width 166 height 48
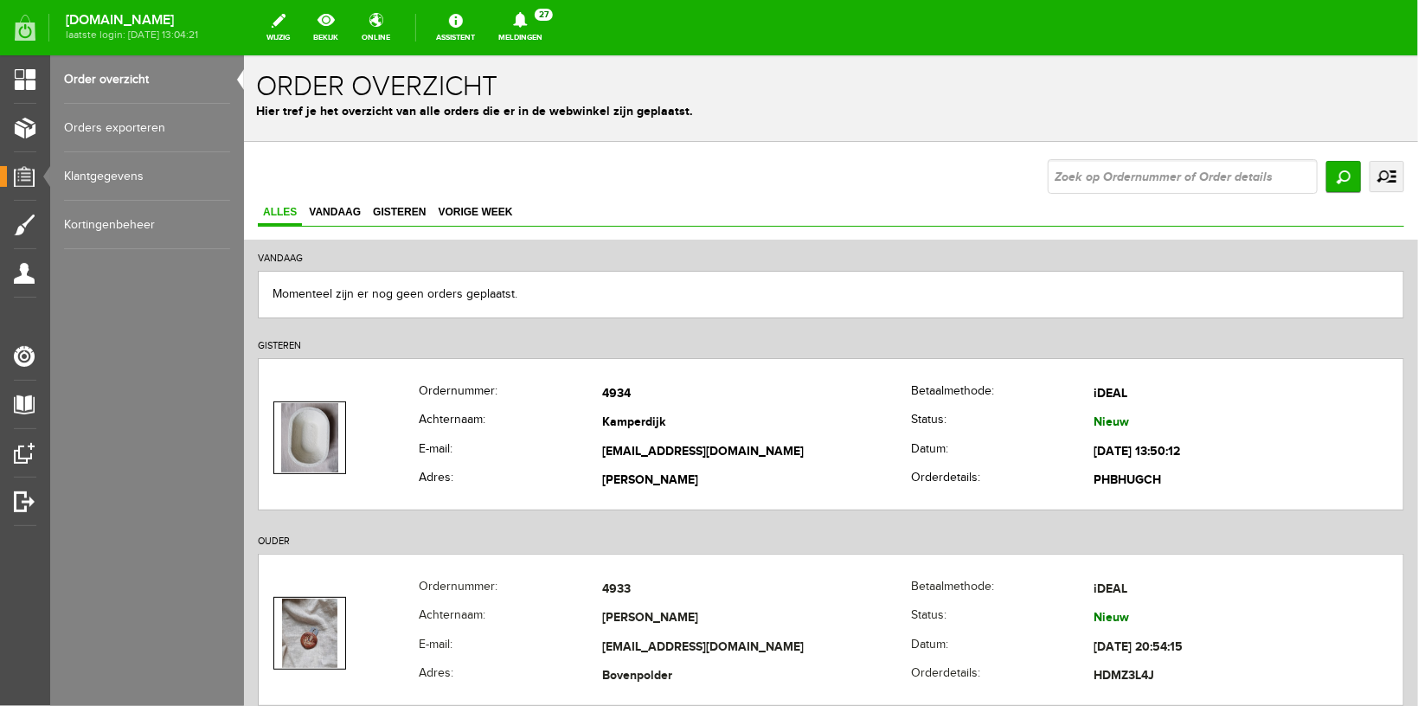
click at [553, 31] on link "Meldingen 27 Nieuwe orders Er is een nieuwe order( #4934 ) geplaatst door [PERS…" at bounding box center [520, 28] width 65 height 38
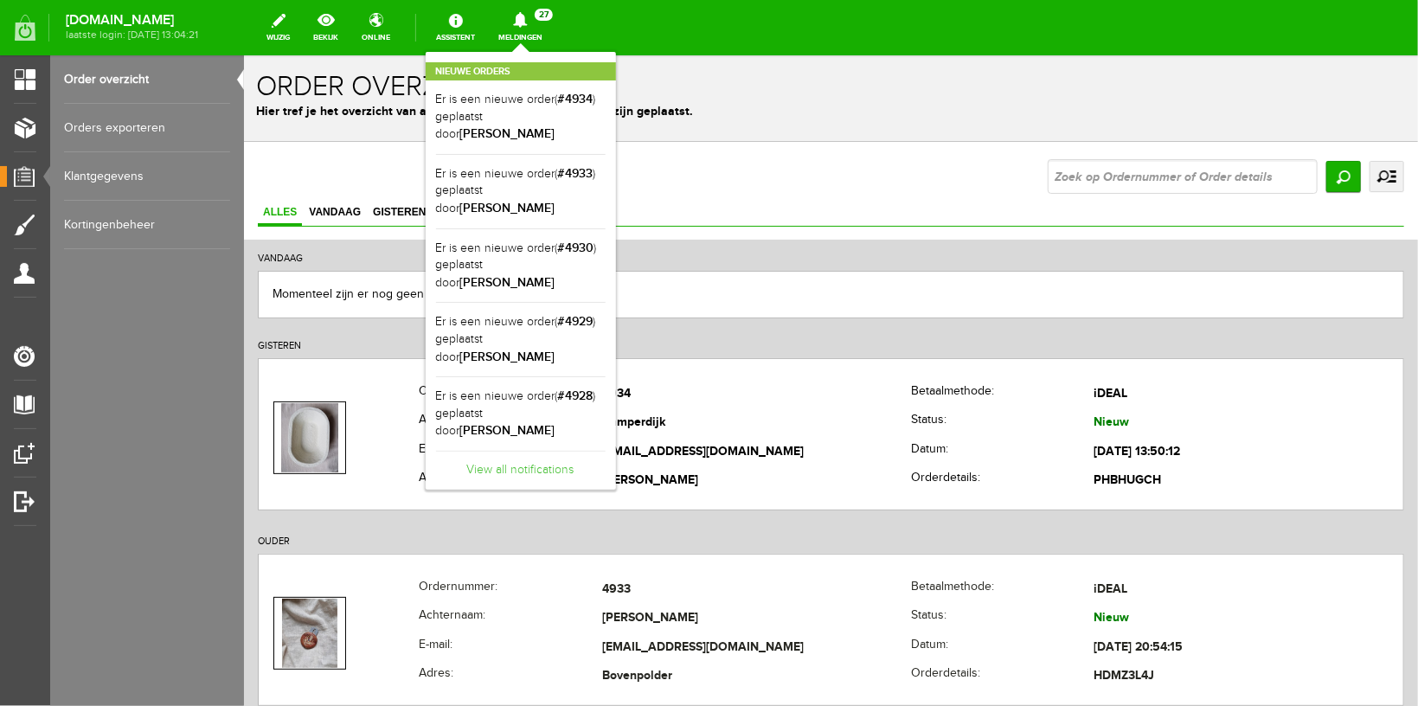
click at [526, 451] on link "View all notifications" at bounding box center [521, 465] width 170 height 29
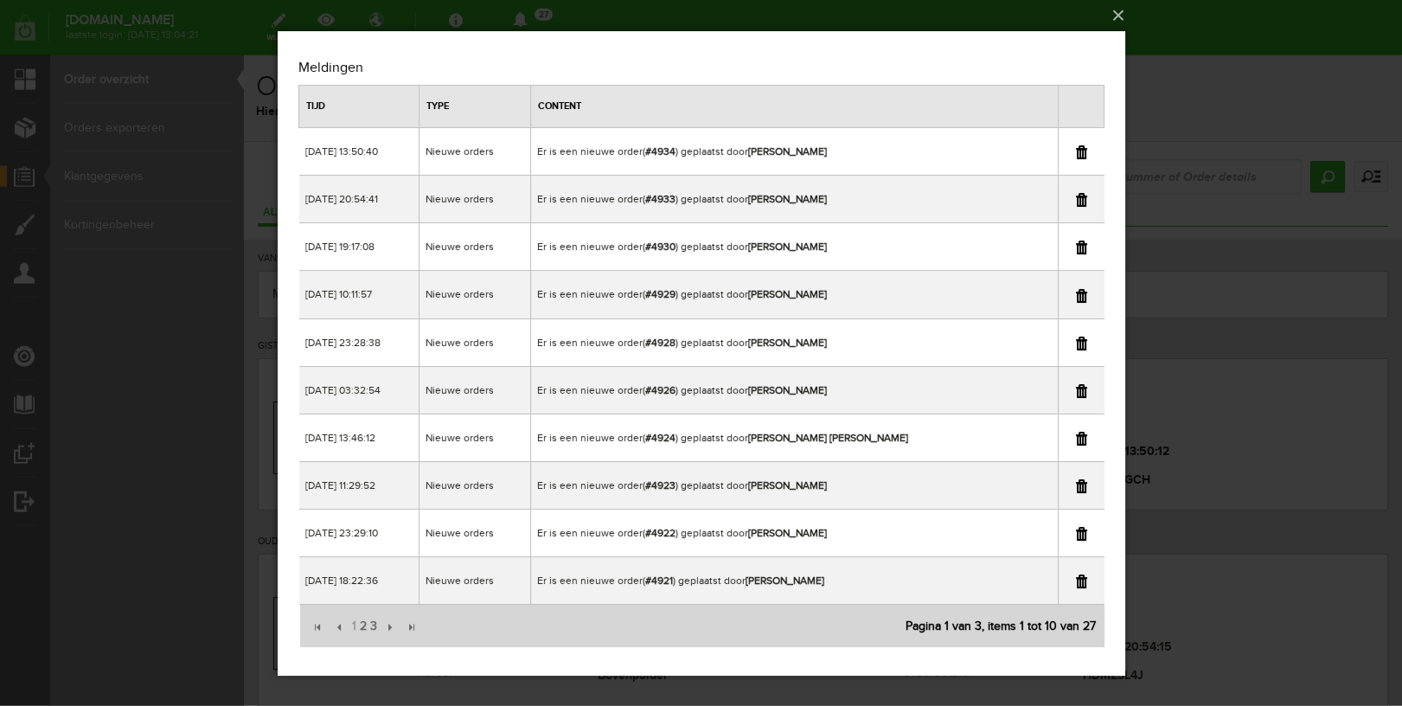
scroll to position [6, 0]
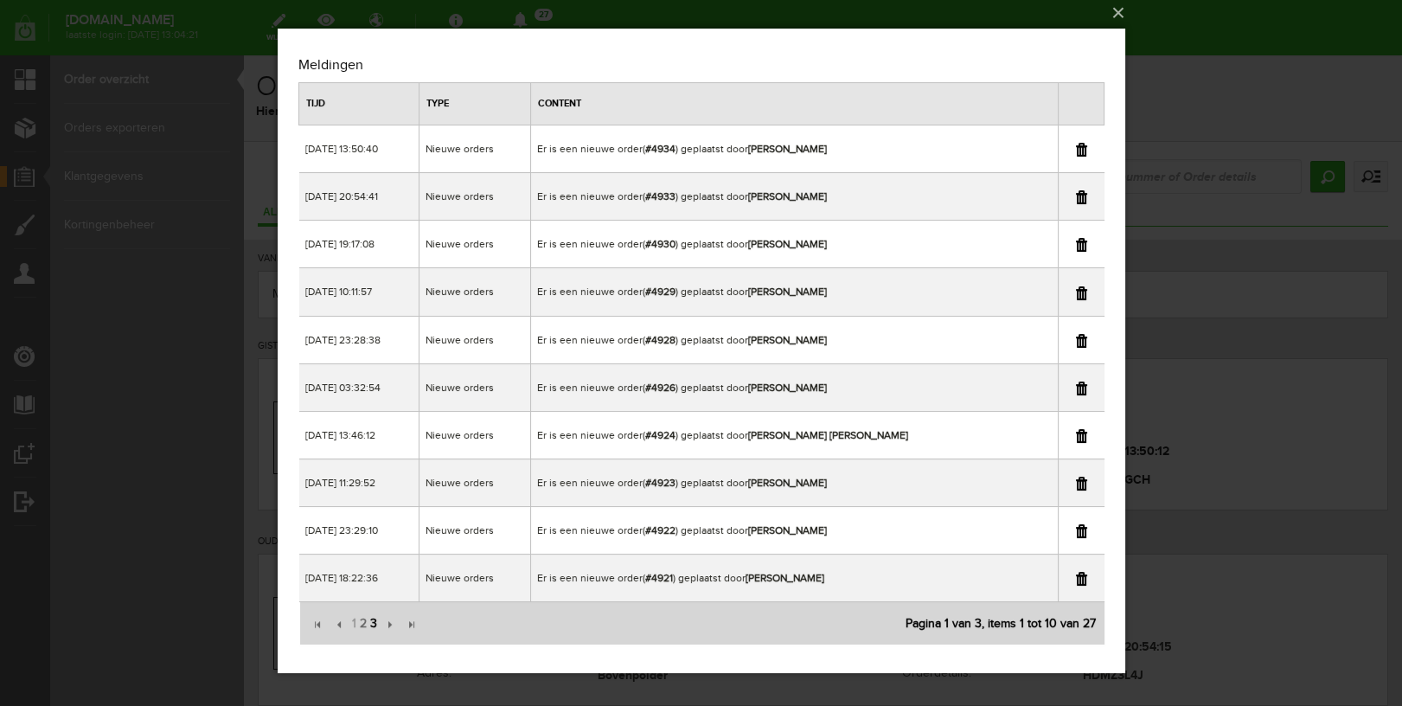
click at [371, 626] on span "3" at bounding box center [373, 623] width 10 height 35
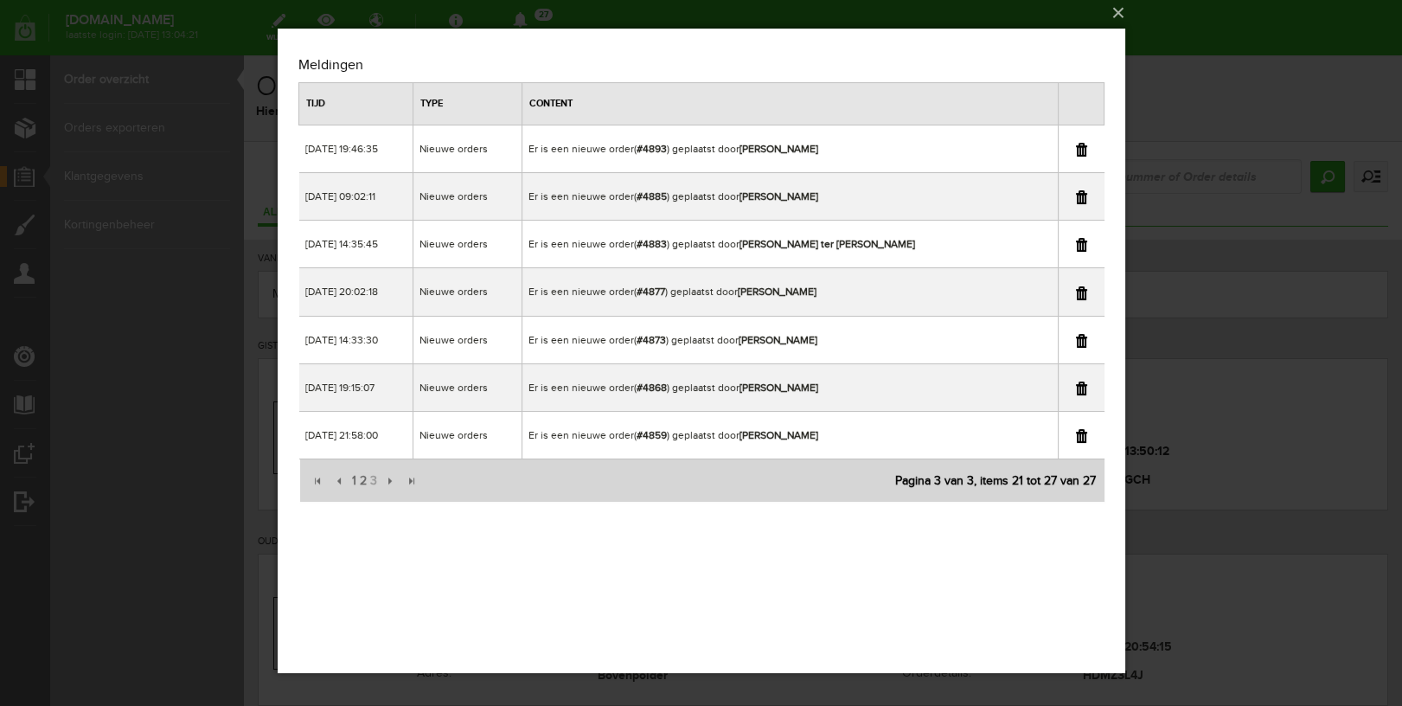
scroll to position [0, 0]
